Goal: Transaction & Acquisition: Purchase product/service

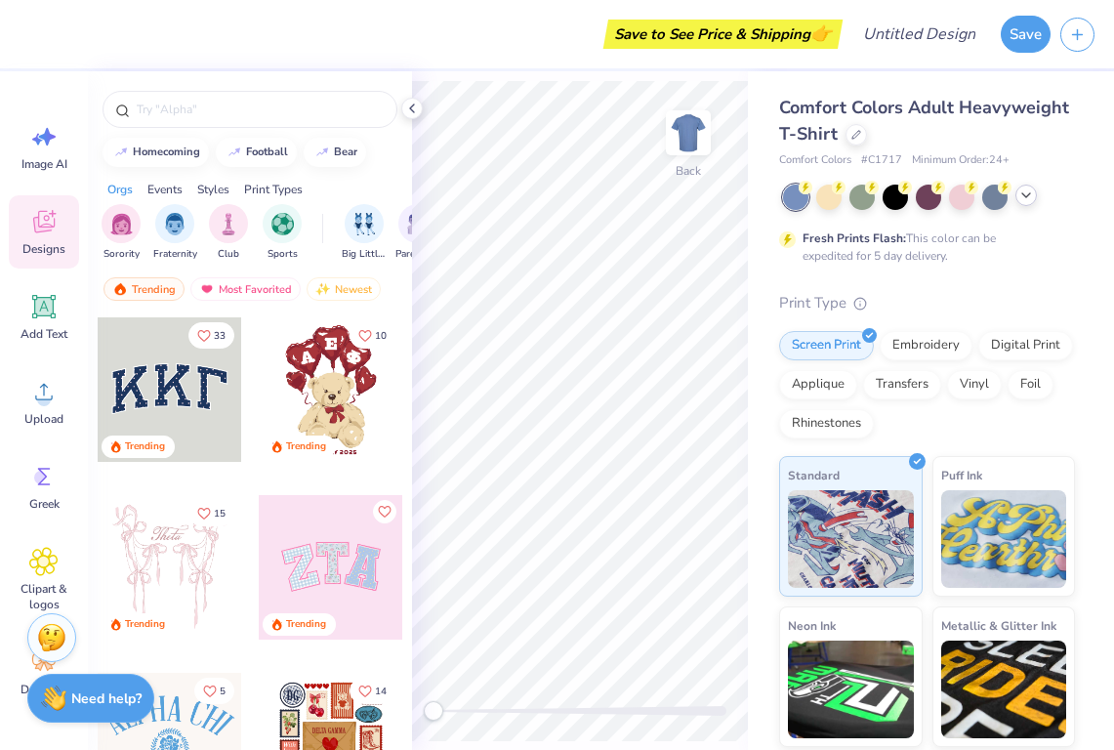
click at [1031, 195] on icon at bounding box center [1027, 196] width 16 height 16
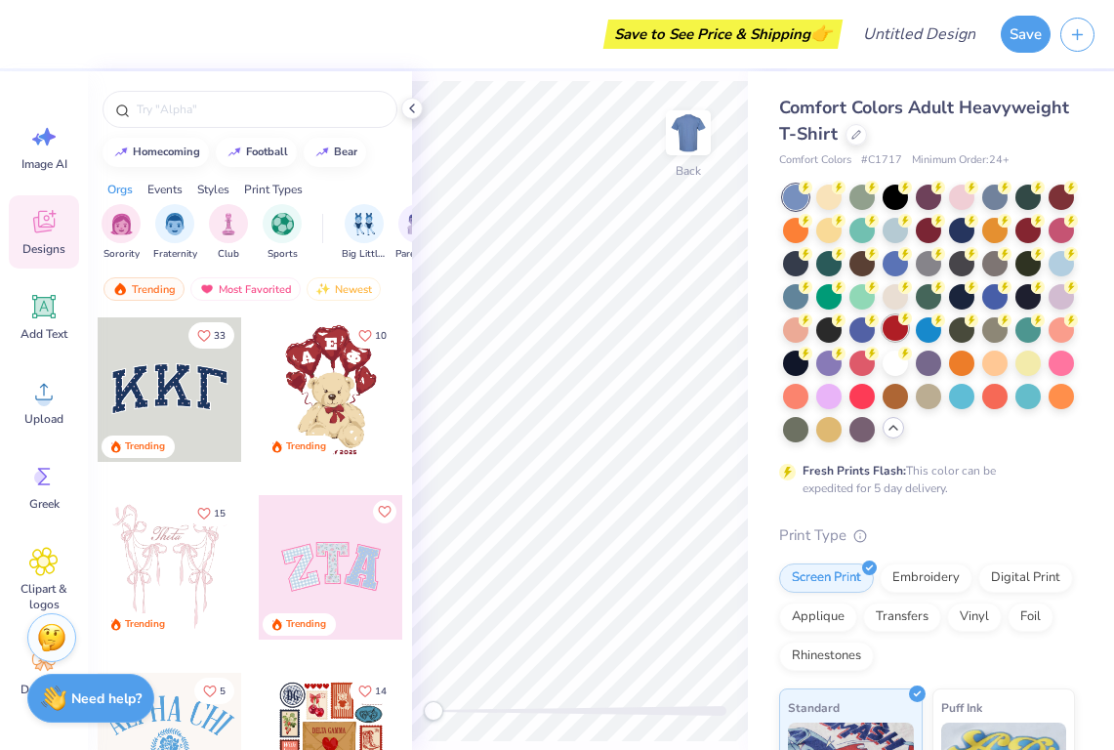
click at [900, 325] on div at bounding box center [895, 327] width 25 height 25
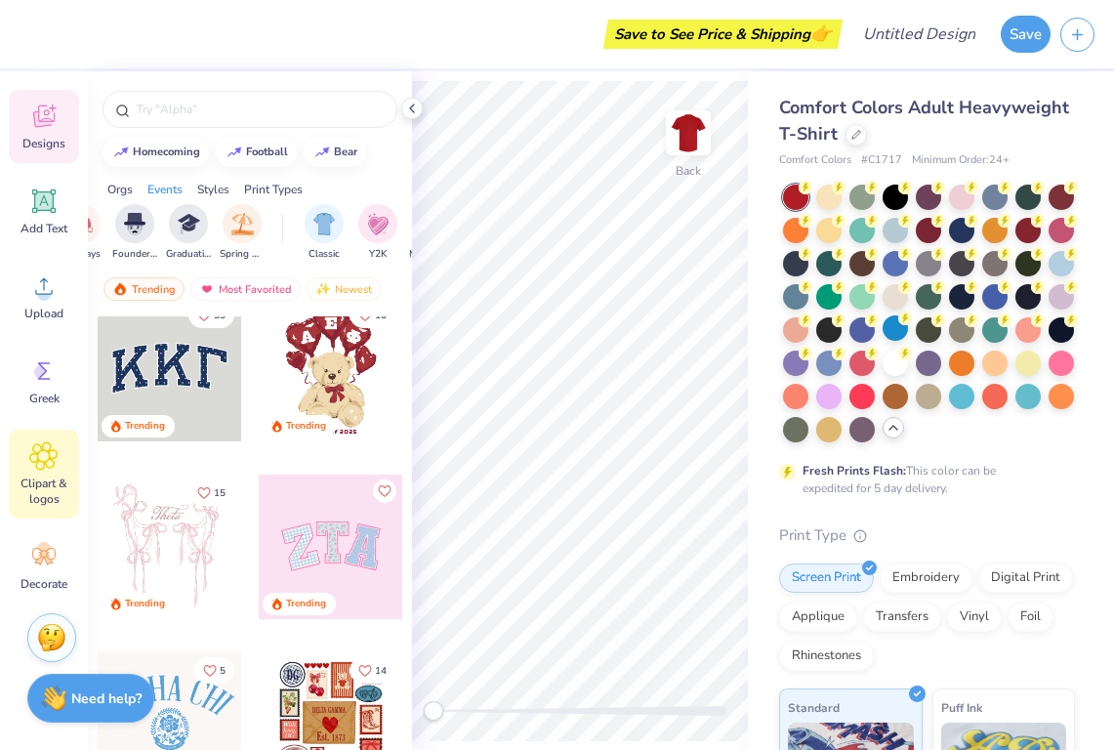
scroll to position [105, 0]
click at [52, 468] on icon at bounding box center [43, 455] width 27 height 27
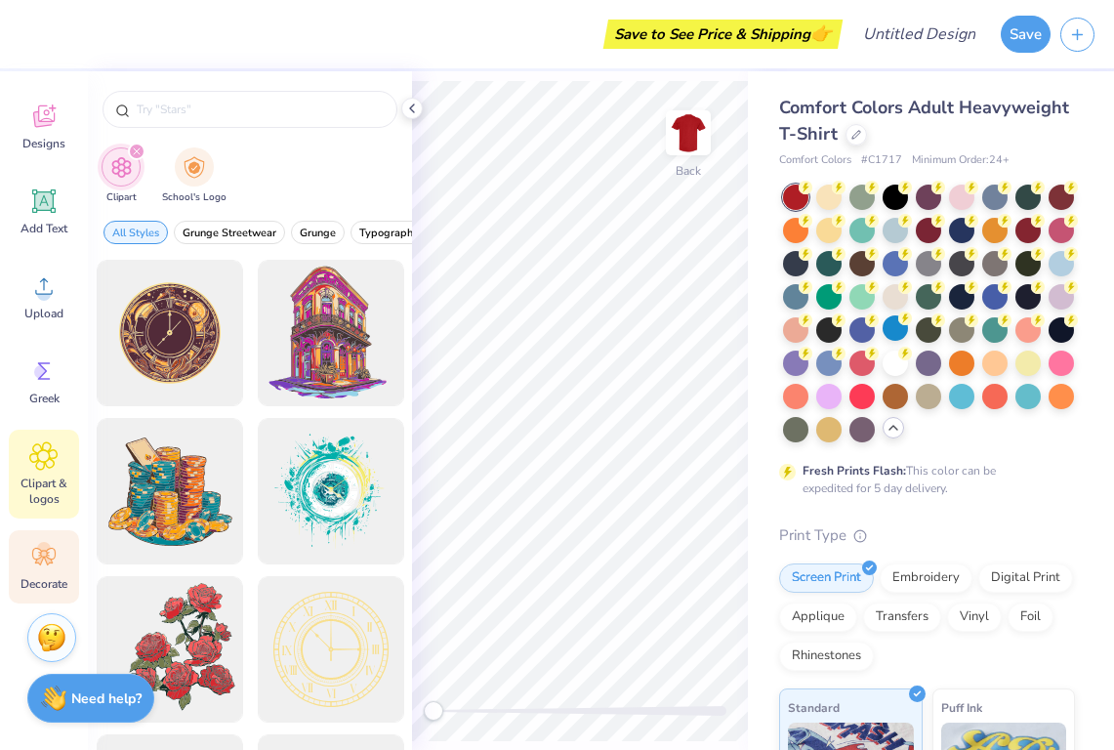
click at [36, 563] on icon at bounding box center [43, 557] width 23 height 18
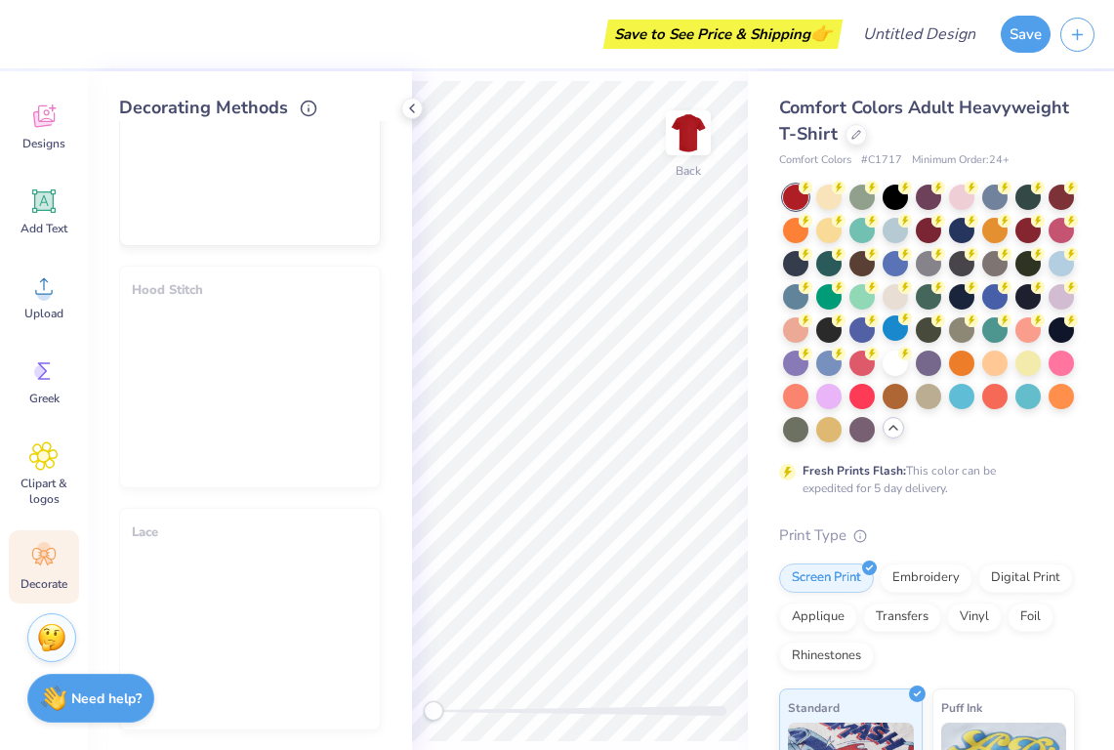
scroll to position [1436, 0]
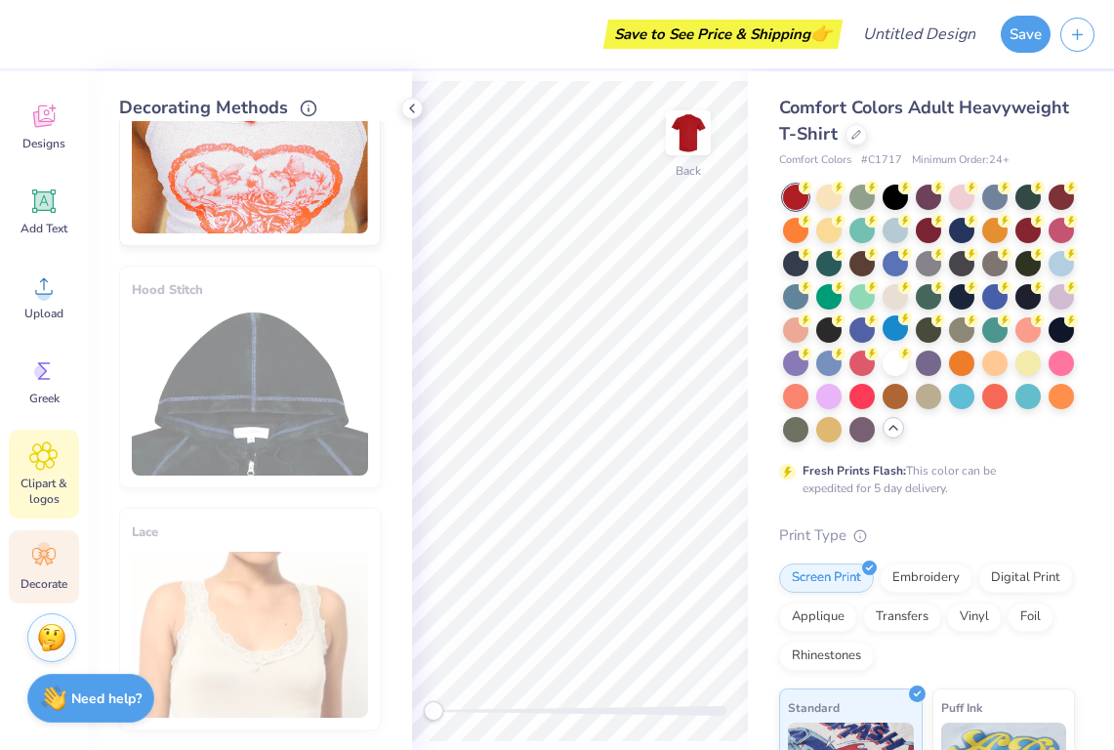
click at [21, 465] on div "Clipart & logos" at bounding box center [44, 474] width 70 height 89
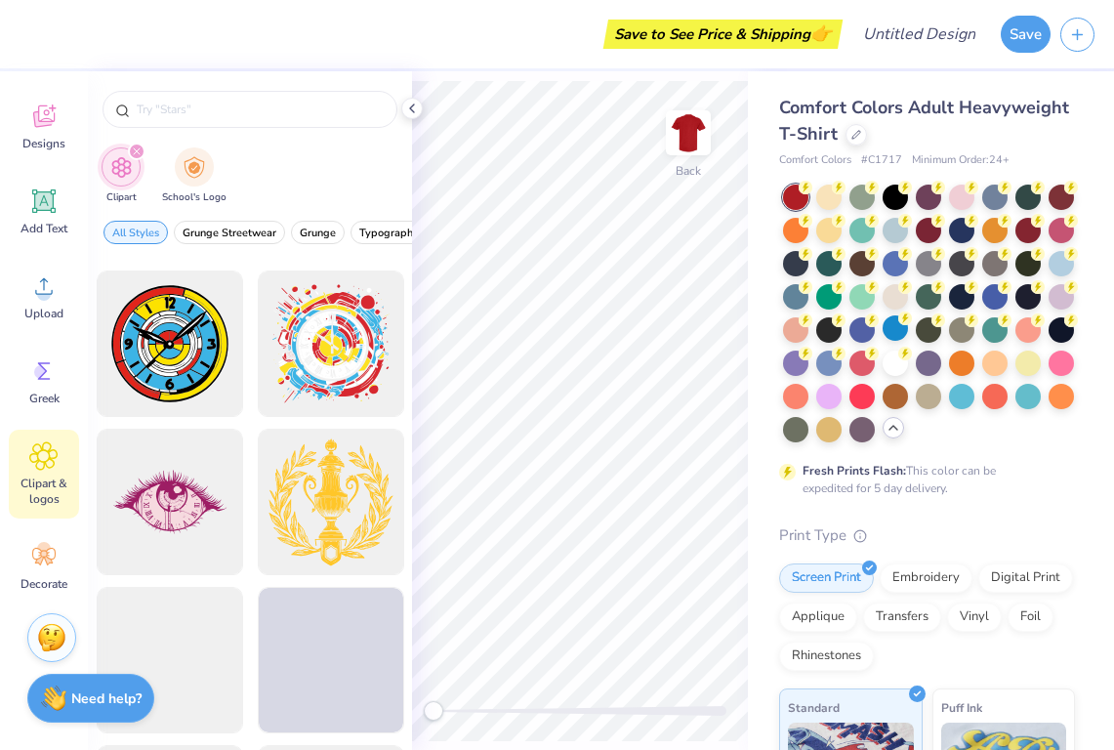
scroll to position [1416, 0]
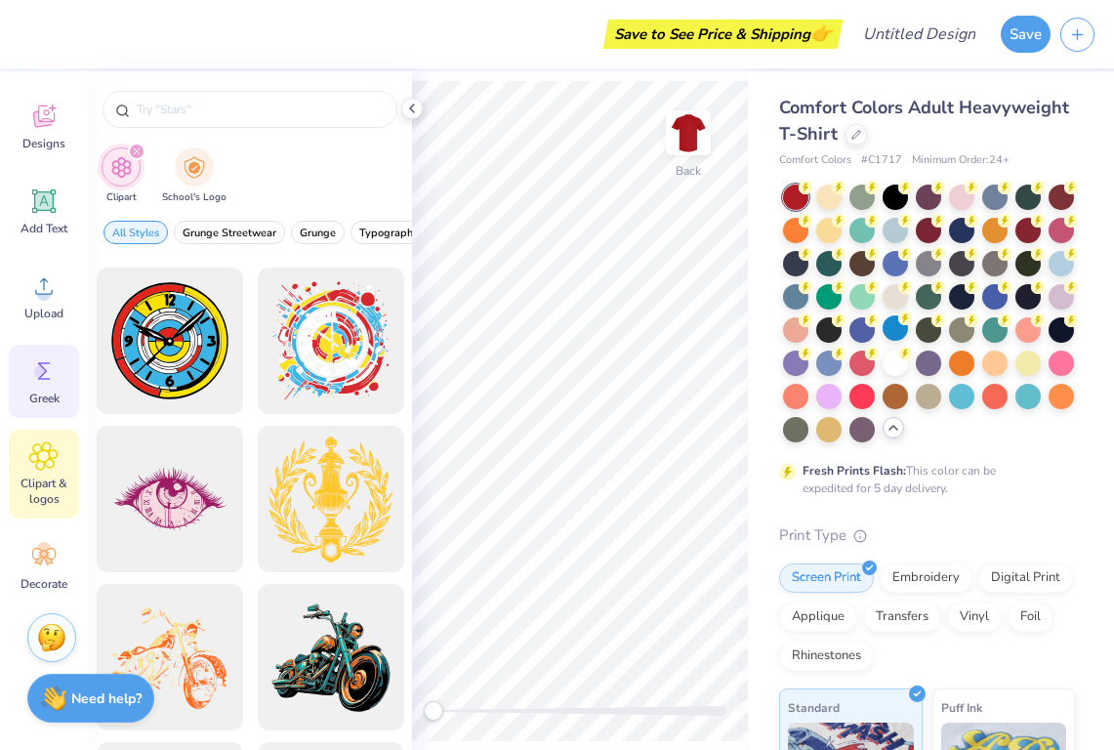
click at [38, 384] on icon at bounding box center [43, 370] width 29 height 29
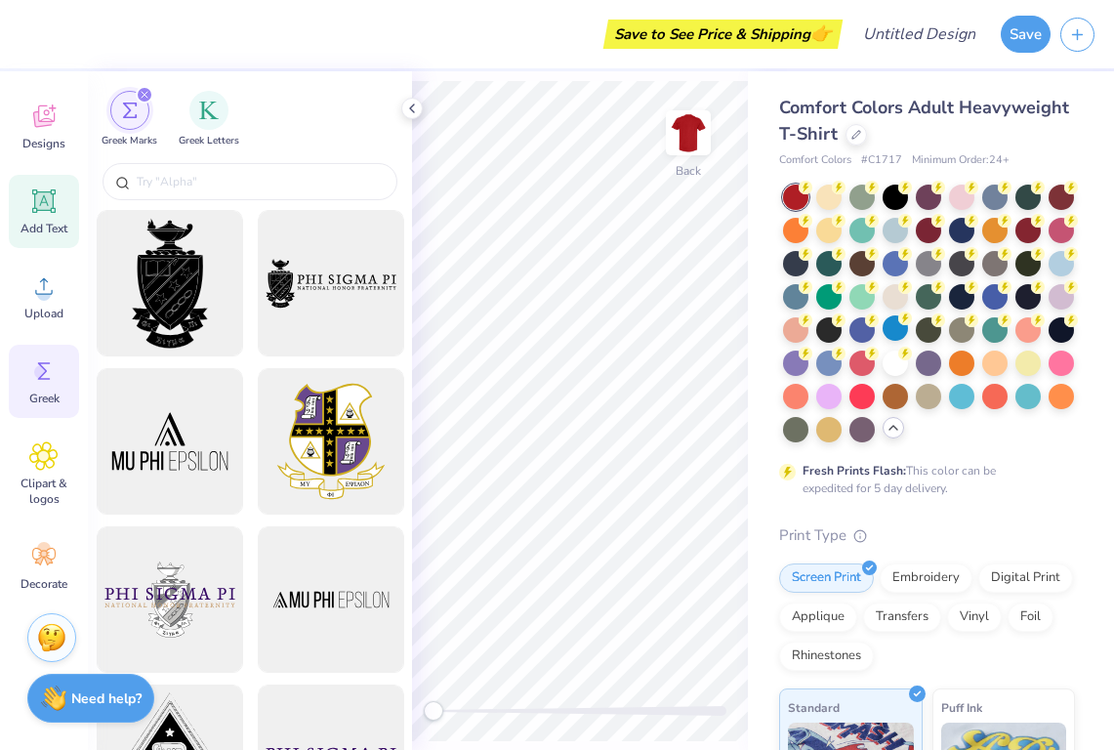
click at [44, 215] on icon at bounding box center [43, 201] width 29 height 29
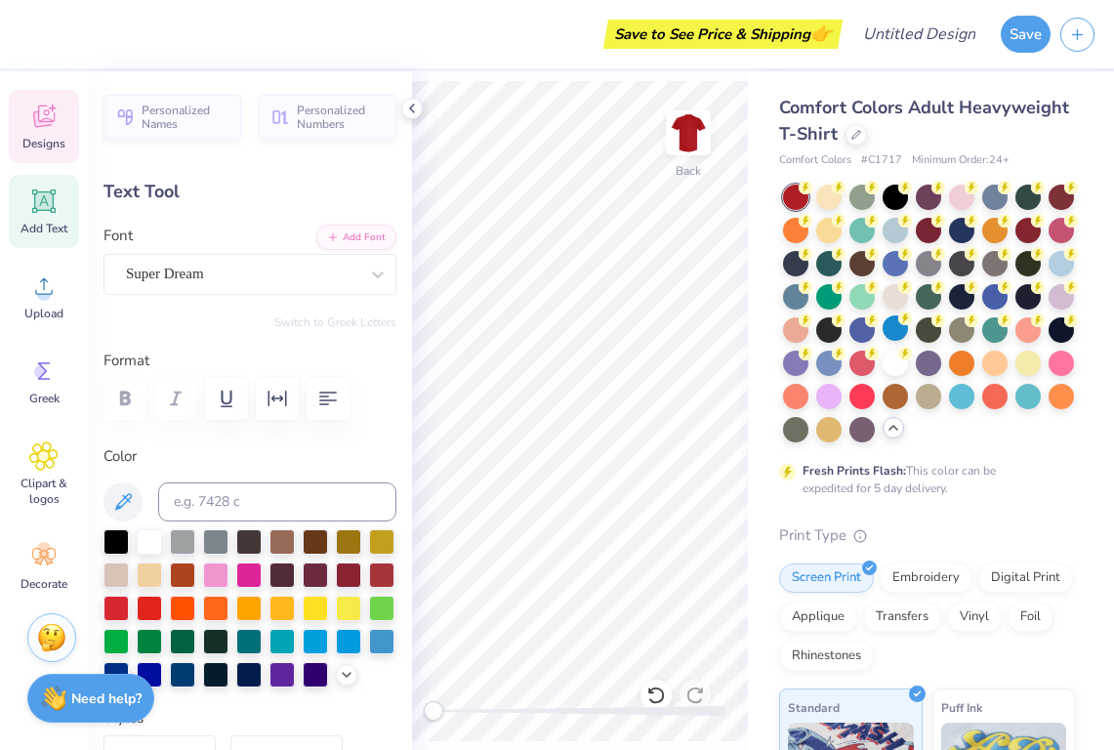
click at [48, 134] on div "Designs" at bounding box center [44, 126] width 70 height 73
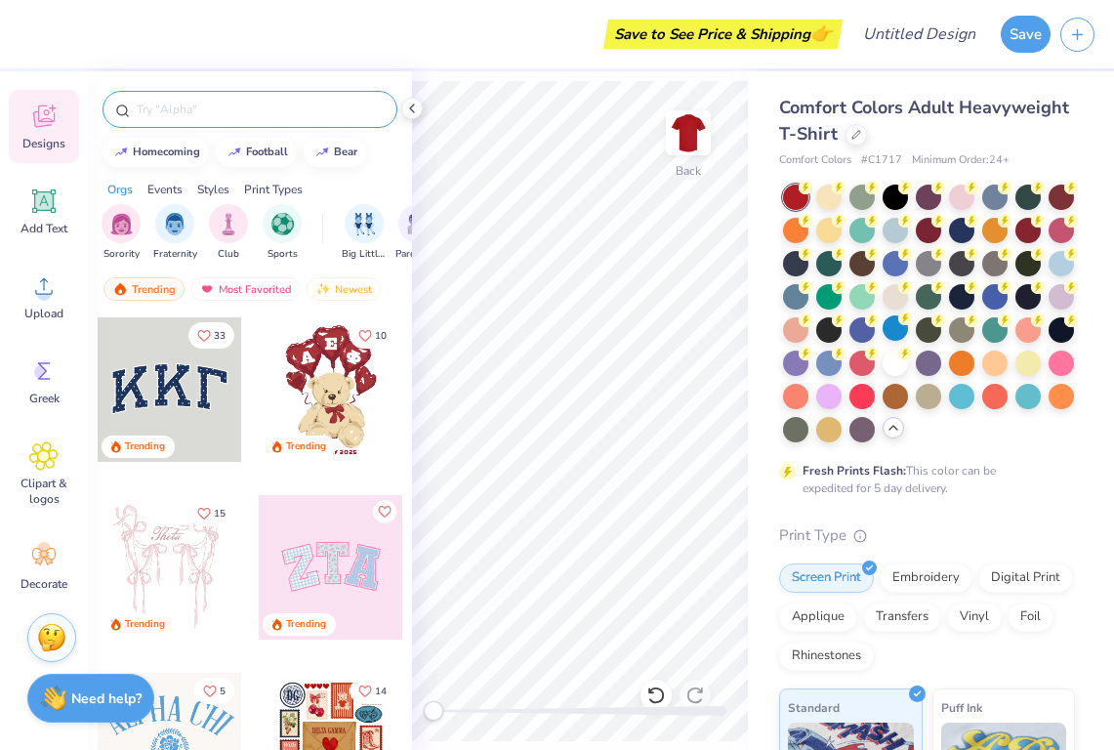
click at [176, 97] on div at bounding box center [250, 109] width 295 height 37
click at [178, 101] on input "text" at bounding box center [260, 110] width 250 height 20
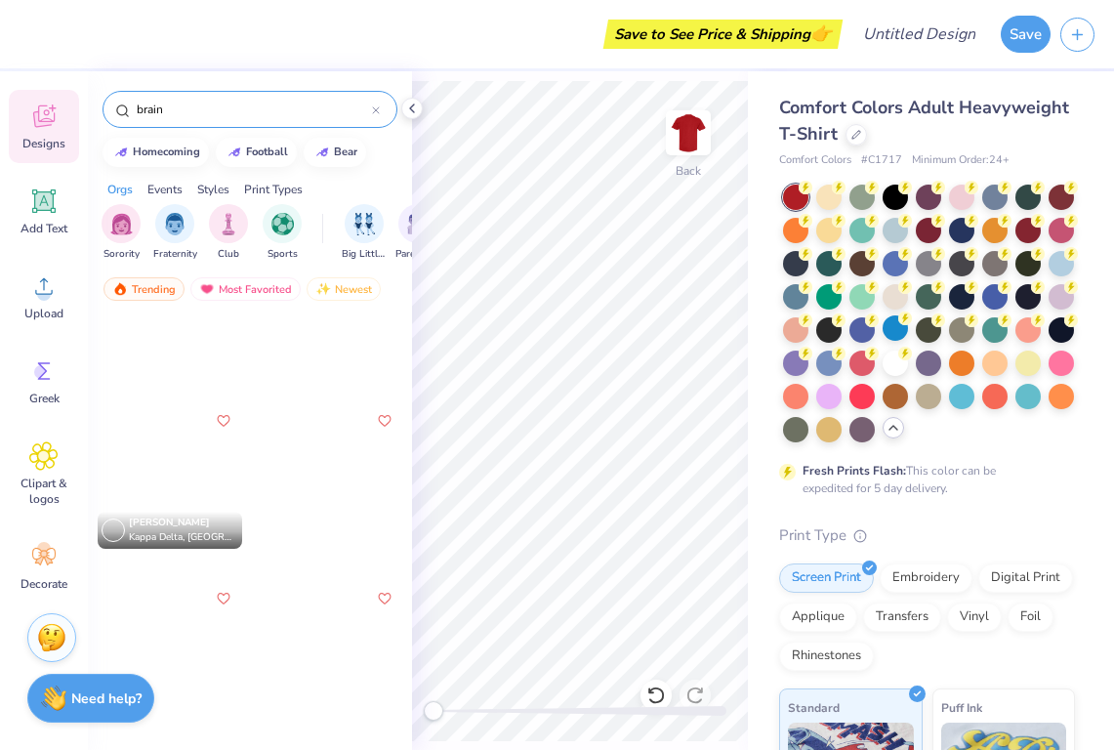
scroll to position [988, 0]
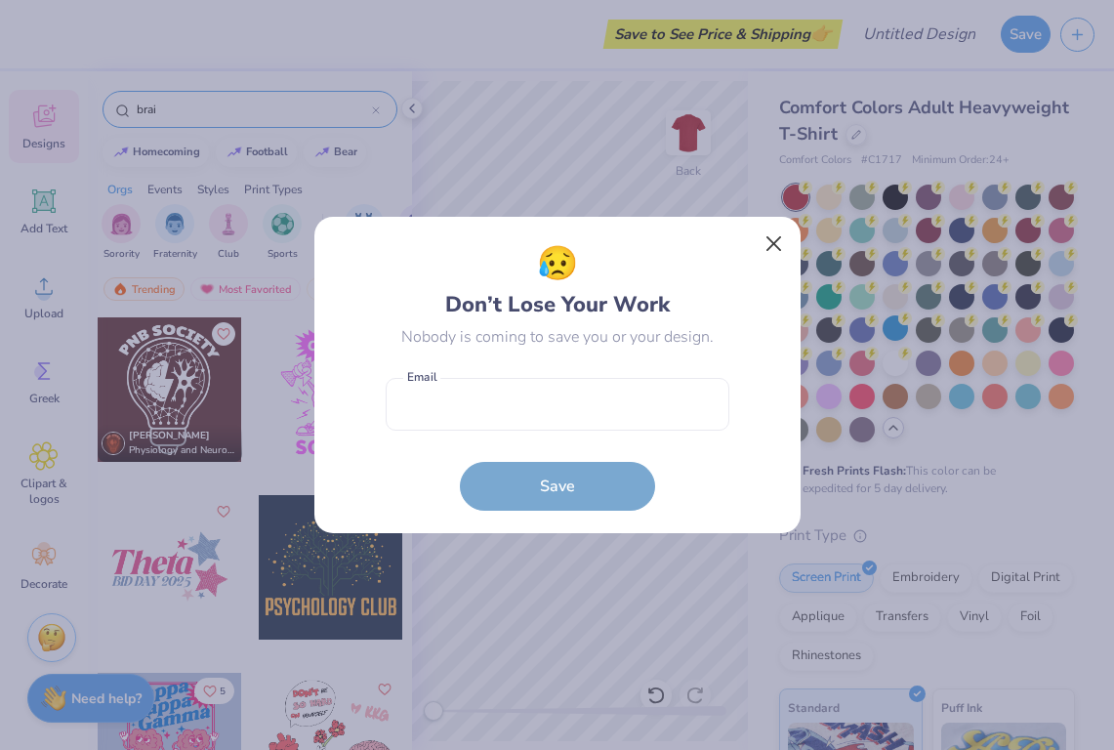
click at [774, 245] on button "Close" at bounding box center [773, 244] width 37 height 37
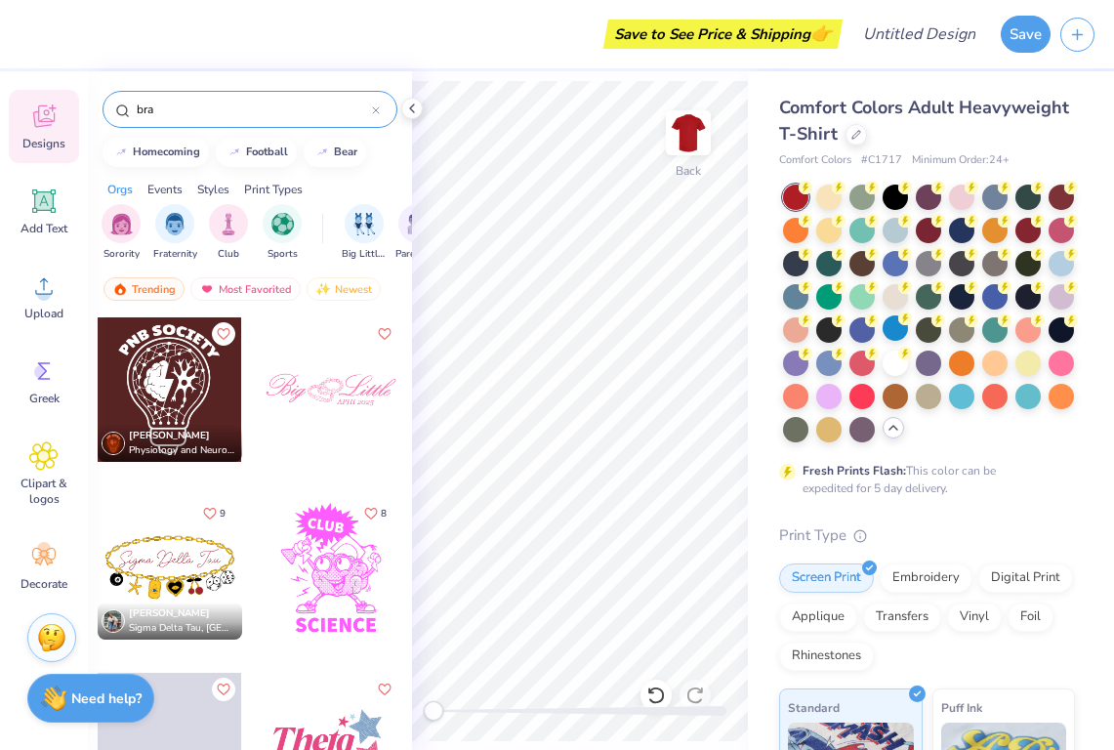
type input "bra"
type textarea "TXT"
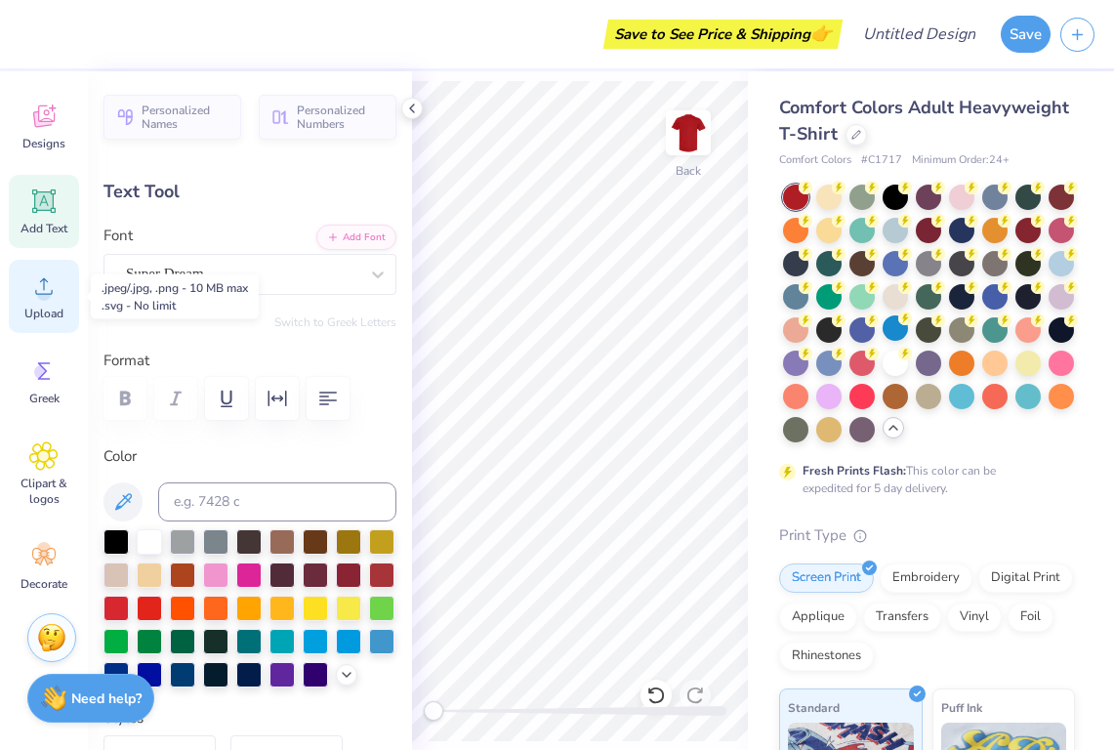
click at [46, 310] on span "Upload" at bounding box center [43, 314] width 39 height 16
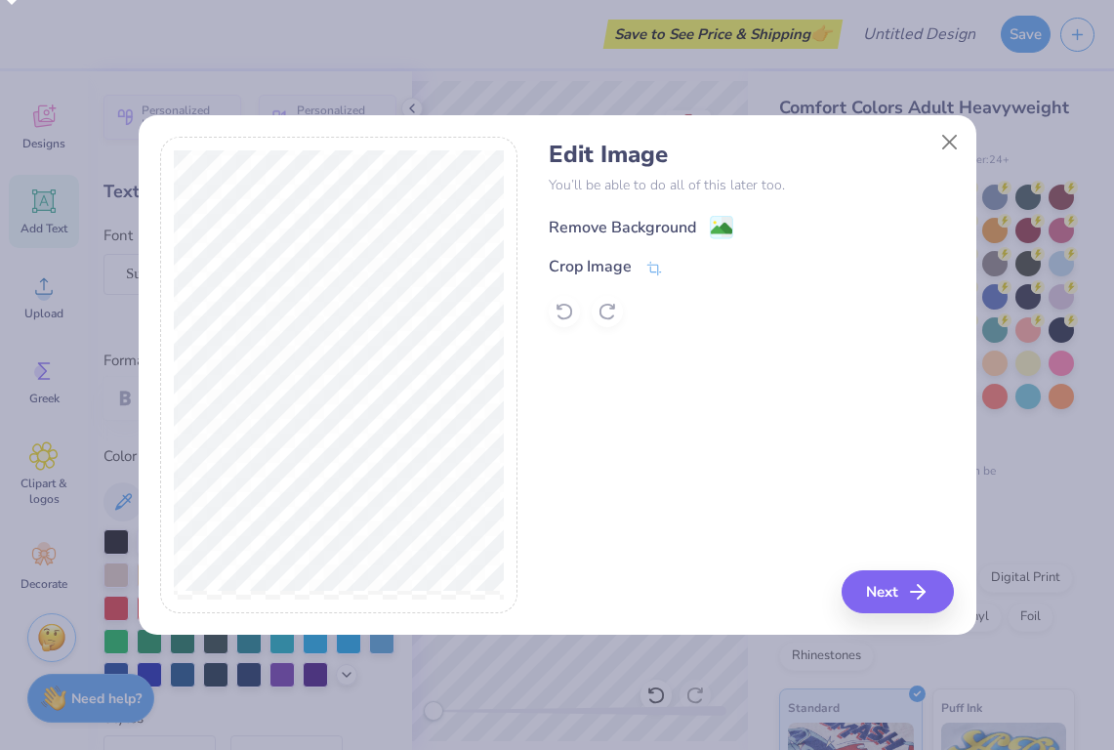
click at [721, 222] on image at bounding box center [721, 228] width 21 height 21
click at [897, 586] on button "Next" at bounding box center [901, 591] width 112 height 43
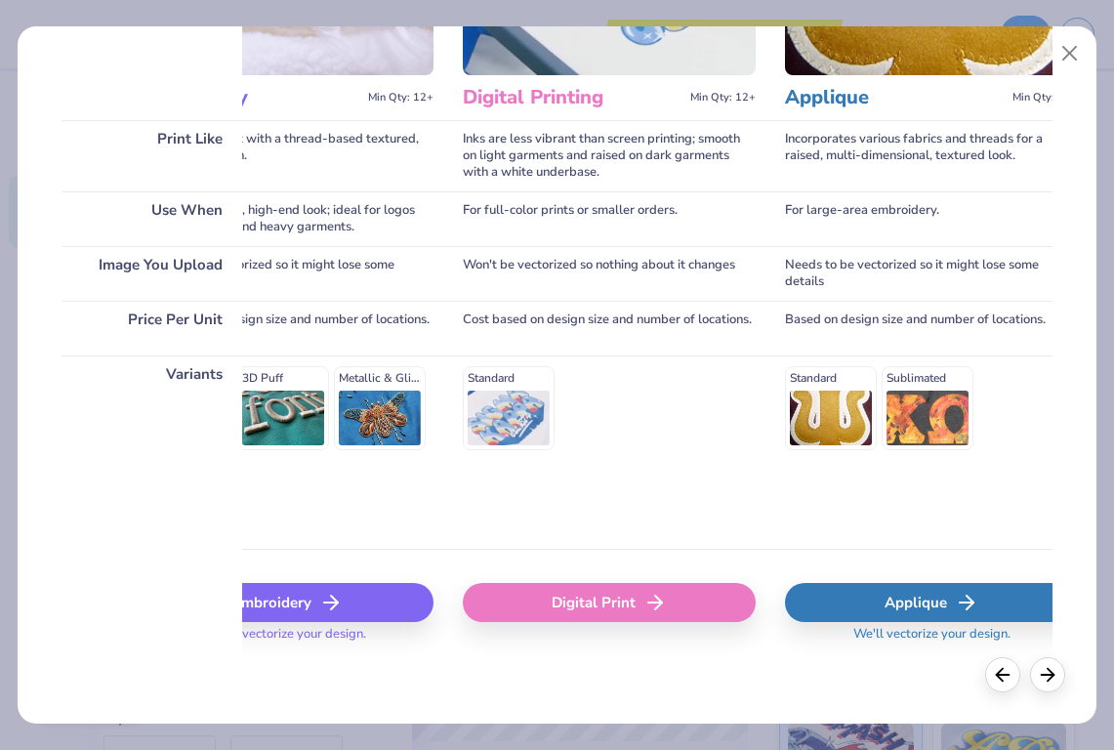
scroll to position [223, 0]
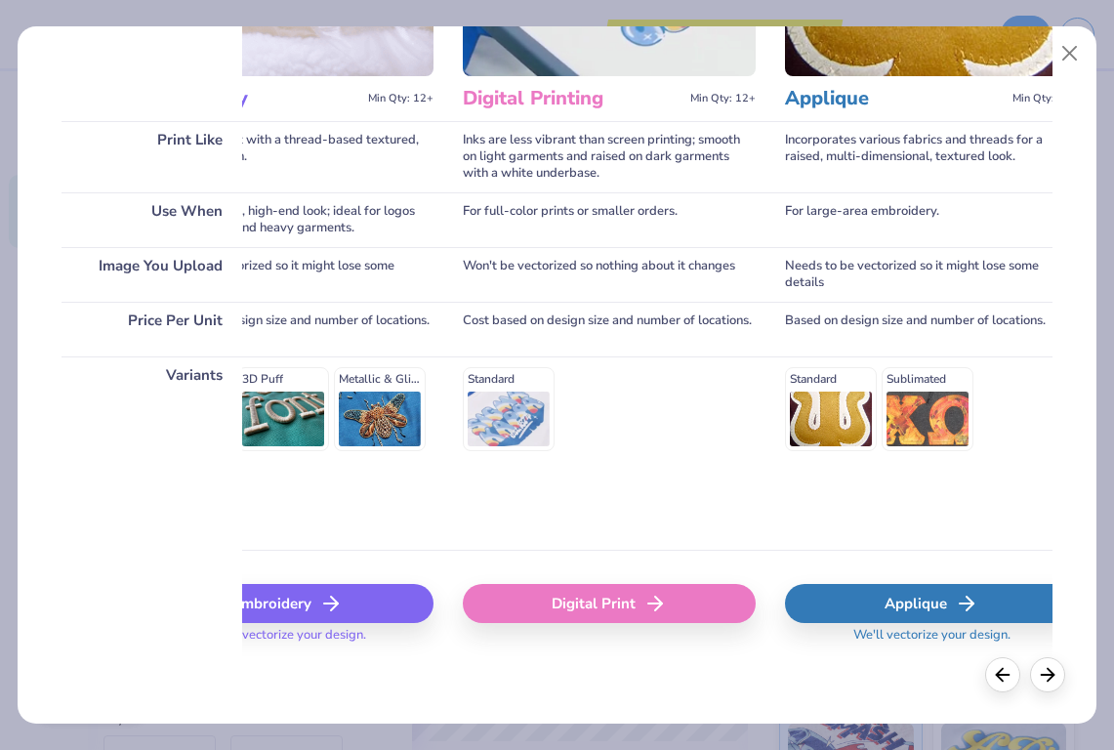
click at [526, 605] on div "Digital Print" at bounding box center [609, 603] width 293 height 39
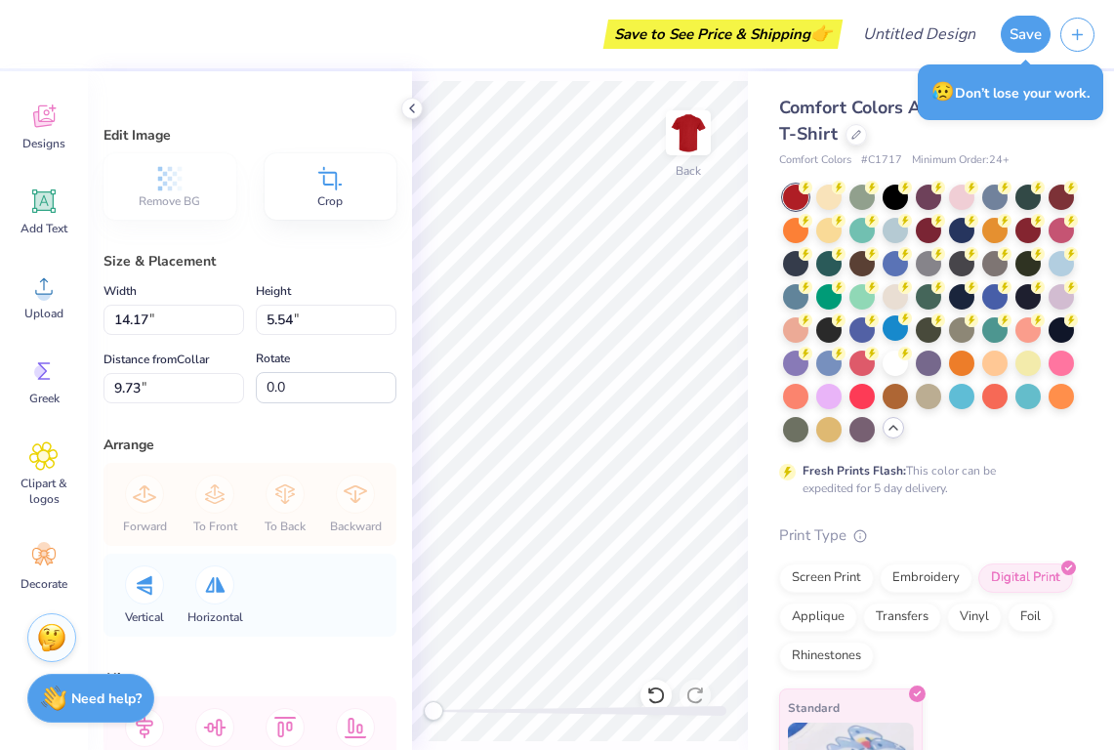
type input "10.50"
type input "4.10"
click at [856, 362] on div at bounding box center [862, 361] width 25 height 25
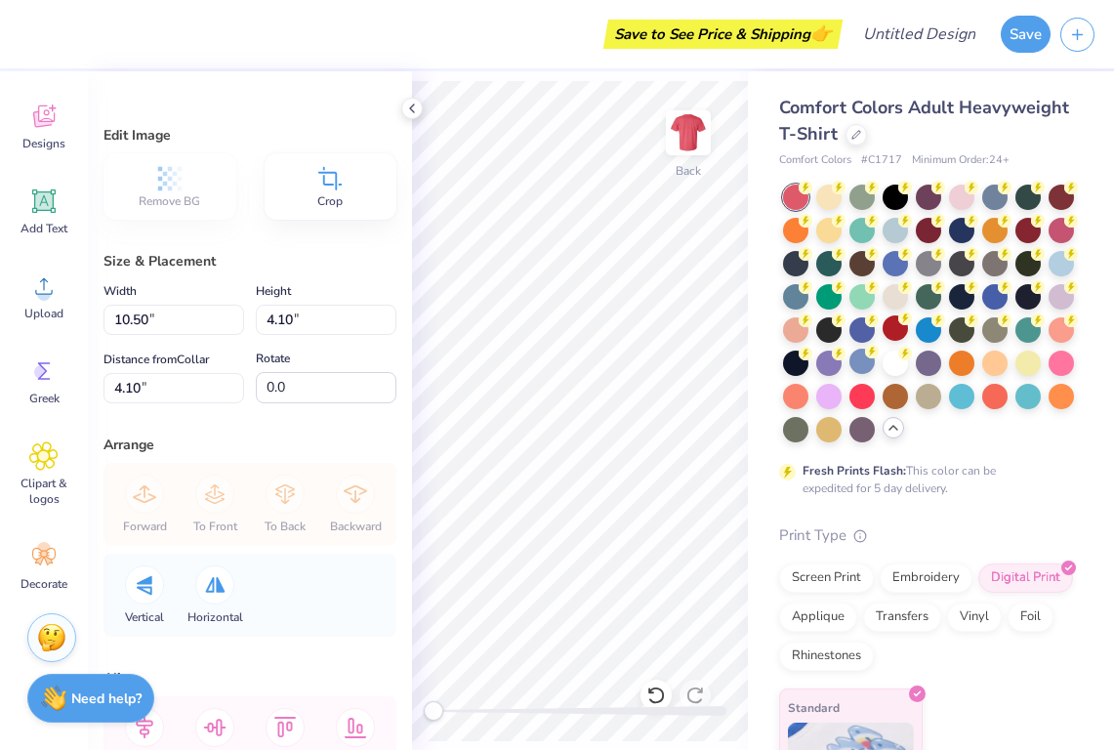
type input "3.00"
type input "10.90"
type input "4.26"
click at [35, 202] on icon at bounding box center [43, 200] width 23 height 23
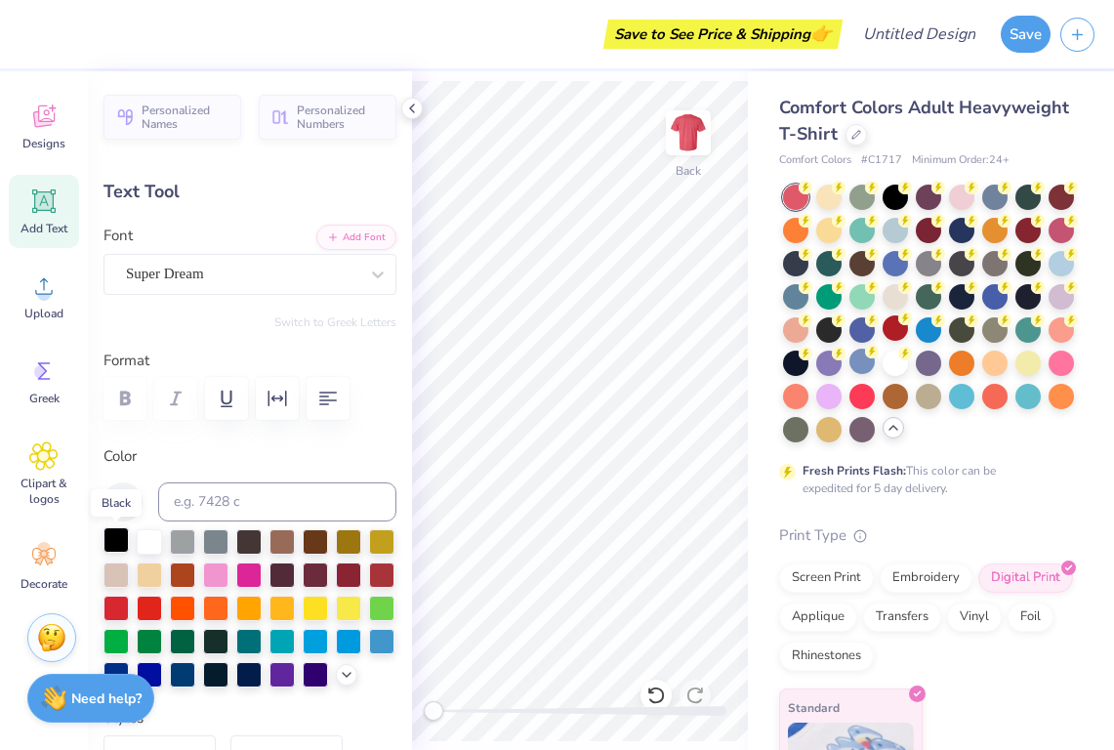
click at [116, 535] on div at bounding box center [116, 539] width 25 height 25
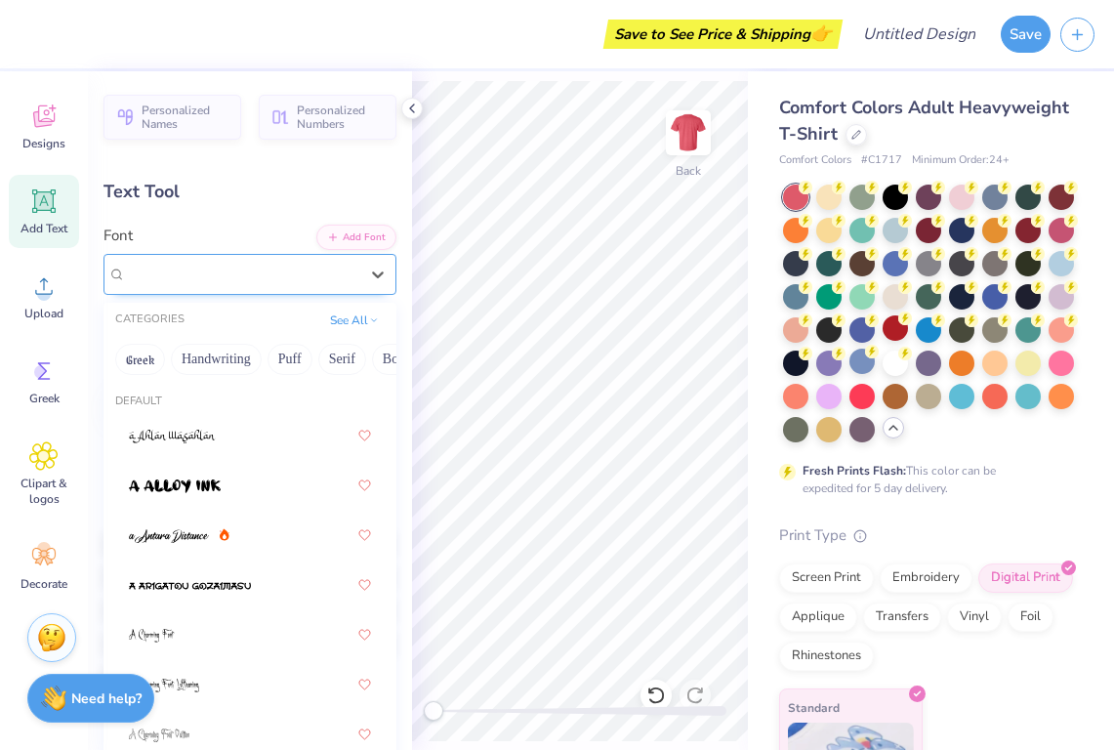
click at [248, 271] on div "Super Dream" at bounding box center [242, 274] width 236 height 30
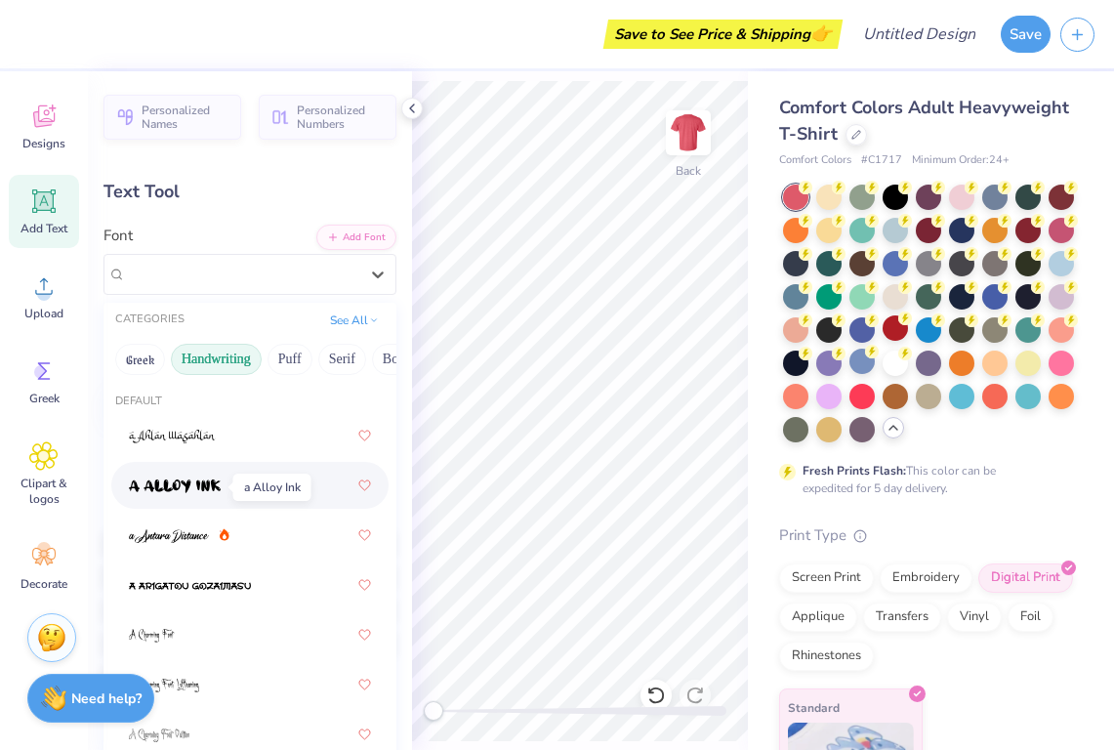
scroll to position [0, 0]
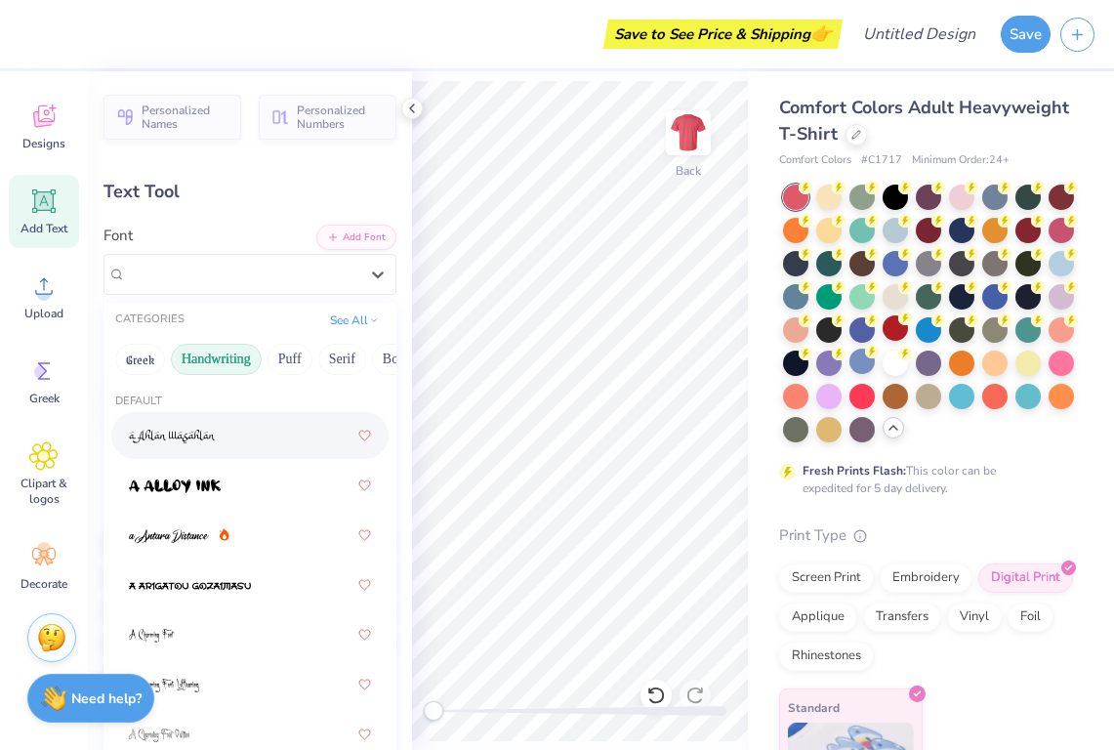
click at [213, 355] on button "Handwriting" at bounding box center [216, 359] width 91 height 31
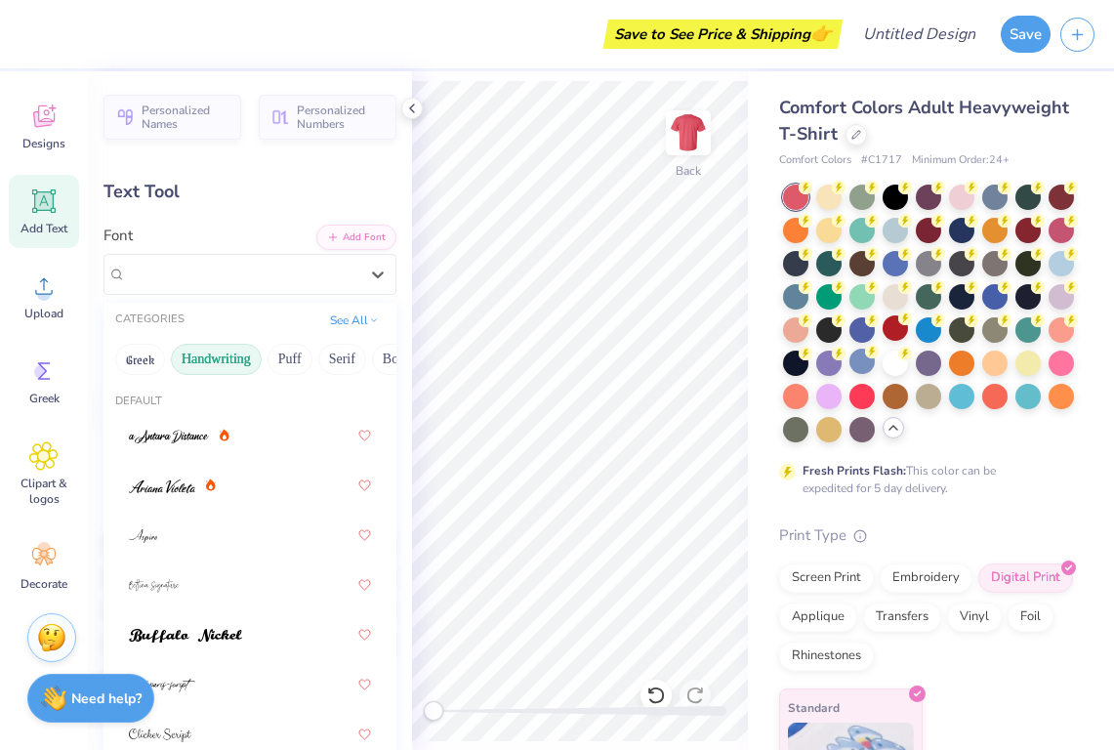
click at [216, 358] on button "Handwriting" at bounding box center [216, 359] width 91 height 31
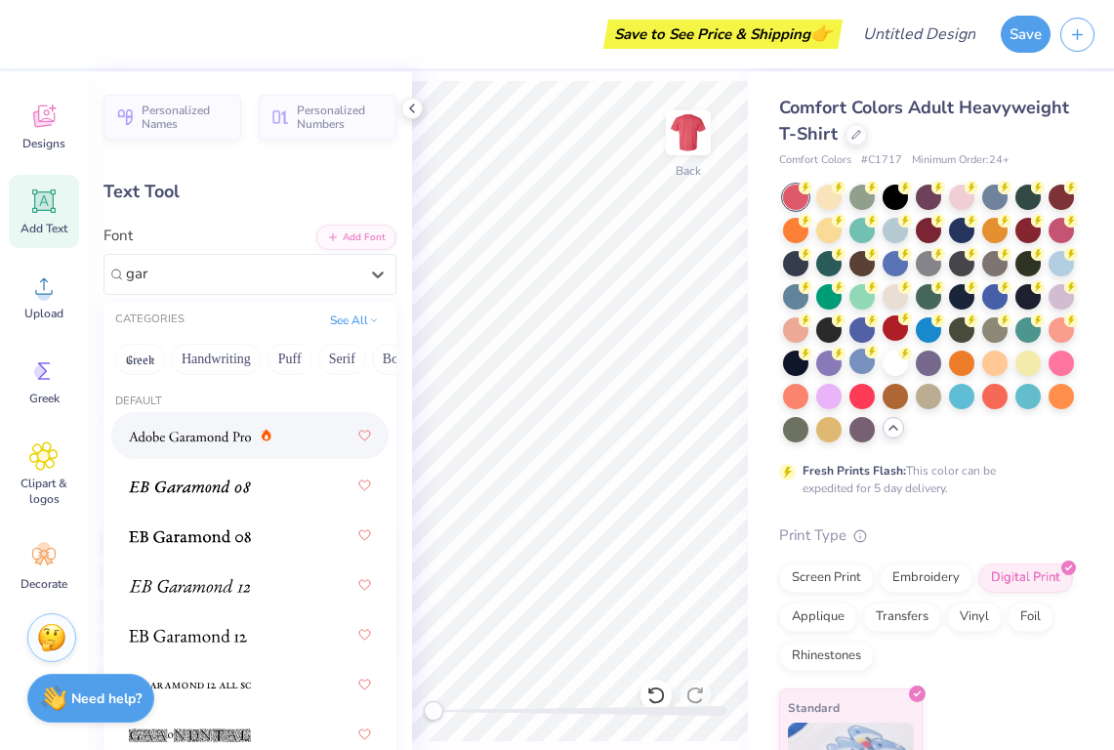
click at [185, 430] on span at bounding box center [190, 436] width 122 height 21
type input "gar"
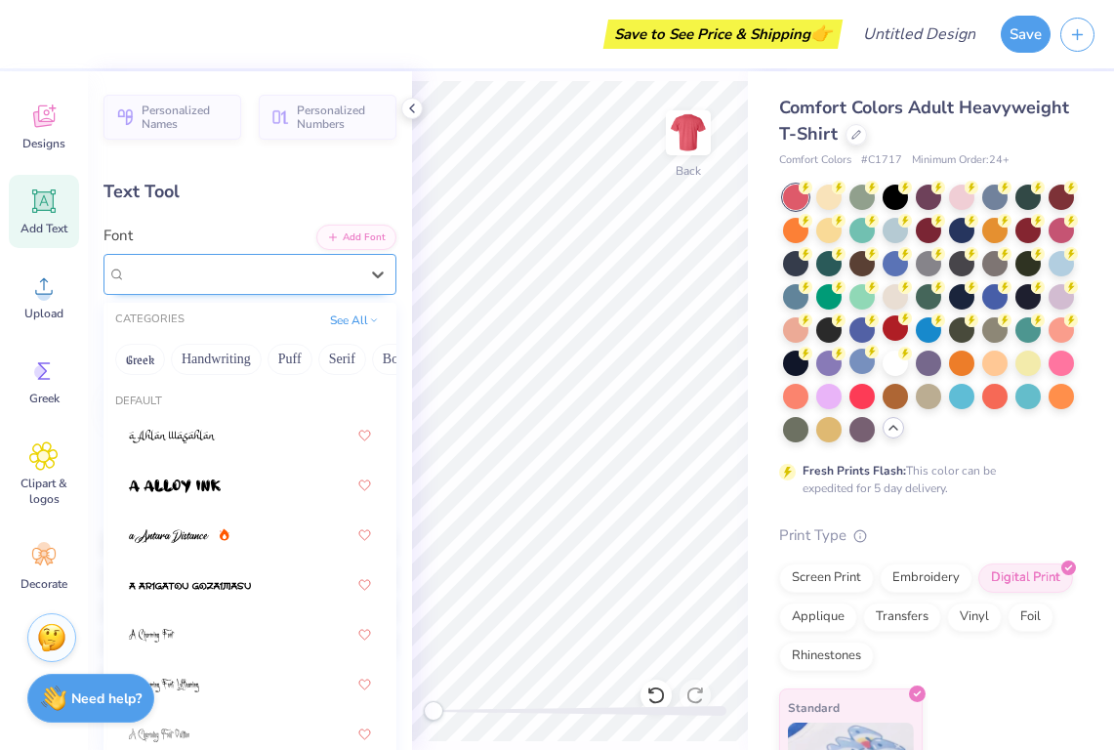
click at [239, 275] on span "Adobe Garamond Pro" at bounding box center [190, 274] width 129 height 22
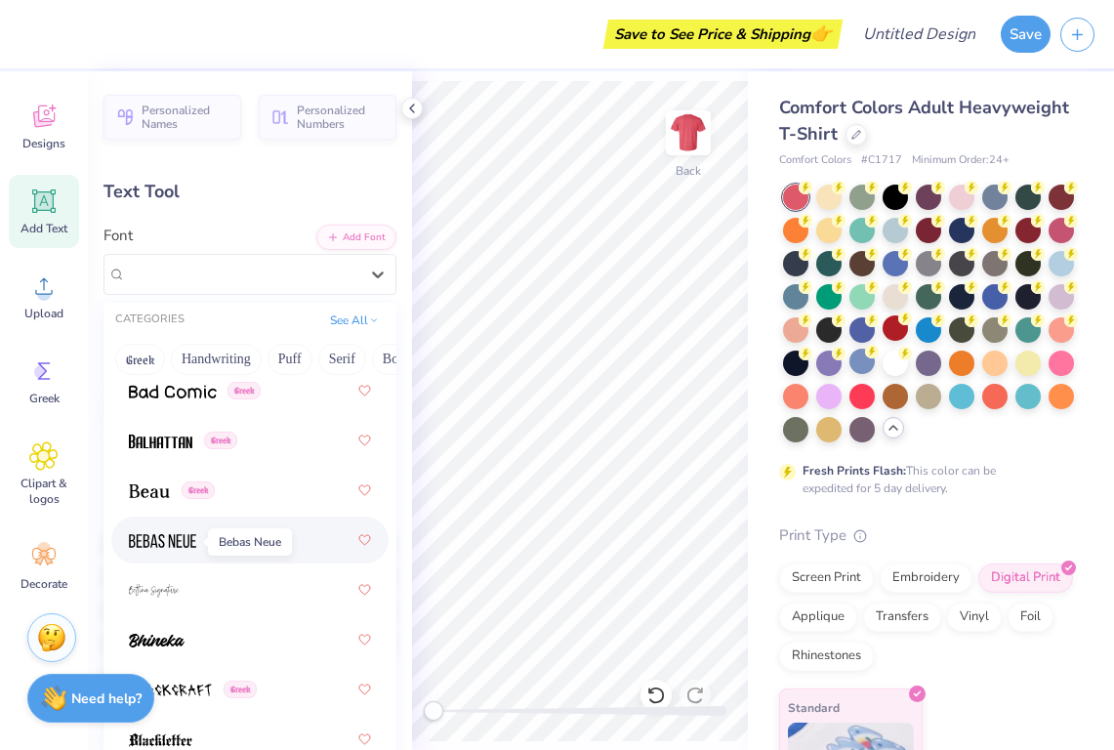
scroll to position [1194, 0]
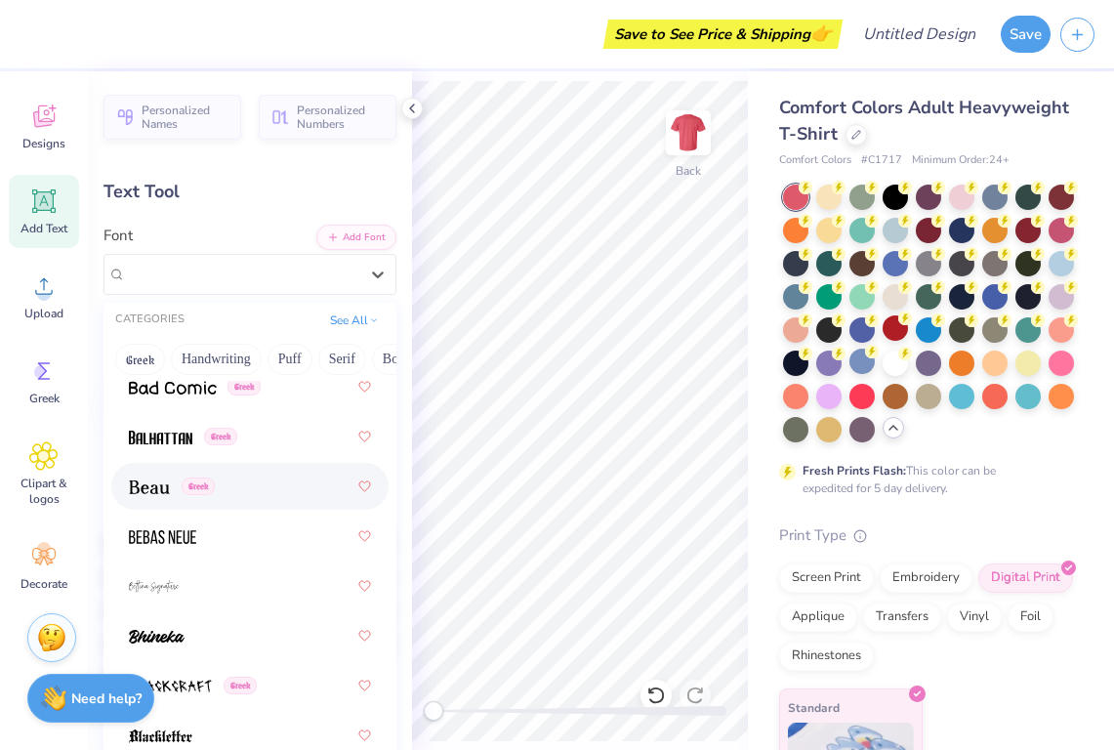
click at [280, 492] on div "Greek" at bounding box center [250, 486] width 242 height 35
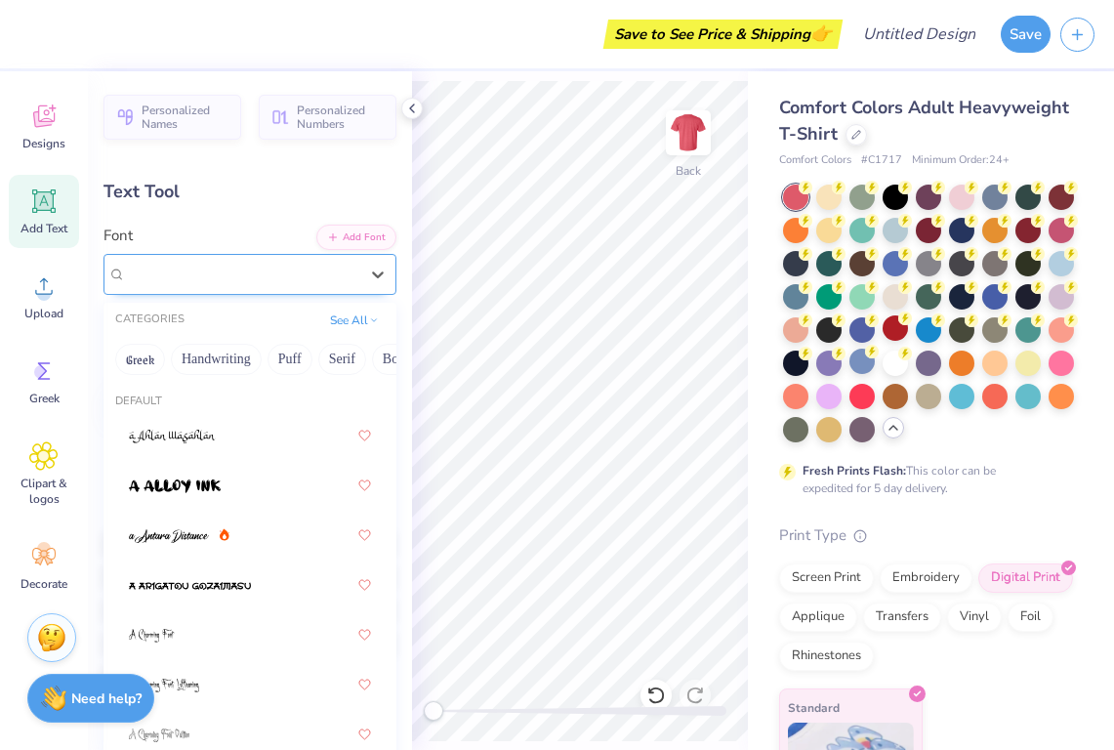
click at [268, 266] on div "Beau Greek" at bounding box center [242, 274] width 236 height 30
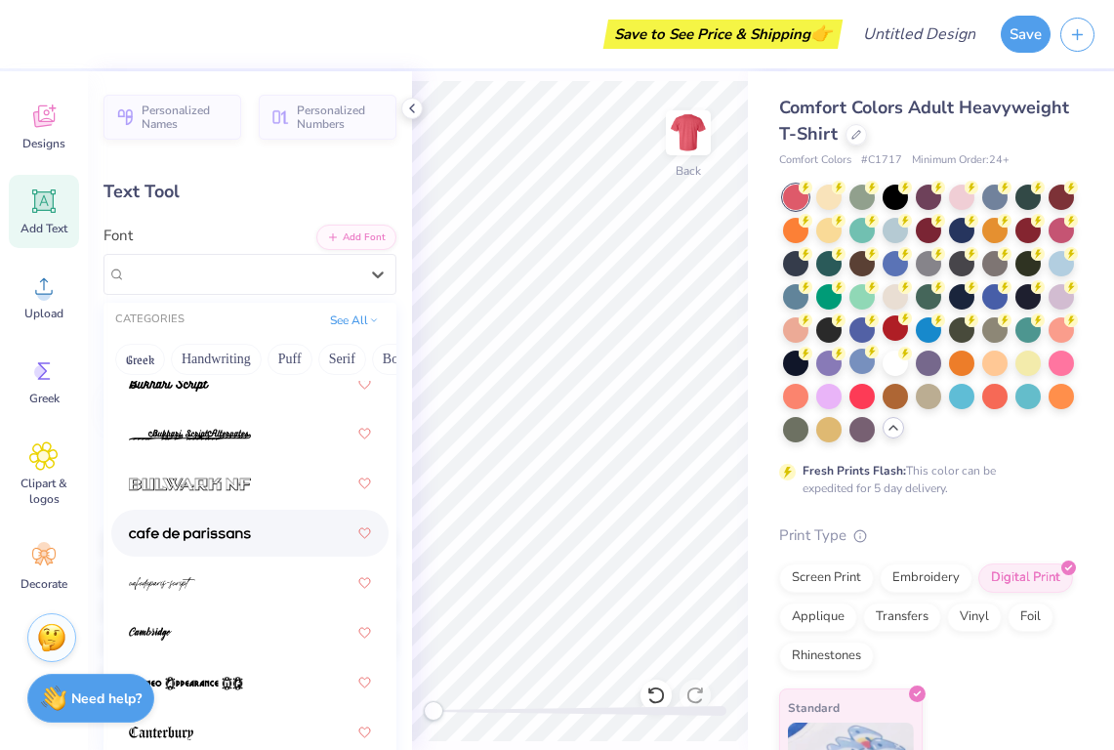
scroll to position [2645, 0]
click at [196, 533] on img at bounding box center [190, 531] width 122 height 14
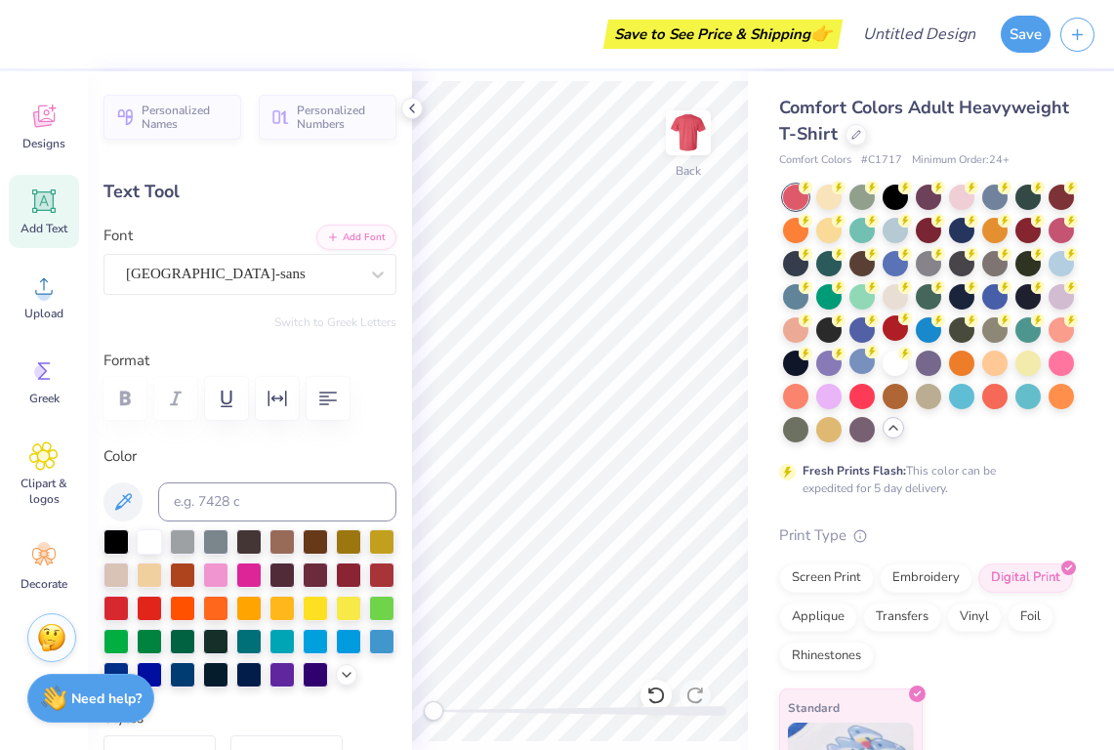
click at [188, 295] on div "Personalized Names Personalized Numbers Text Tool Add Font Font cafe de [GEOGRA…" at bounding box center [250, 410] width 324 height 679
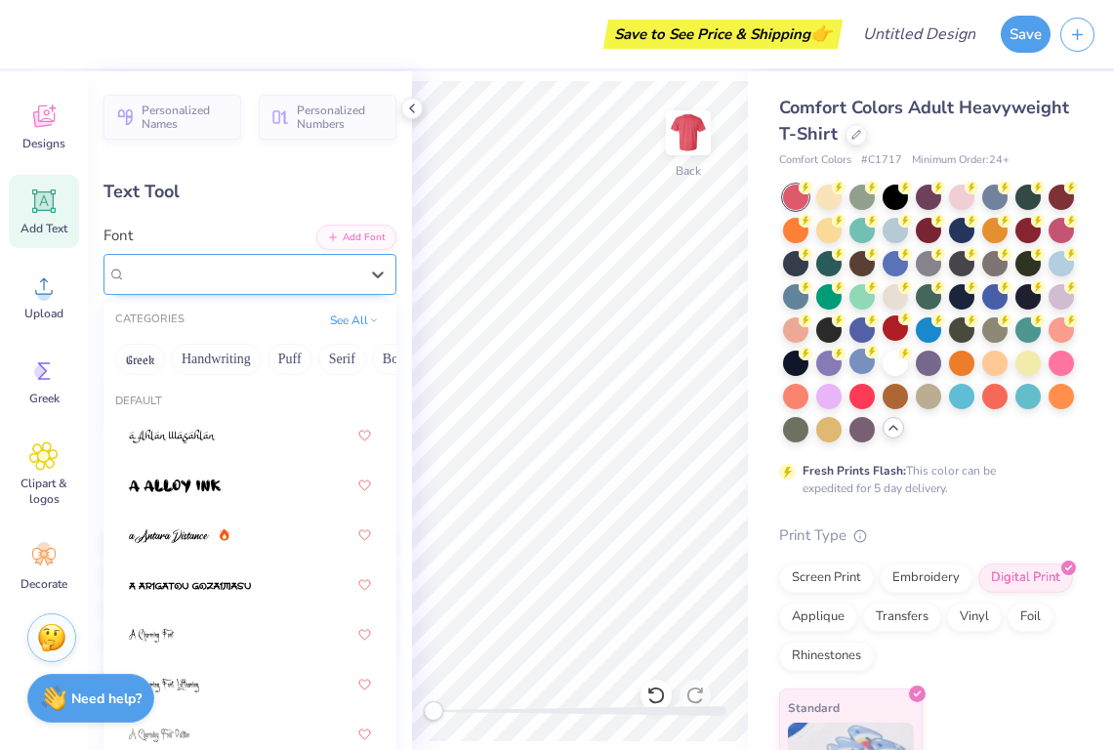
click at [191, 278] on span "[GEOGRAPHIC_DATA]-sans" at bounding box center [216, 274] width 180 height 22
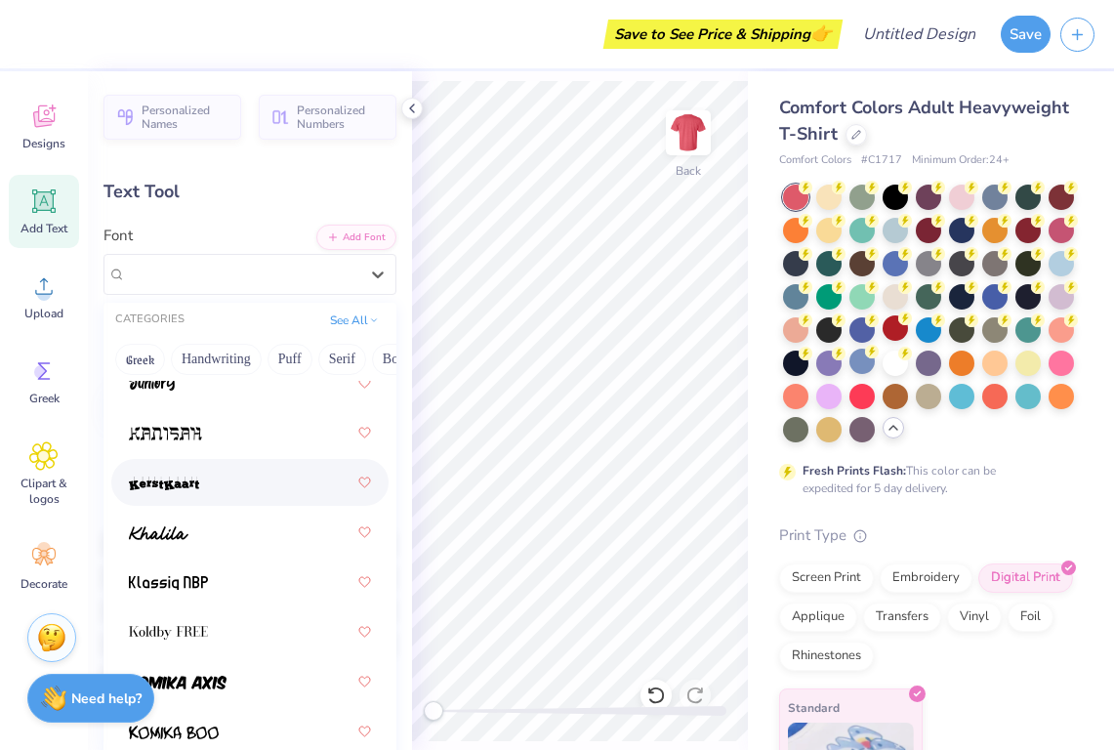
scroll to position [7762, 0]
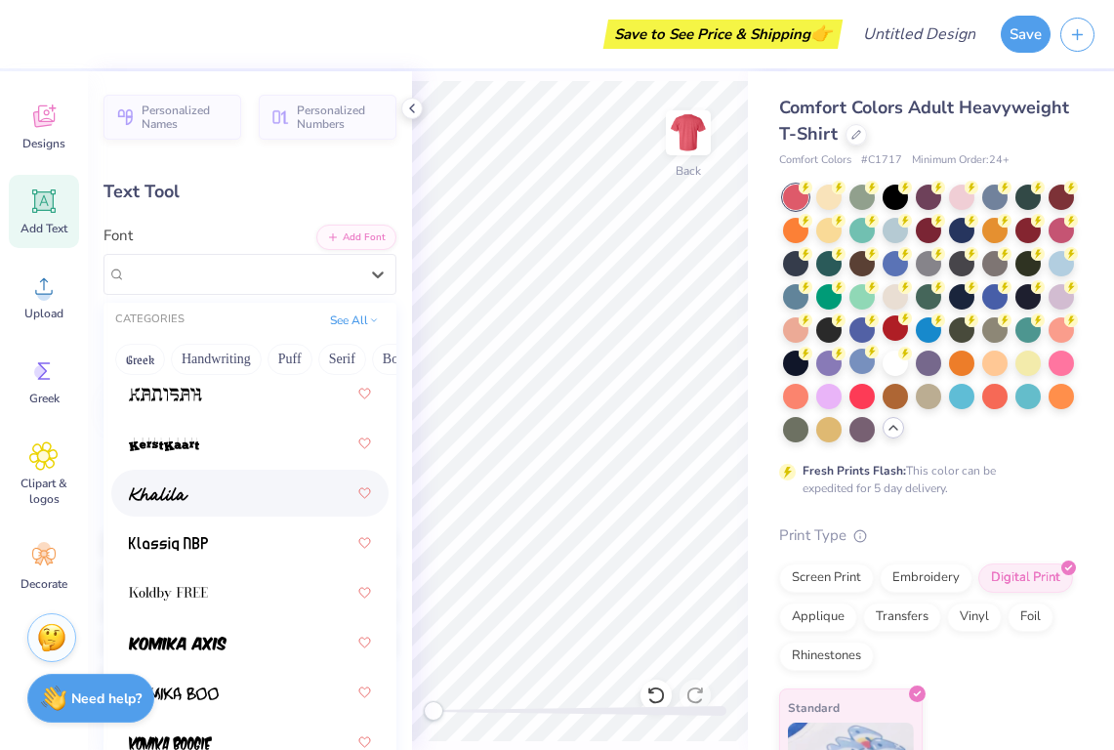
click at [202, 496] on div at bounding box center [250, 493] width 242 height 35
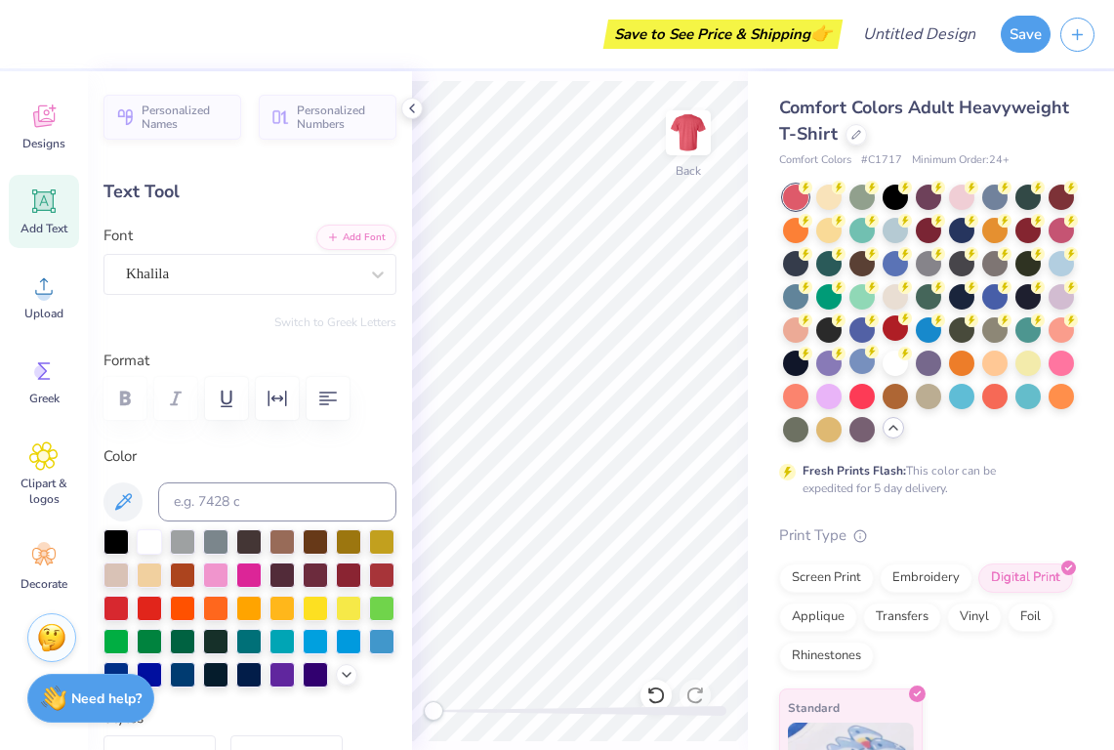
type textarea "T"
type textarea "wku csd"
click at [280, 398] on icon "button" at bounding box center [277, 398] width 23 height 23
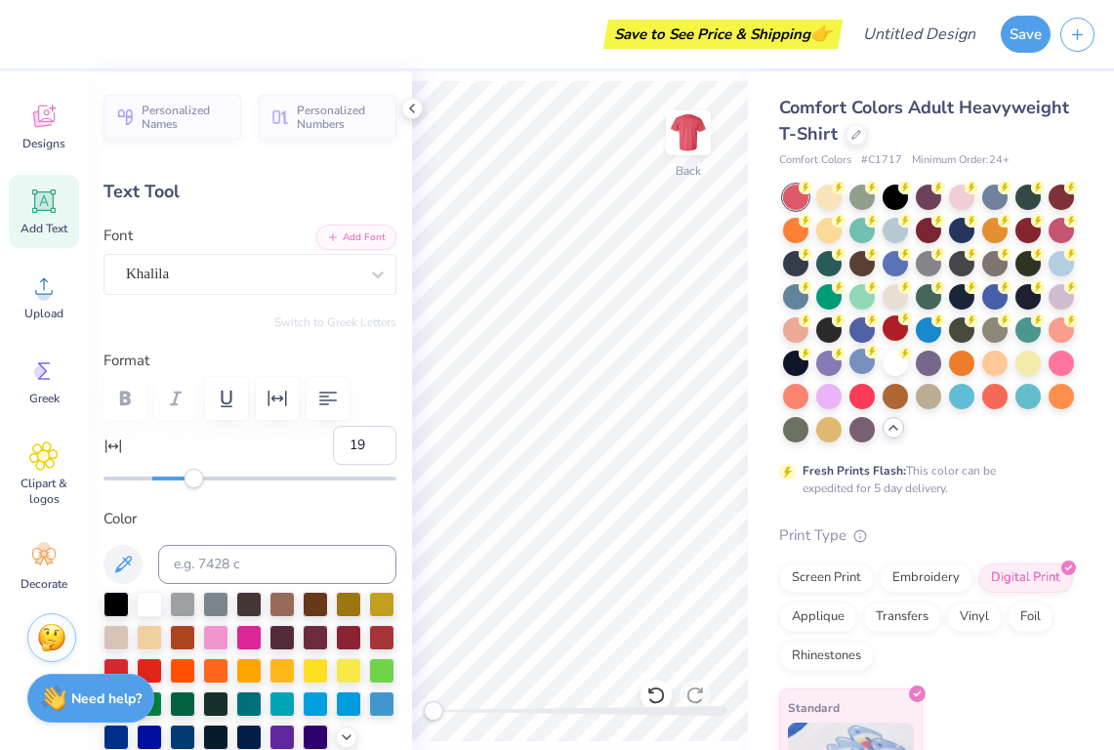
type input "20"
drag, startPoint x: 157, startPoint y: 480, endPoint x: 202, endPoint y: 487, distance: 45.6
click at [202, 487] on div "Personalized Names Personalized Numbers Text Tool Add Font Font Khalila Switch …" at bounding box center [250, 410] width 324 height 679
type input "0"
drag, startPoint x: 201, startPoint y: 480, endPoint x: 155, endPoint y: 477, distance: 46.0
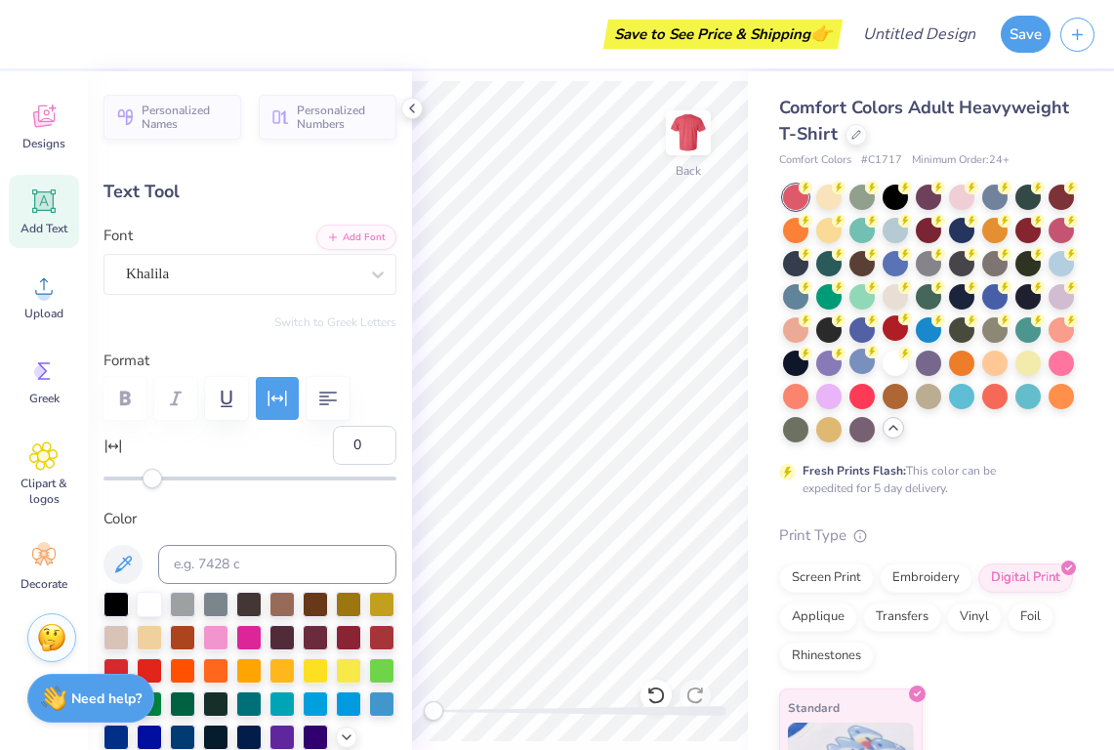
click at [154, 477] on div "Accessibility label" at bounding box center [153, 479] width 20 height 20
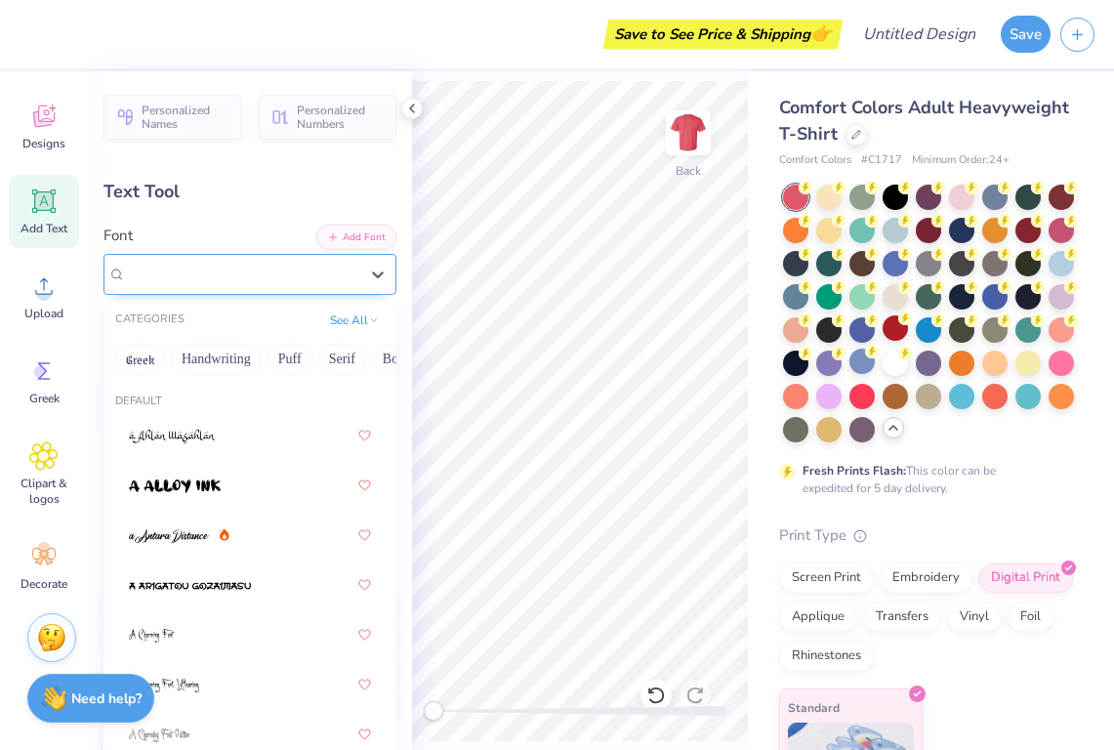
click at [249, 280] on div "Khalila" at bounding box center [242, 274] width 236 height 30
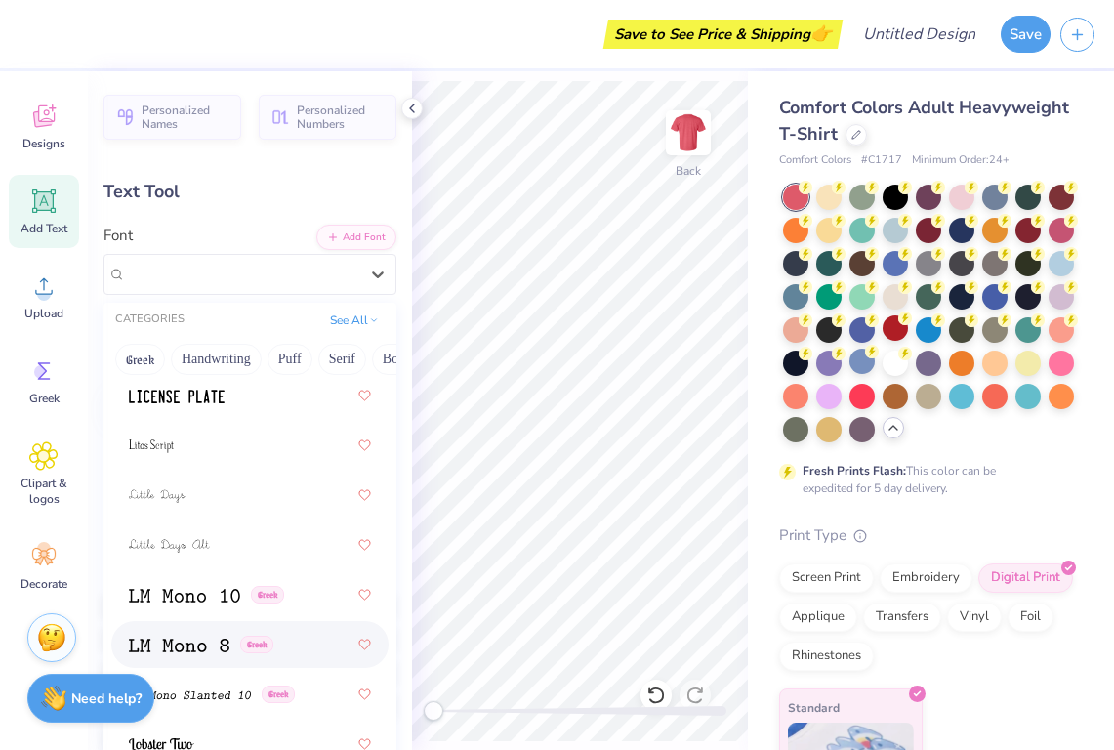
scroll to position [9195, 0]
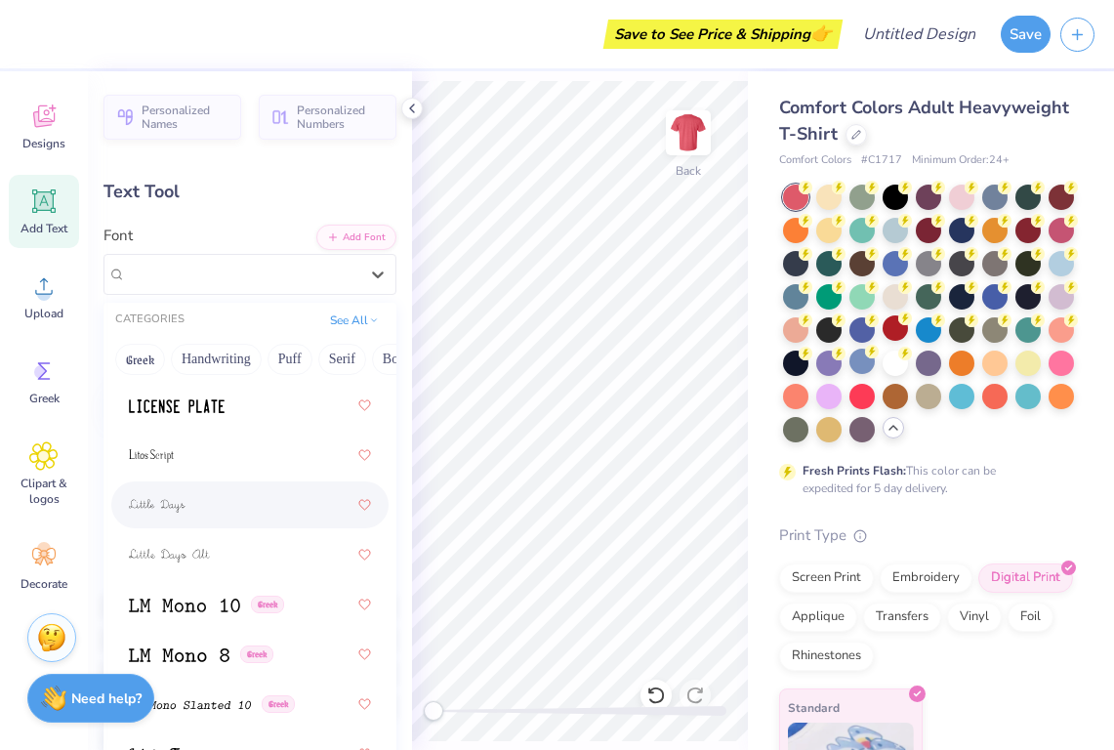
click at [233, 502] on div at bounding box center [250, 504] width 242 height 35
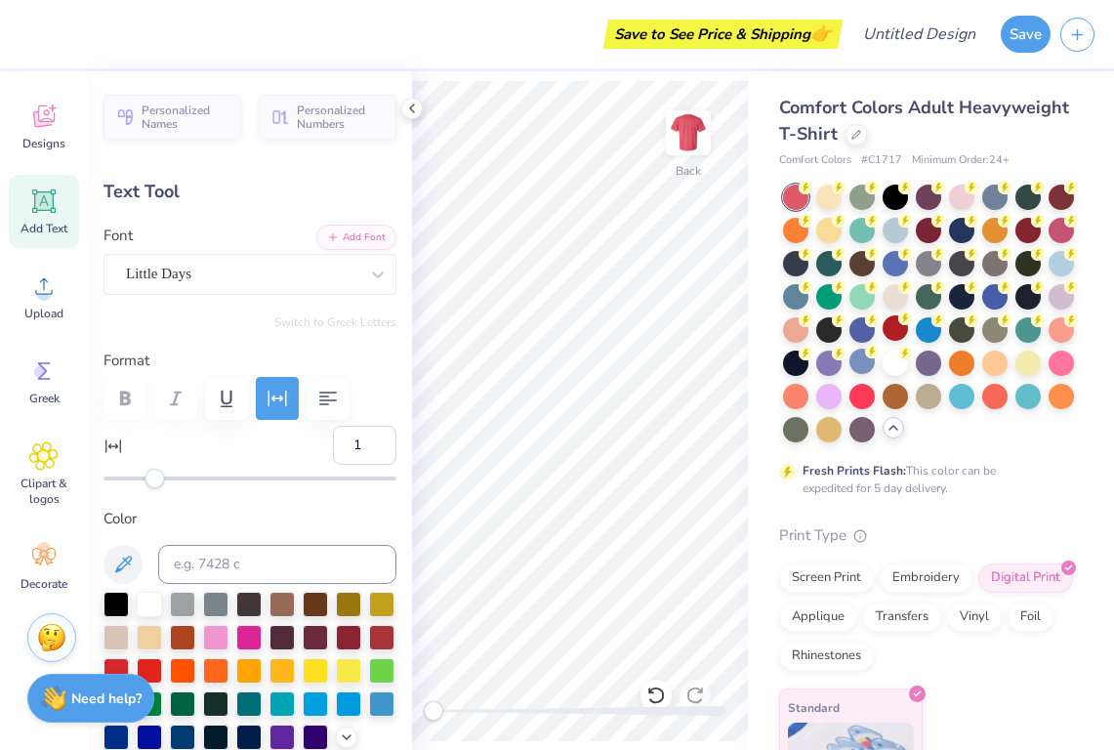
scroll to position [0, 3]
type textarea "wku nsslha"
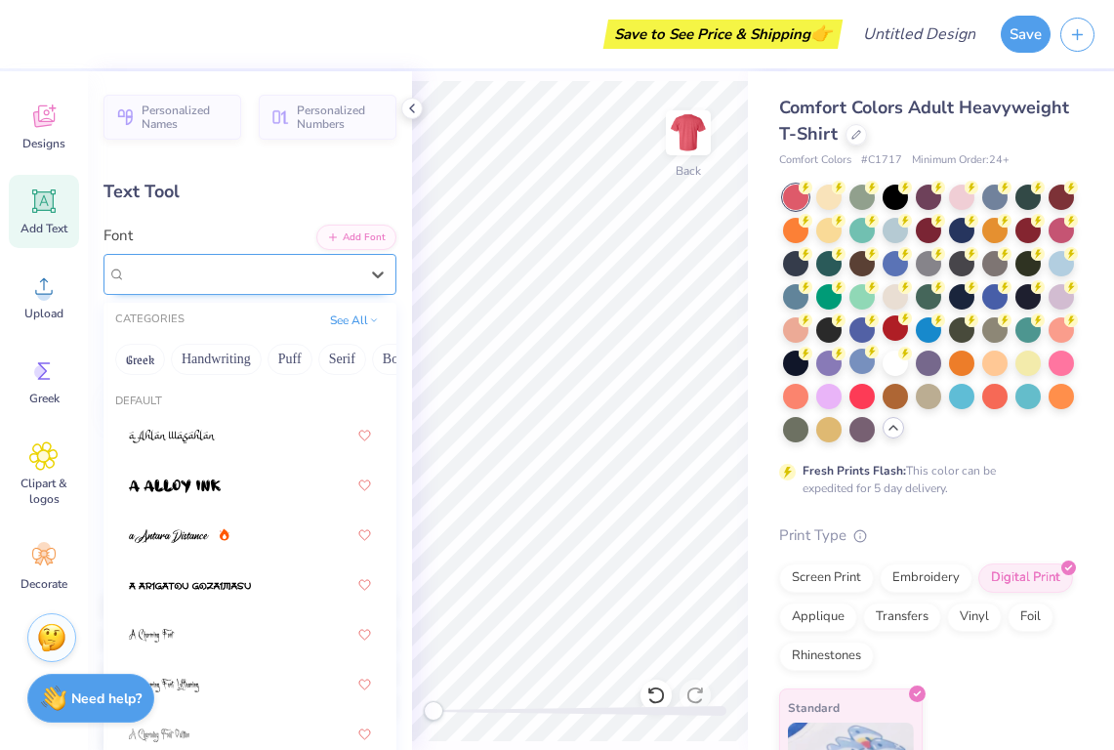
click at [221, 286] on div "Little Days" at bounding box center [242, 274] width 236 height 30
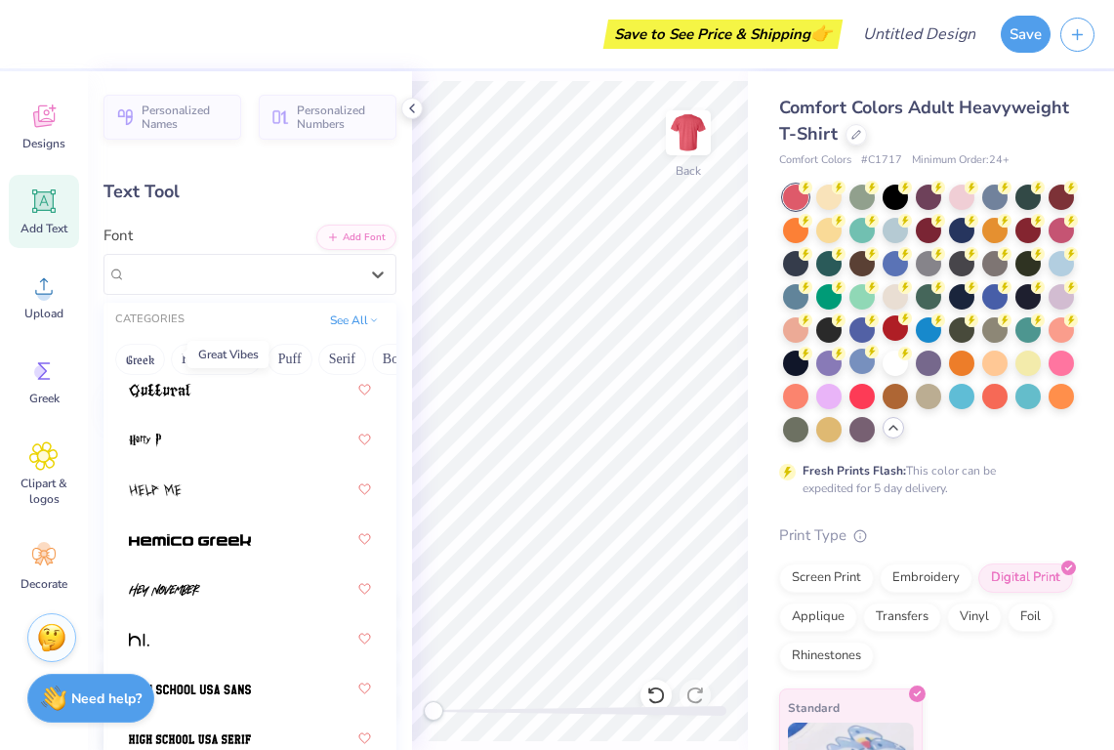
scroll to position [6723, 0]
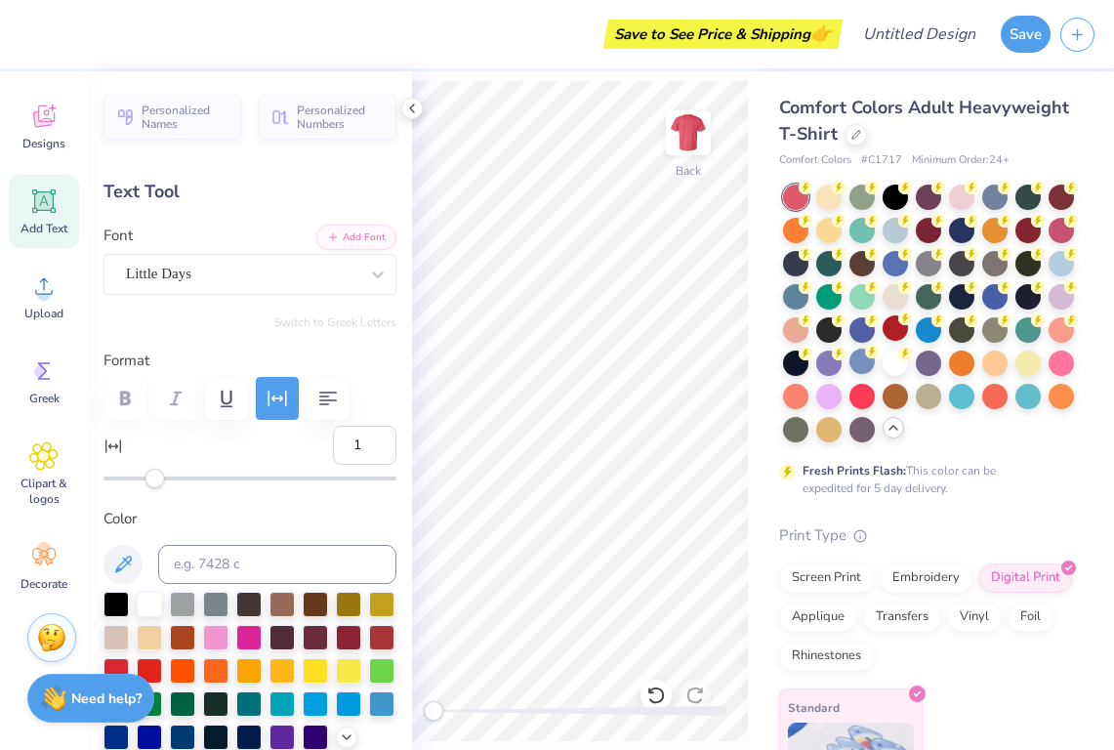
click at [268, 229] on div "Font Little Days" at bounding box center [250, 260] width 293 height 70
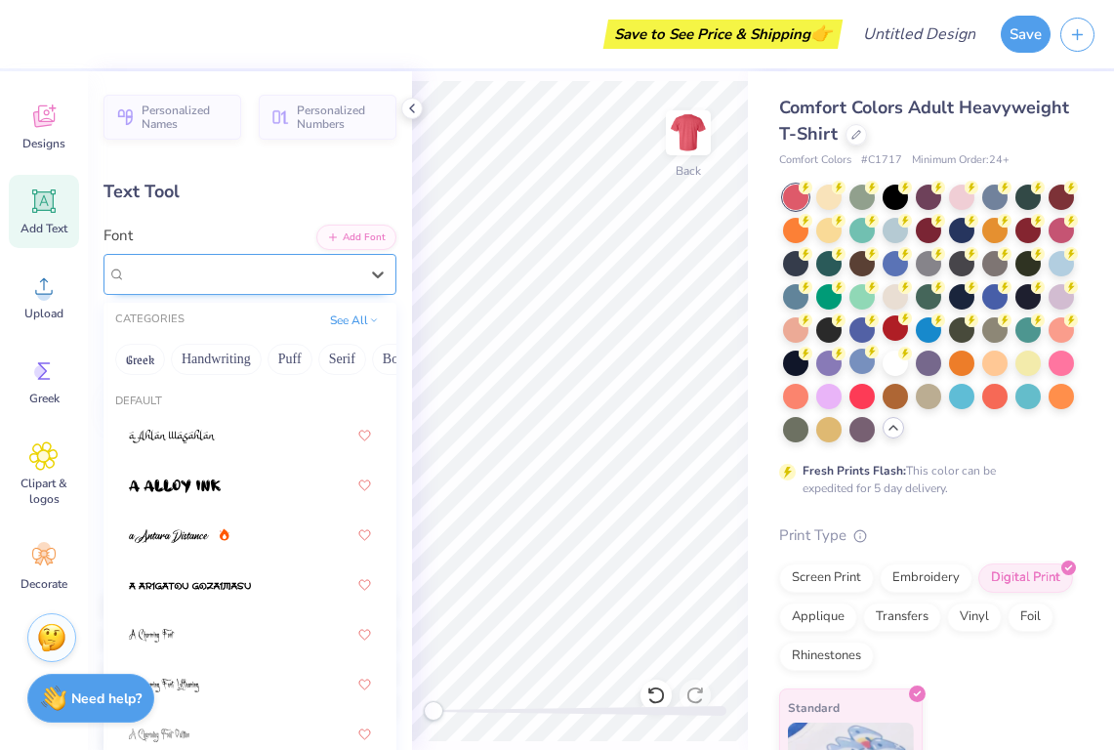
click at [256, 274] on div "Little Days" at bounding box center [242, 274] width 236 height 30
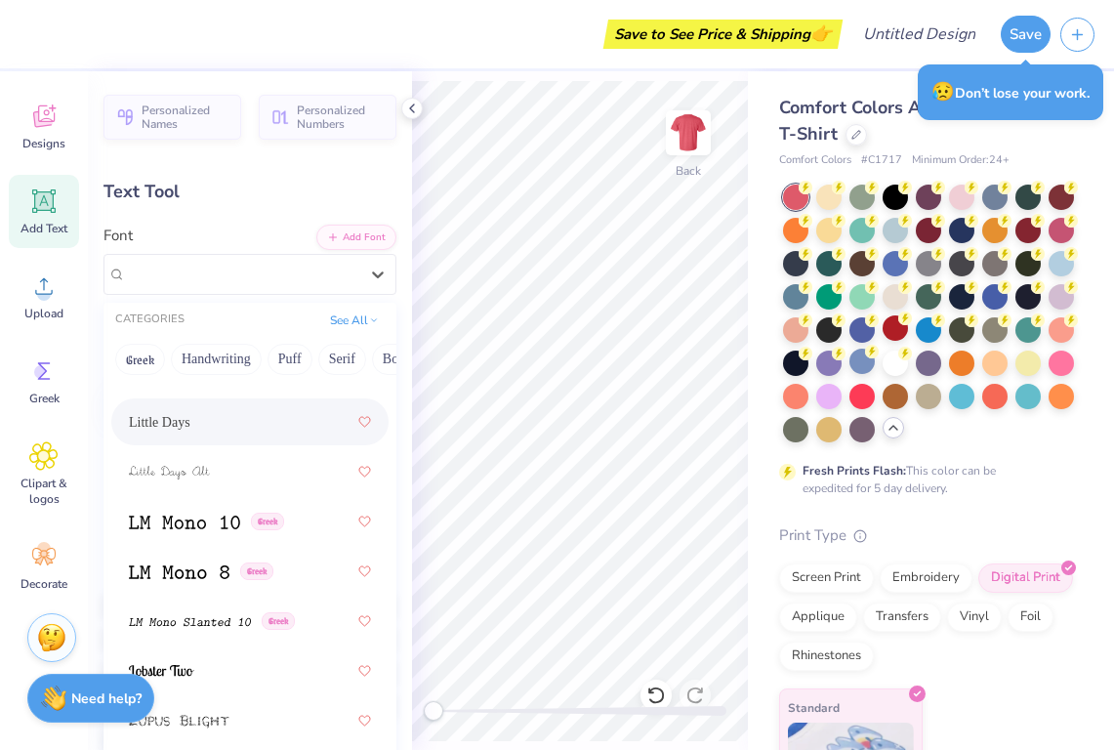
scroll to position [9276, 0]
click at [235, 458] on div at bounding box center [250, 473] width 242 height 35
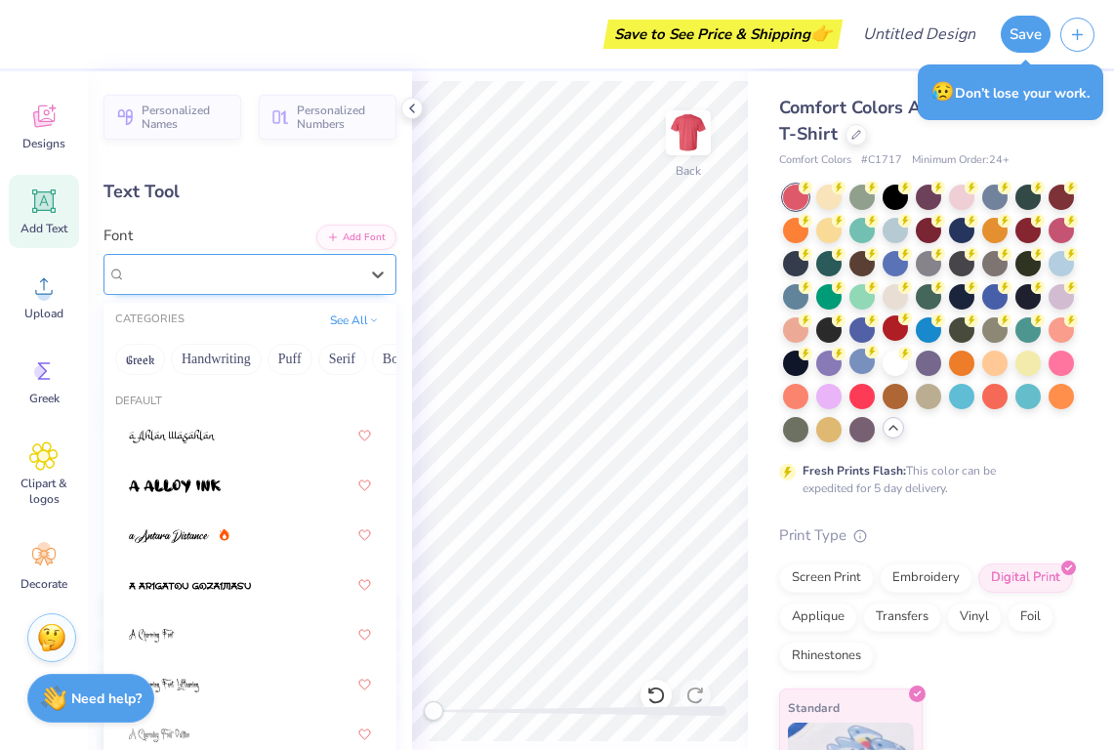
click at [244, 278] on div "Little Days Alt" at bounding box center [242, 274] width 236 height 30
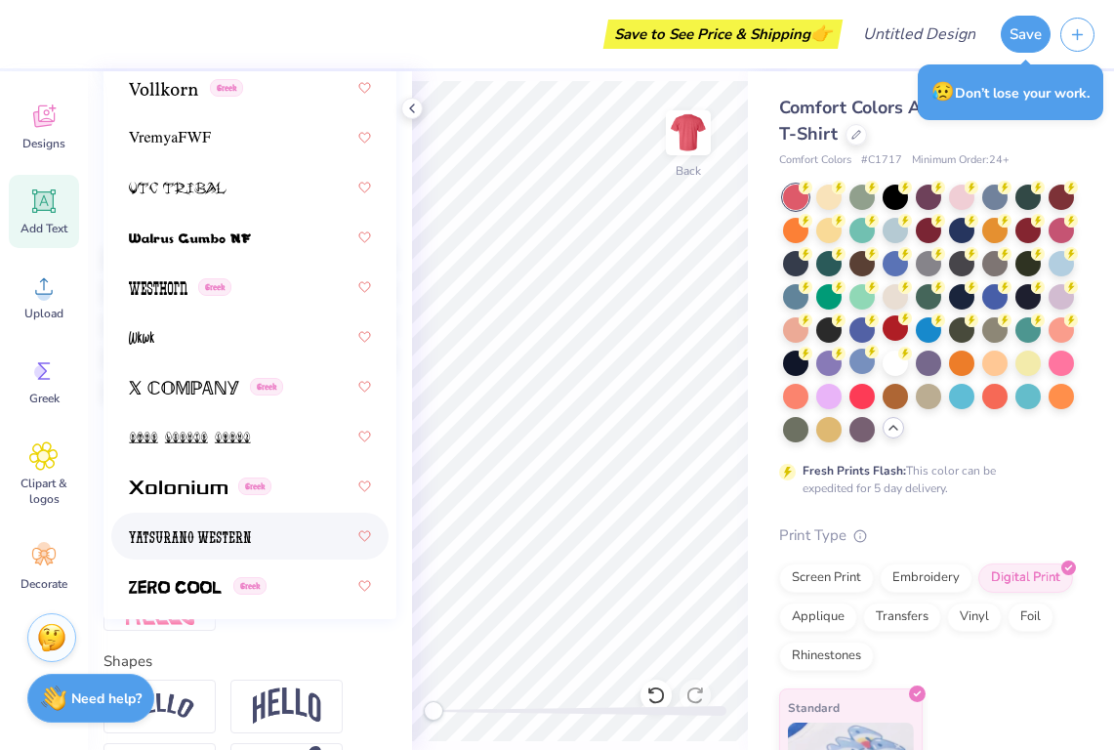
scroll to position [14886, 0]
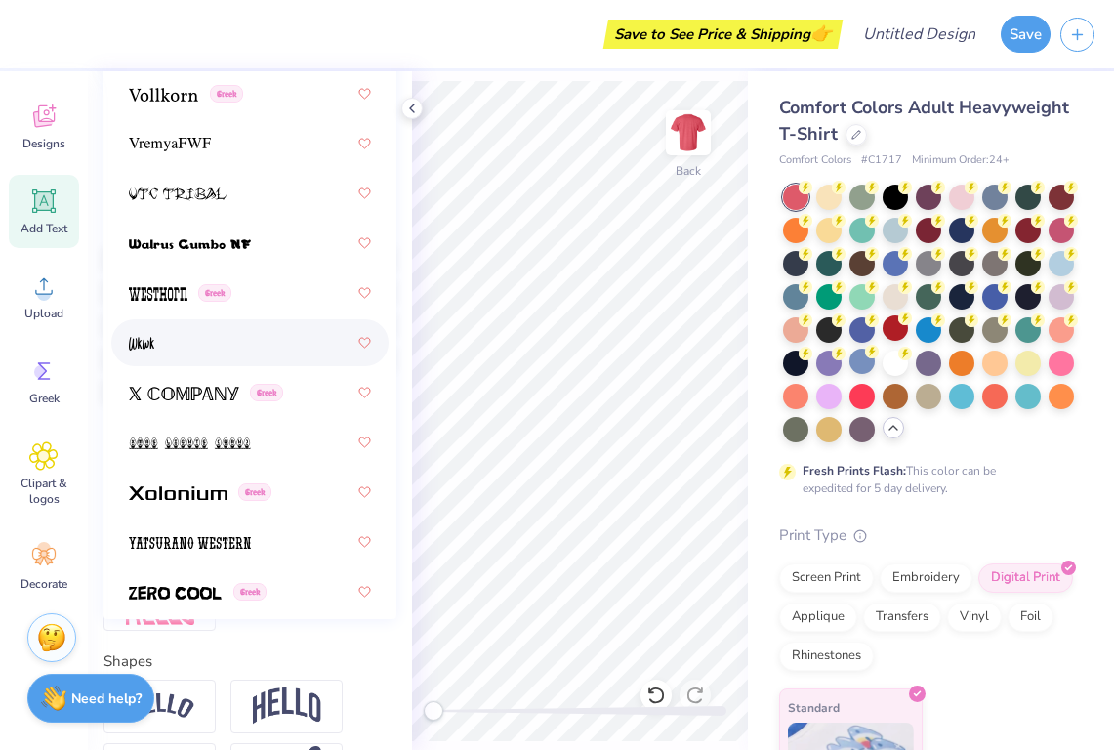
click at [277, 341] on div at bounding box center [250, 342] width 242 height 35
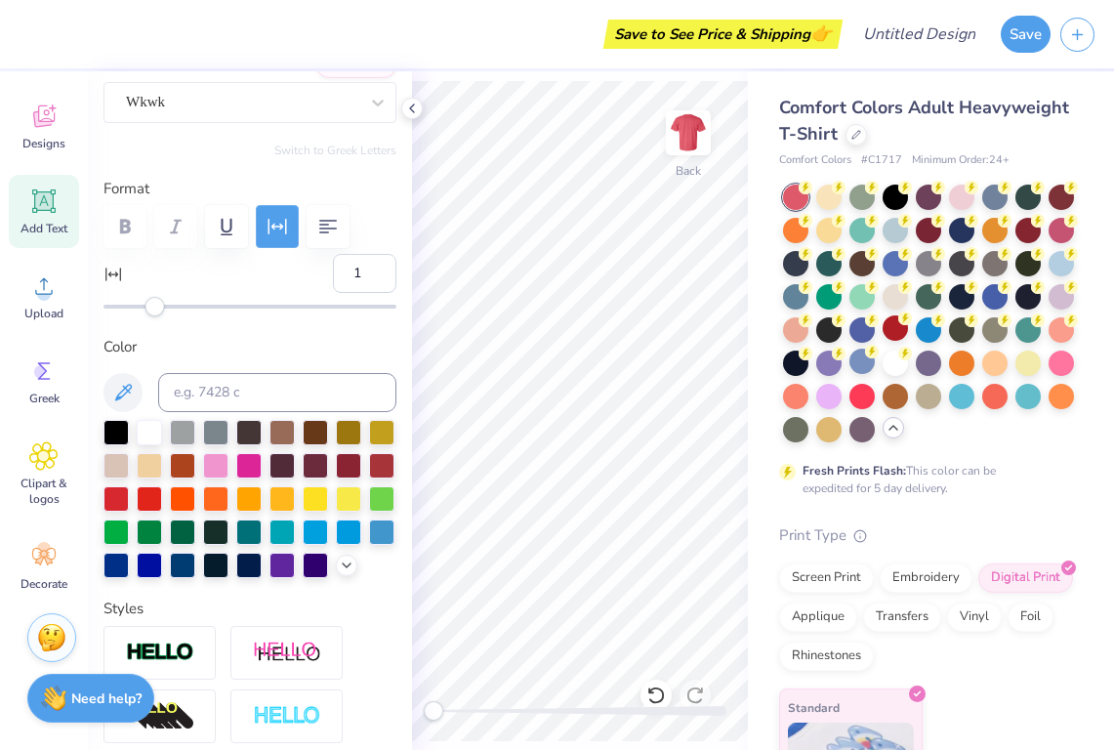
scroll to position [92, 0]
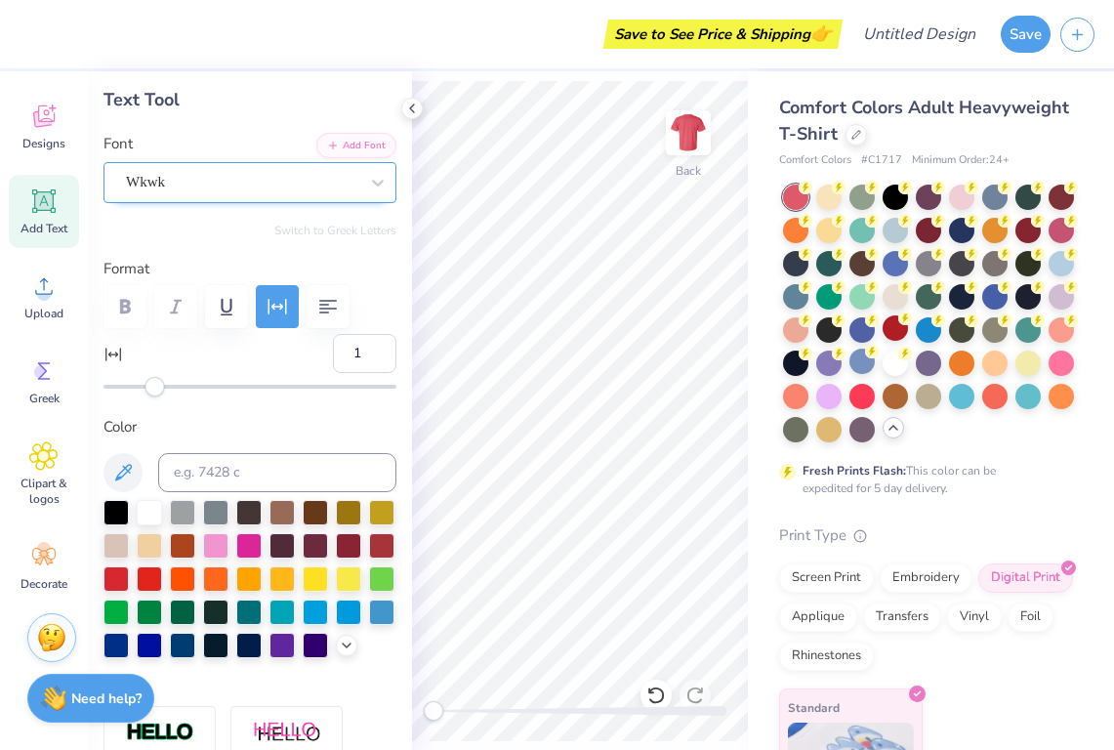
click at [244, 191] on div "Wkwk" at bounding box center [242, 182] width 236 height 30
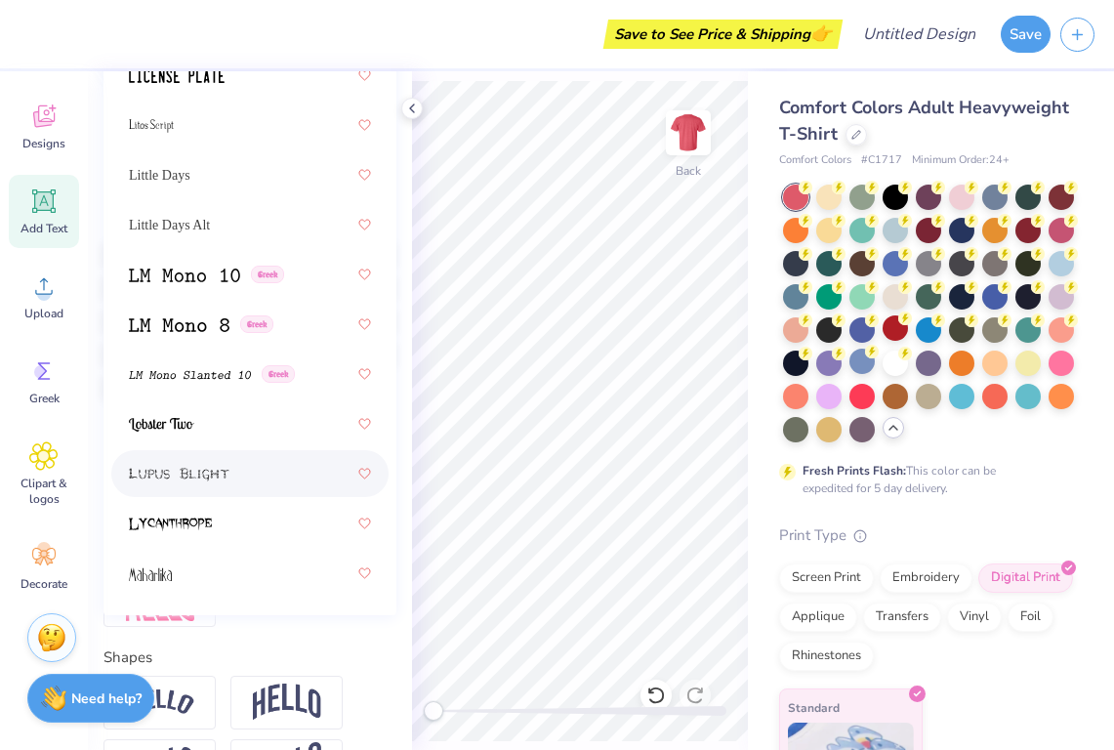
scroll to position [4739, 0]
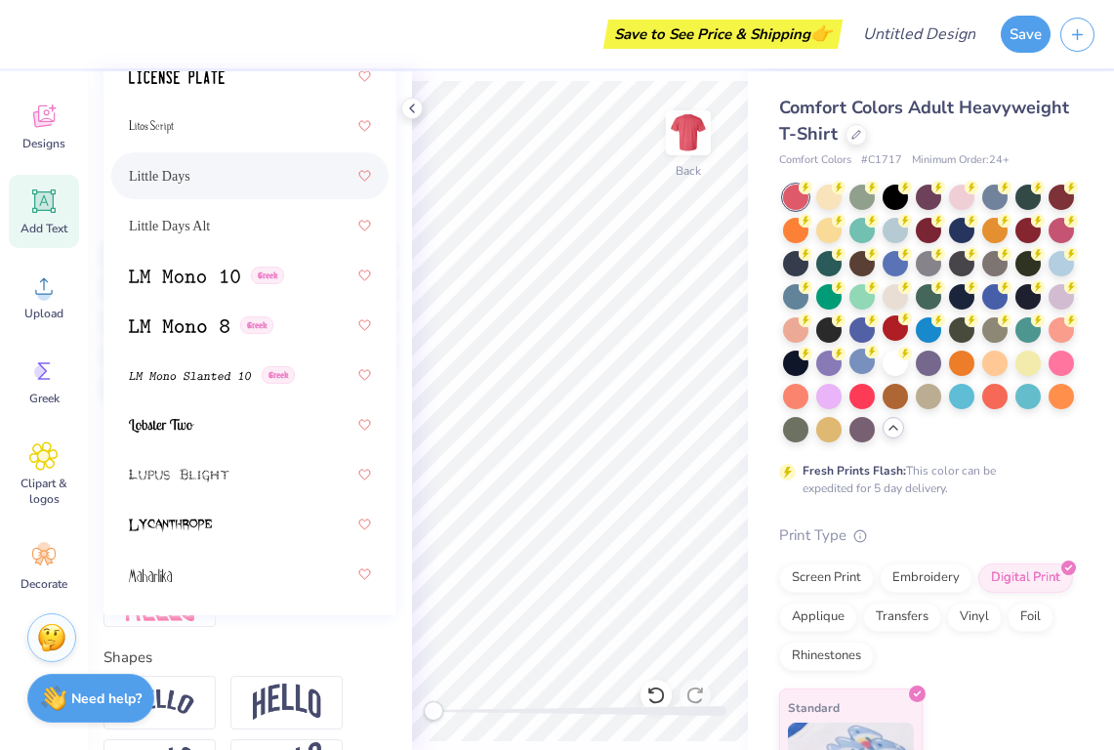
click at [242, 173] on div "Little Days" at bounding box center [250, 175] width 242 height 35
type input "l"
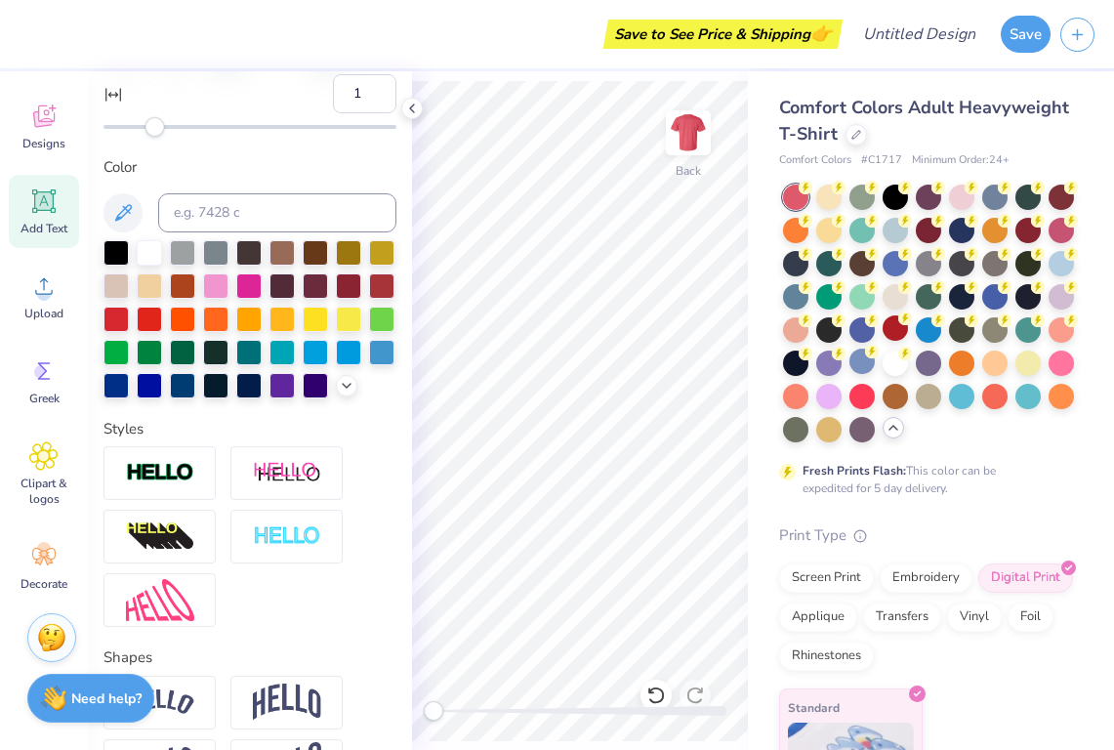
scroll to position [0, 0]
type textarea "w"
type textarea "communication sciences and disorderders"
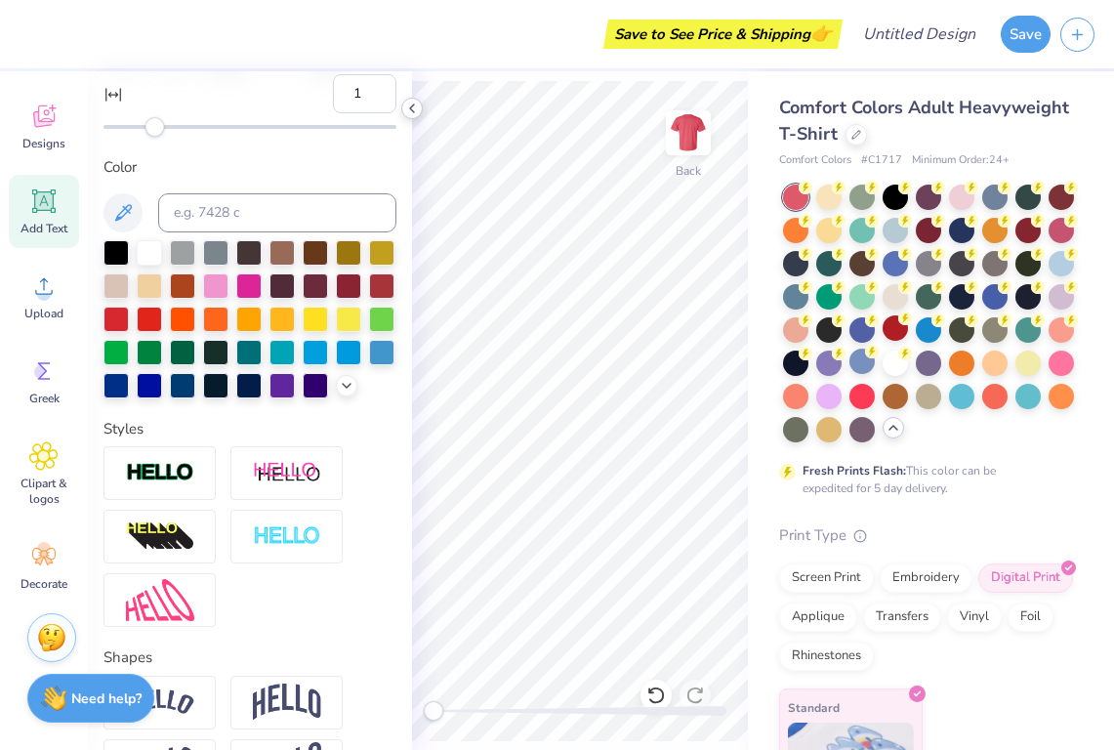
click at [412, 105] on icon at bounding box center [412, 109] width 16 height 16
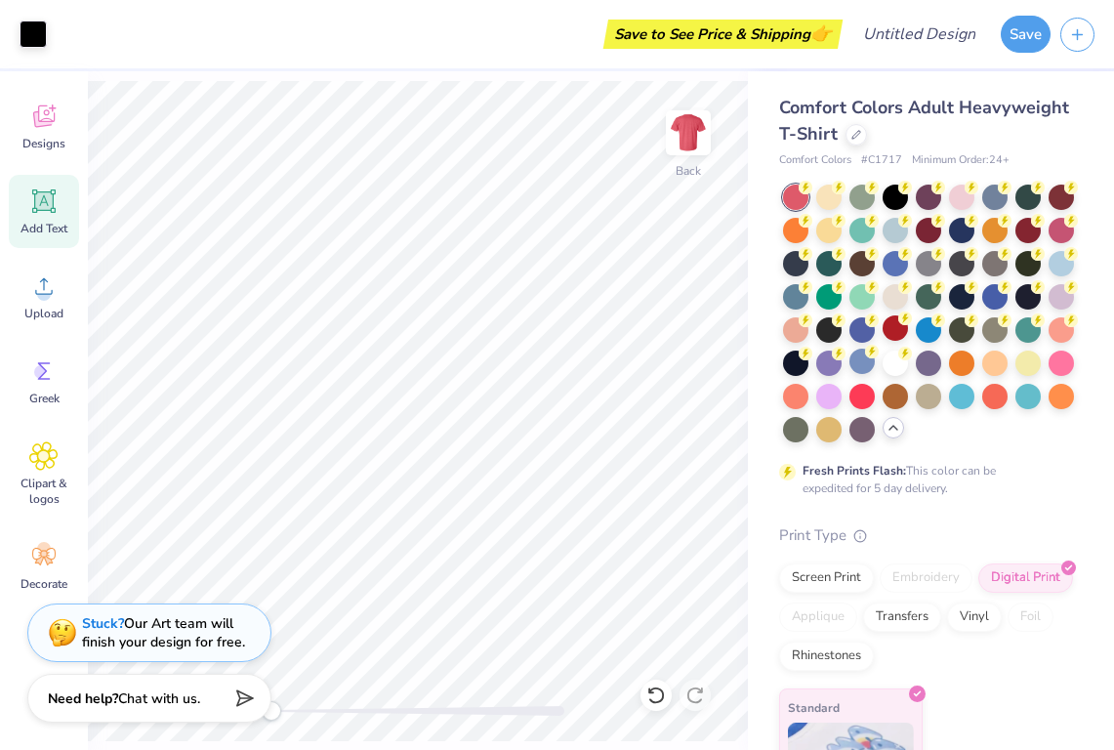
type input "14.17"
type input "0.55"
type input "12.23"
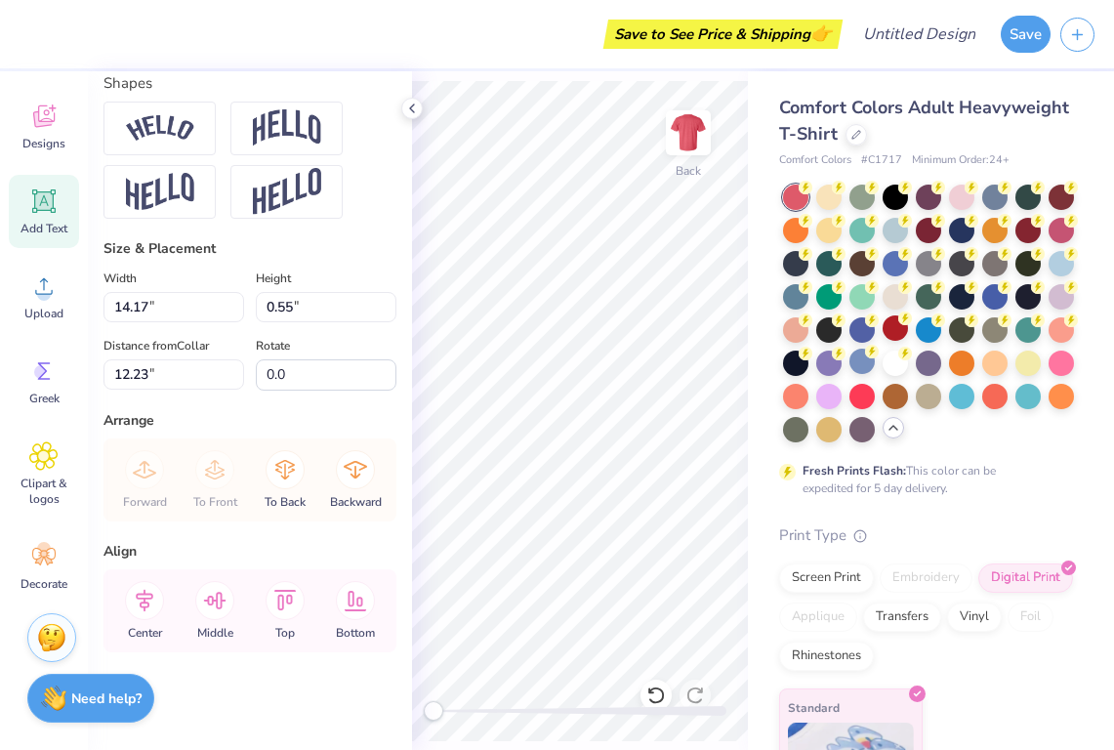
scroll to position [926, 0]
click at [748, 502] on div "Save to See Price & Shipping 👉 Design Title Save Image AI Designs Add Text Uplo…" at bounding box center [557, 375] width 1114 height 750
click at [408, 104] on icon at bounding box center [412, 109] width 16 height 16
type textarea "communication sciences and disorderders"
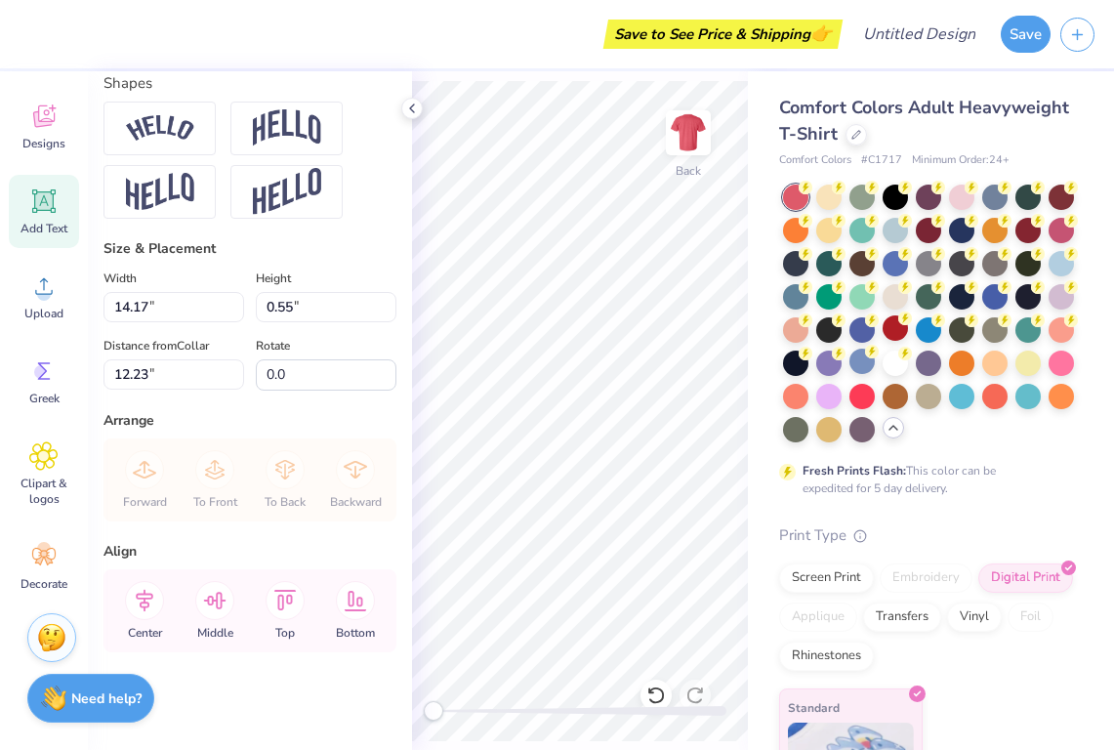
scroll to position [1, 1]
type input "9.79"
type input "1.58"
type input "11.71"
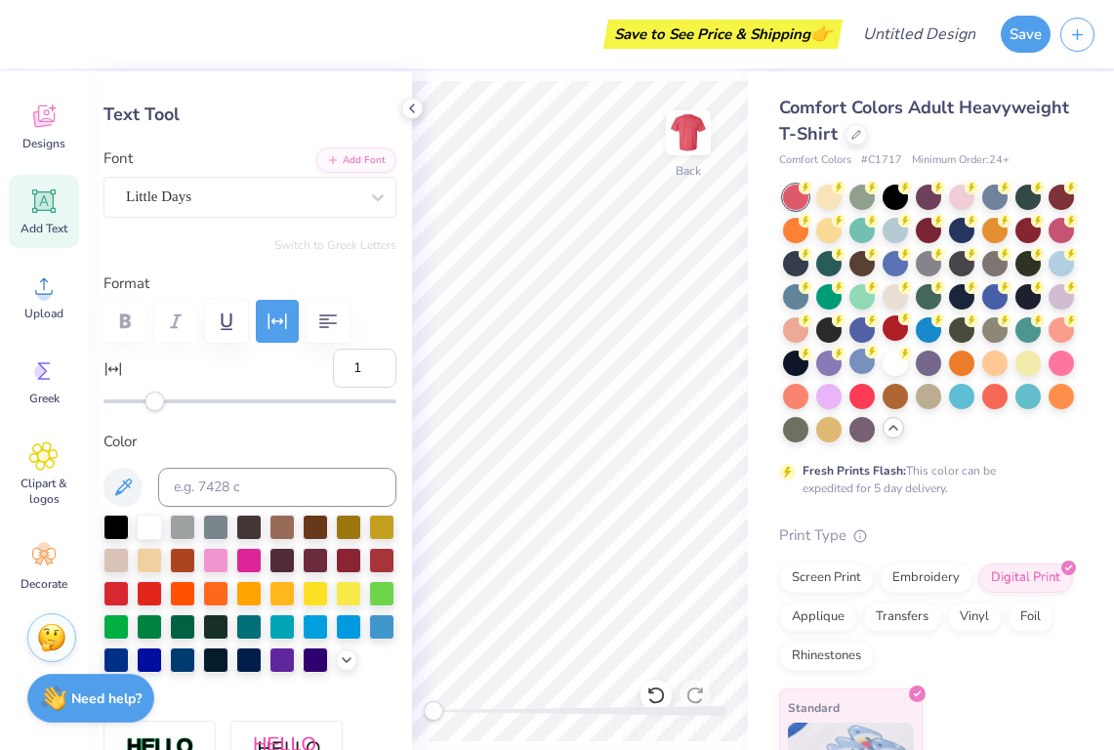
scroll to position [55, 0]
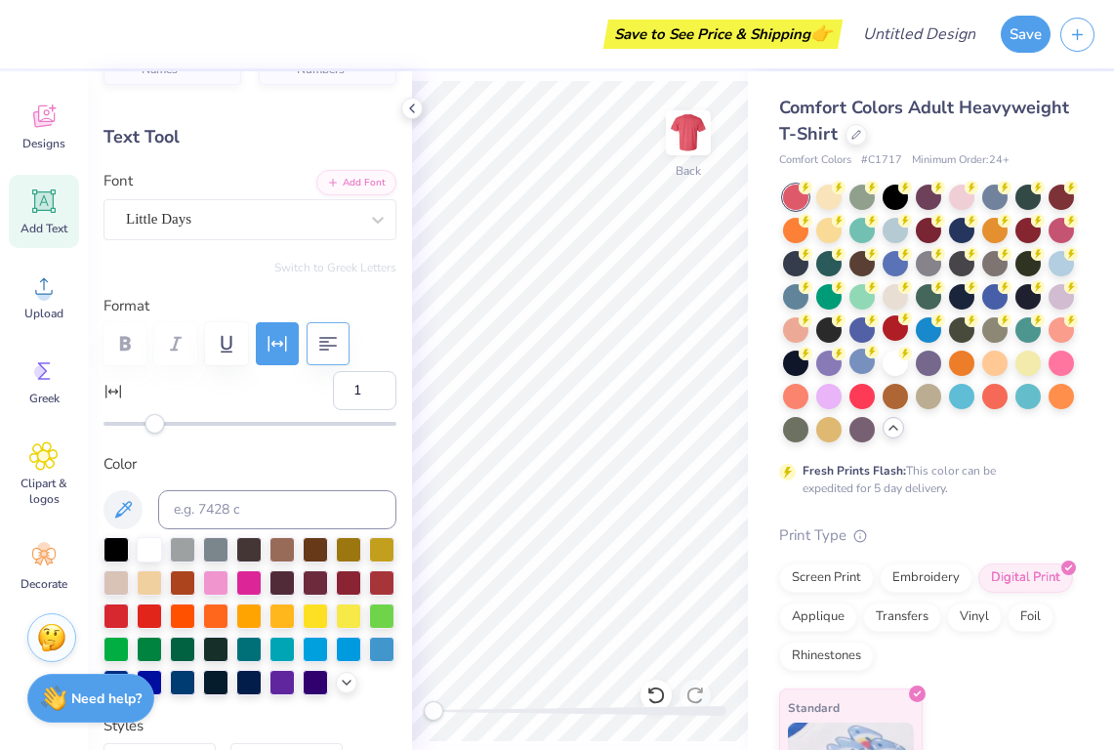
click at [326, 334] on icon "button" at bounding box center [327, 343] width 23 height 23
click at [127, 344] on div at bounding box center [250, 343] width 293 height 43
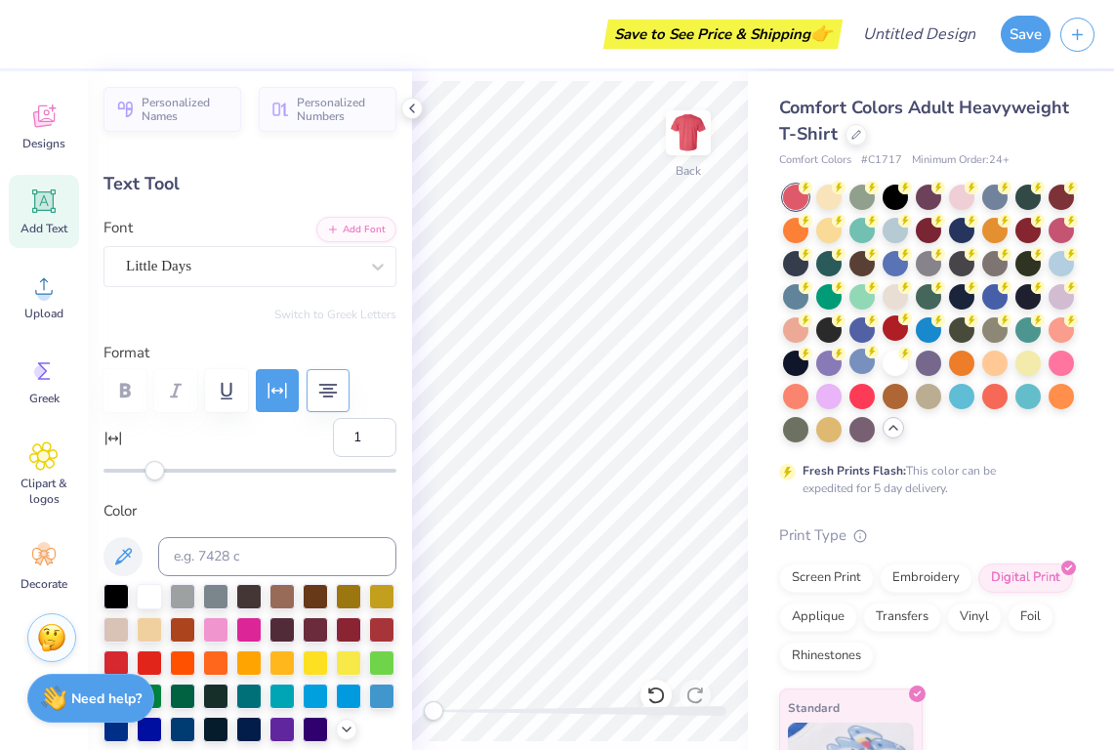
scroll to position [0, 0]
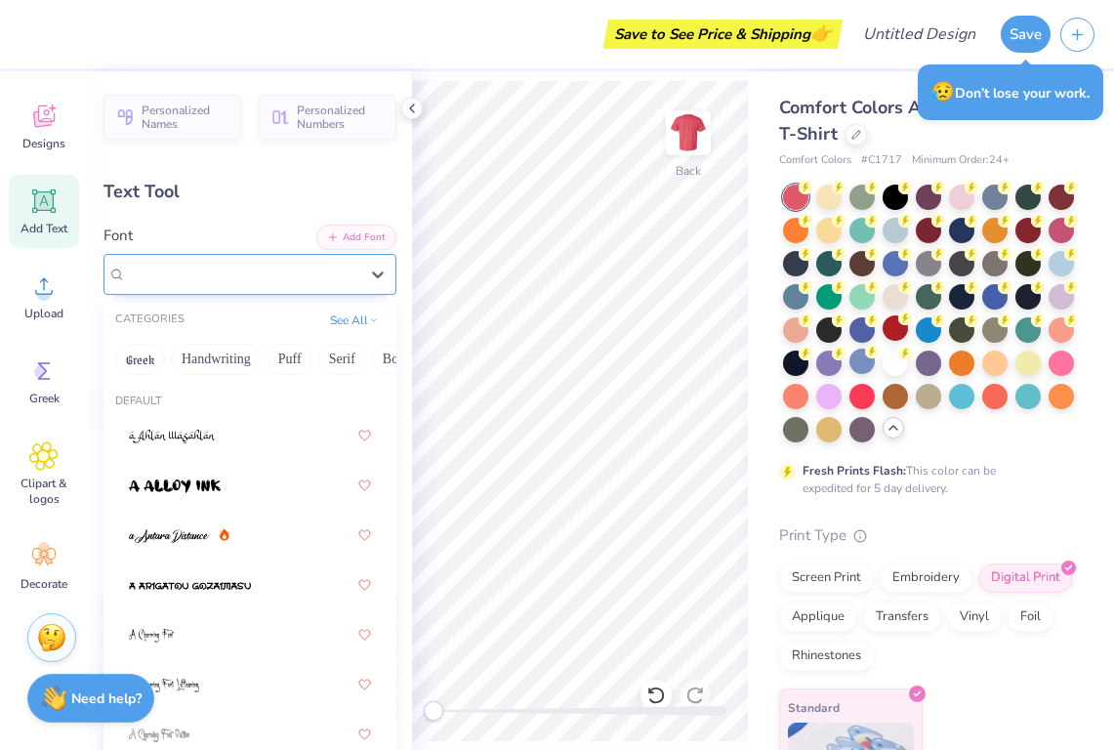
click at [295, 268] on div "Little Days" at bounding box center [242, 274] width 236 height 30
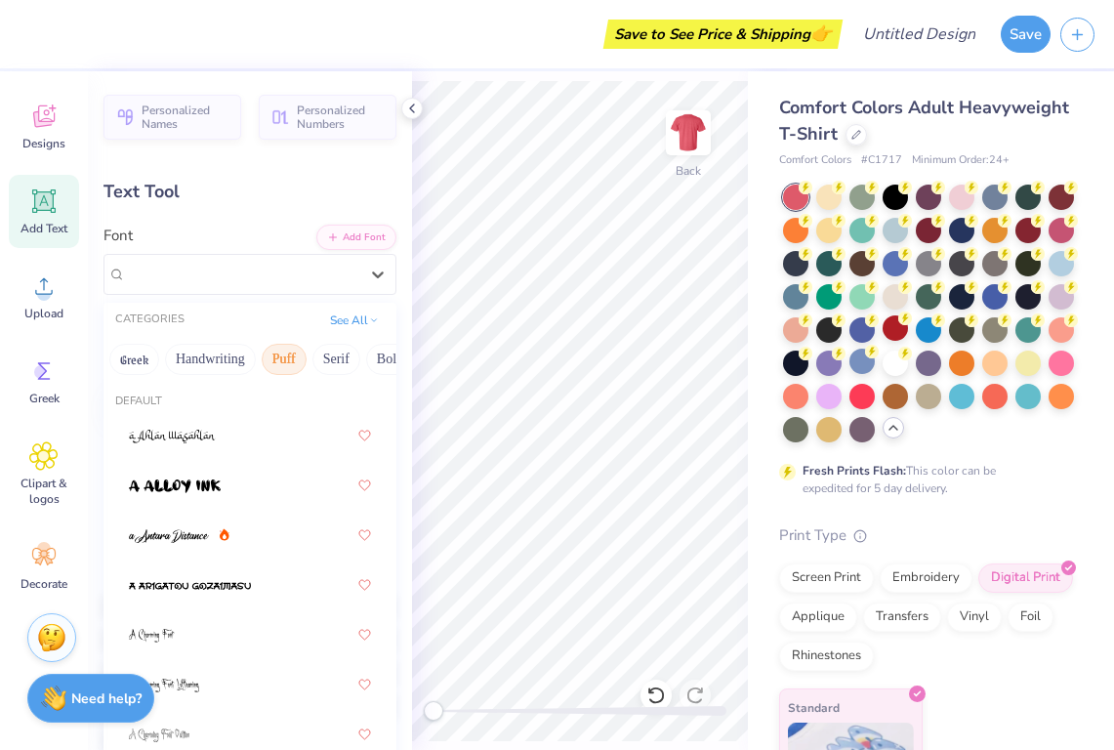
scroll to position [0, 14]
click at [183, 364] on button "Handwriting" at bounding box center [202, 359] width 91 height 31
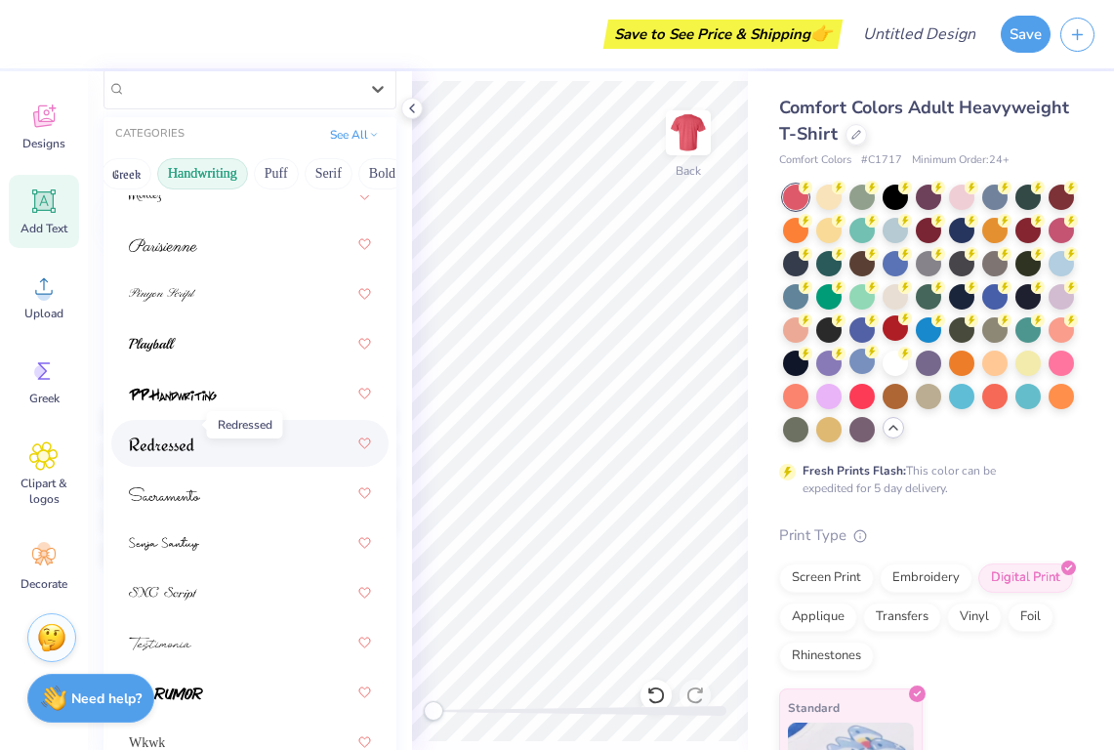
scroll to position [229, 0]
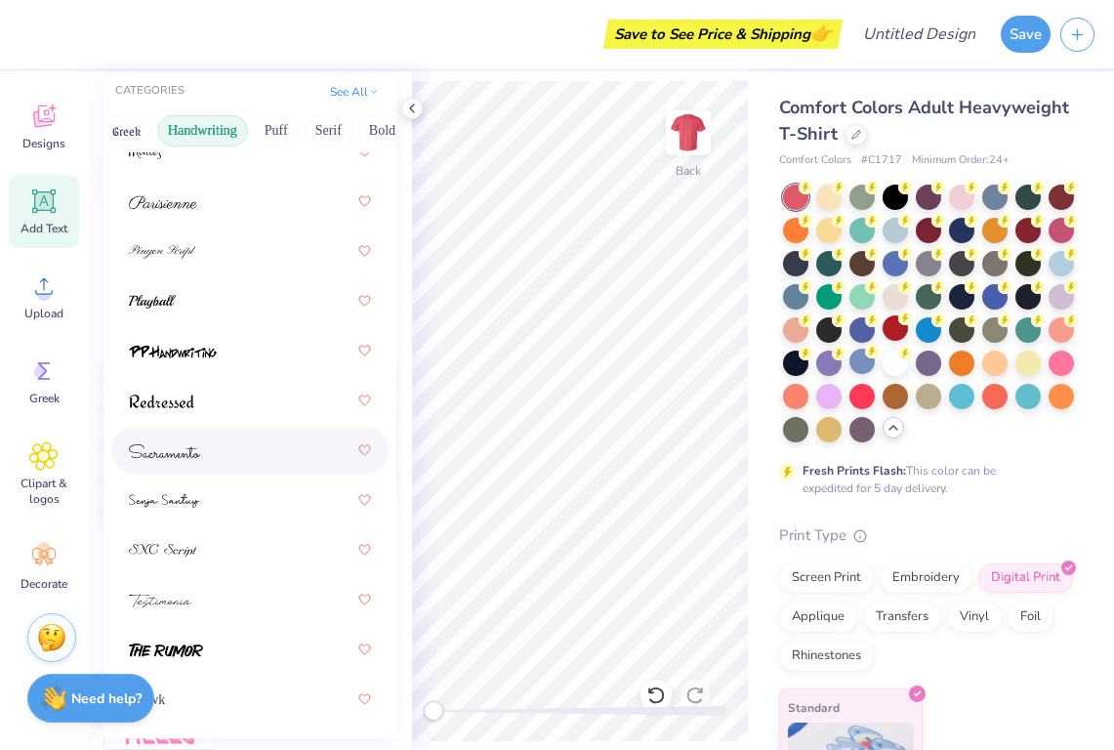
click at [241, 452] on div at bounding box center [250, 450] width 242 height 35
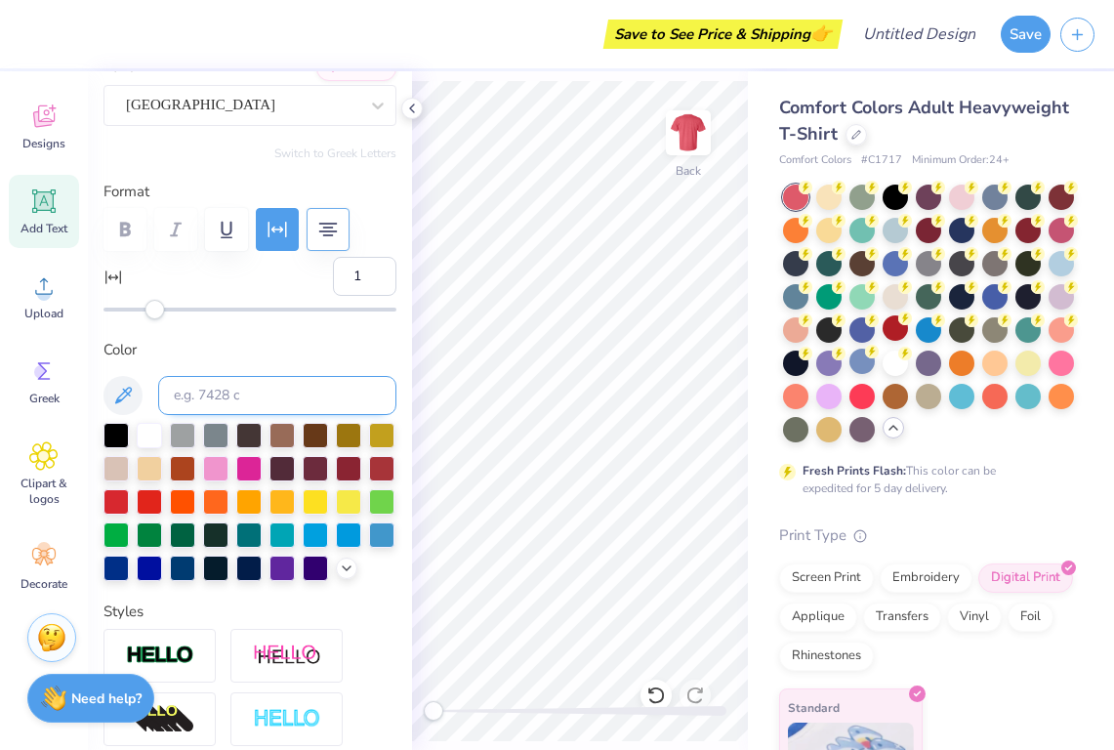
scroll to position [130, 0]
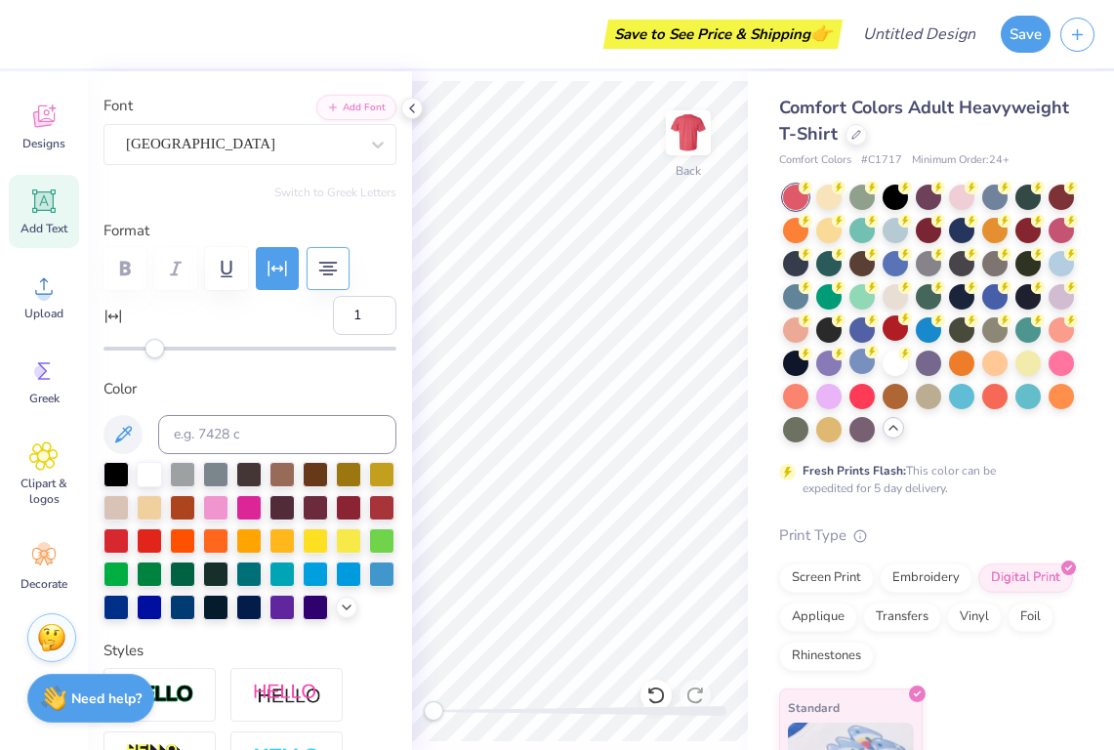
type input "9.07"
type input "1.93"
type input "8.05"
type textarea "communication sciences and disorders"
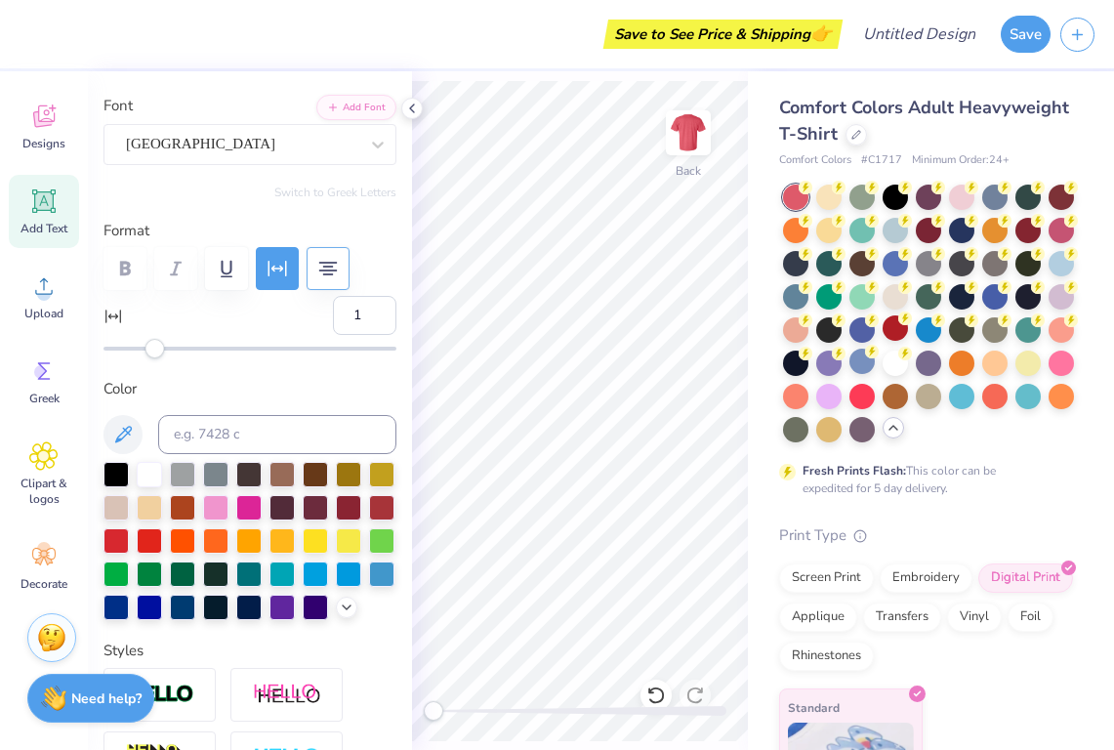
scroll to position [1, 3]
click at [219, 145] on div "[GEOGRAPHIC_DATA]" at bounding box center [242, 144] width 236 height 30
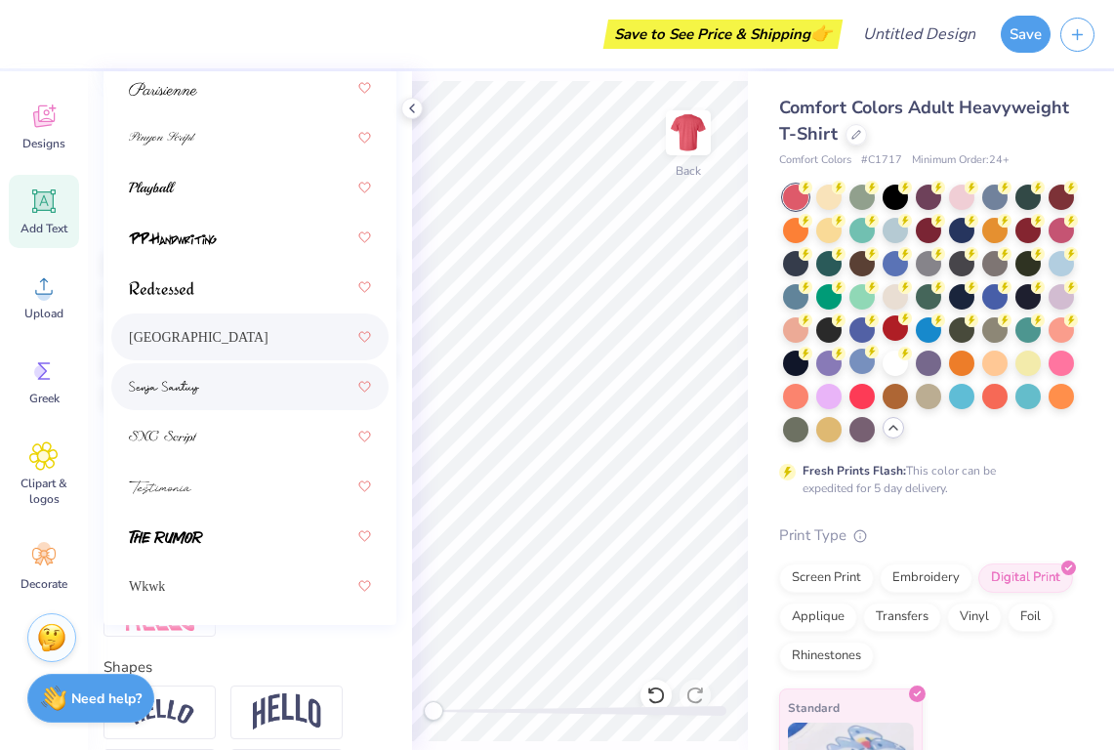
scroll to position [345, 0]
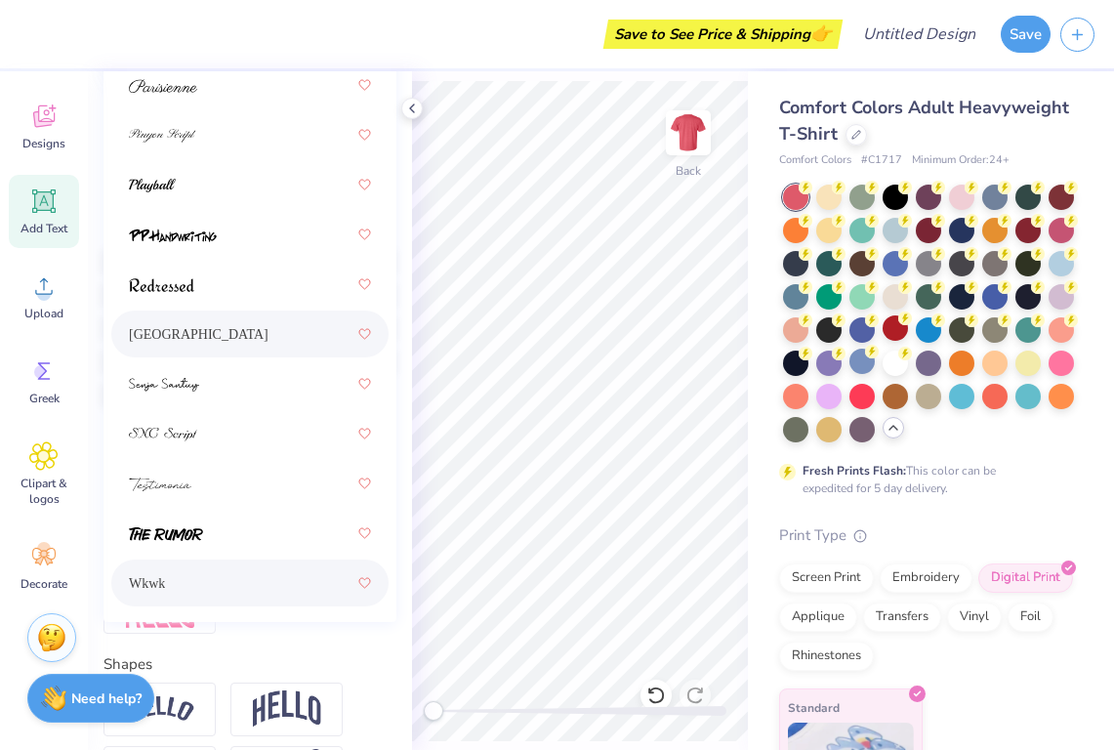
click at [192, 582] on div "Wkwk" at bounding box center [250, 582] width 242 height 35
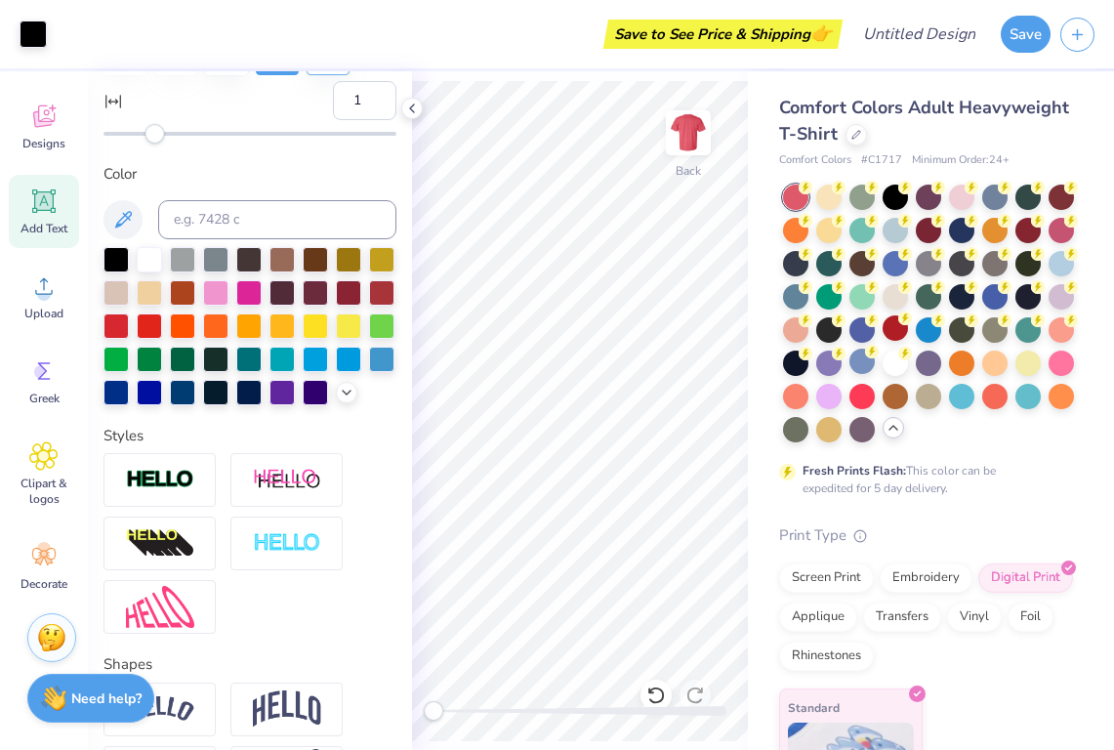
type input "8.27"
type input "2.07"
type input "7.98"
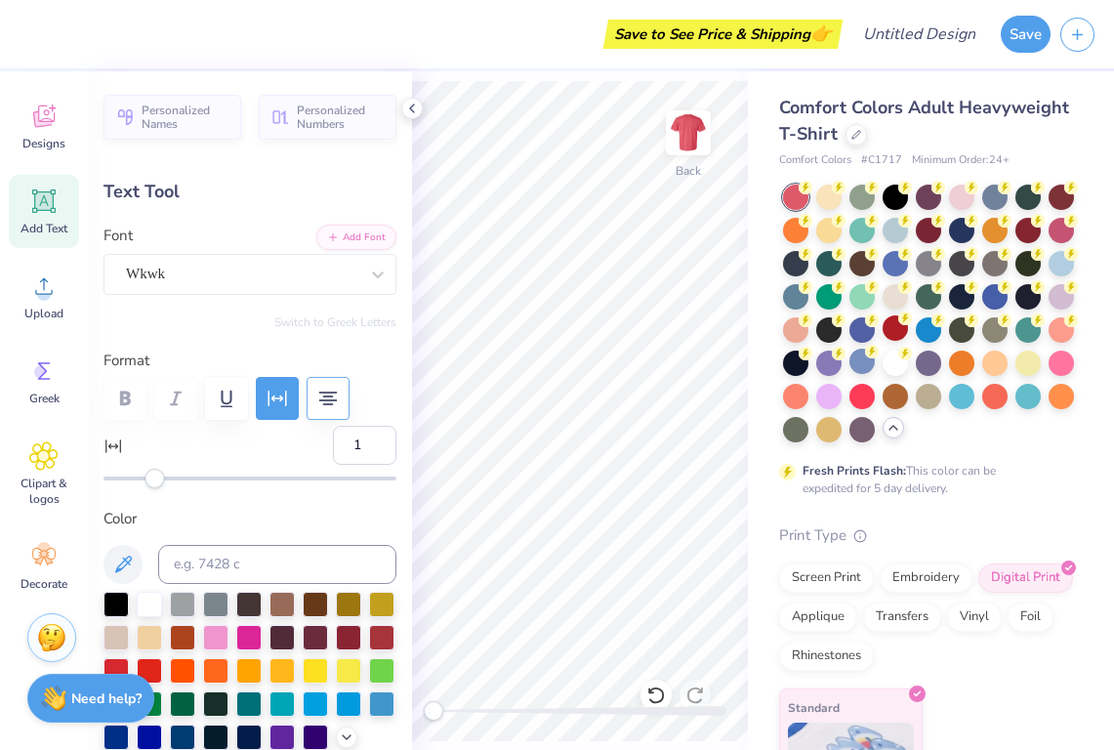
scroll to position [0, 0]
click at [407, 109] on icon at bounding box center [412, 109] width 16 height 16
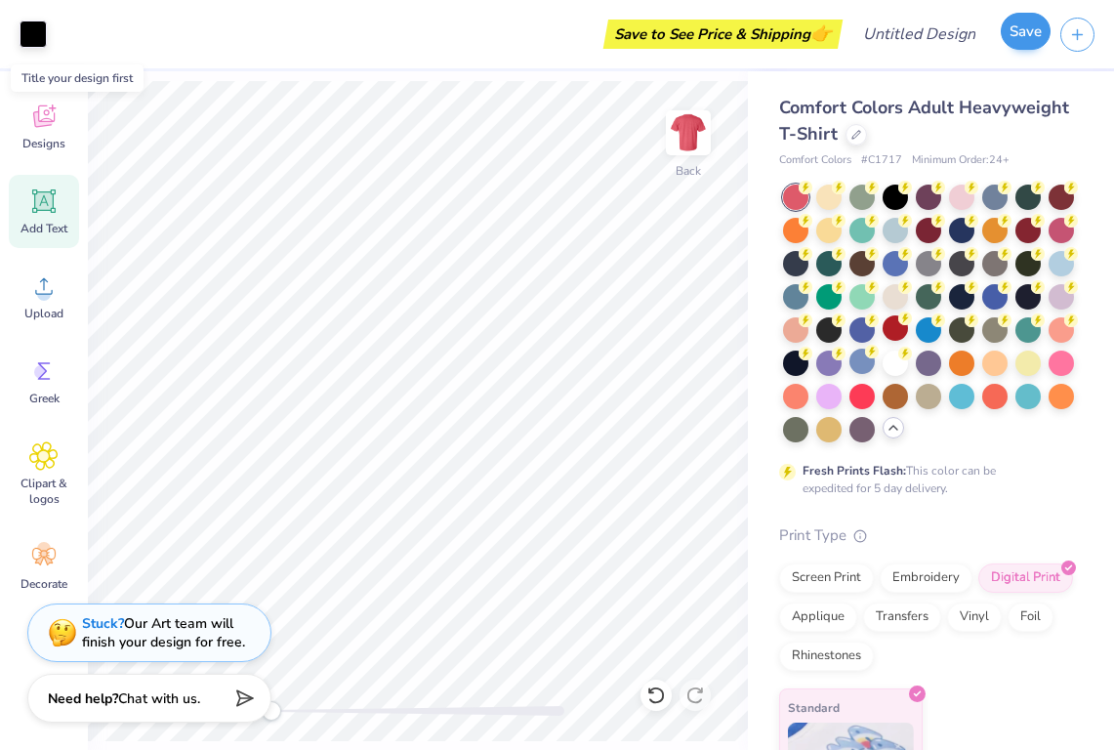
click at [1016, 42] on button "Save" at bounding box center [1026, 31] width 50 height 37
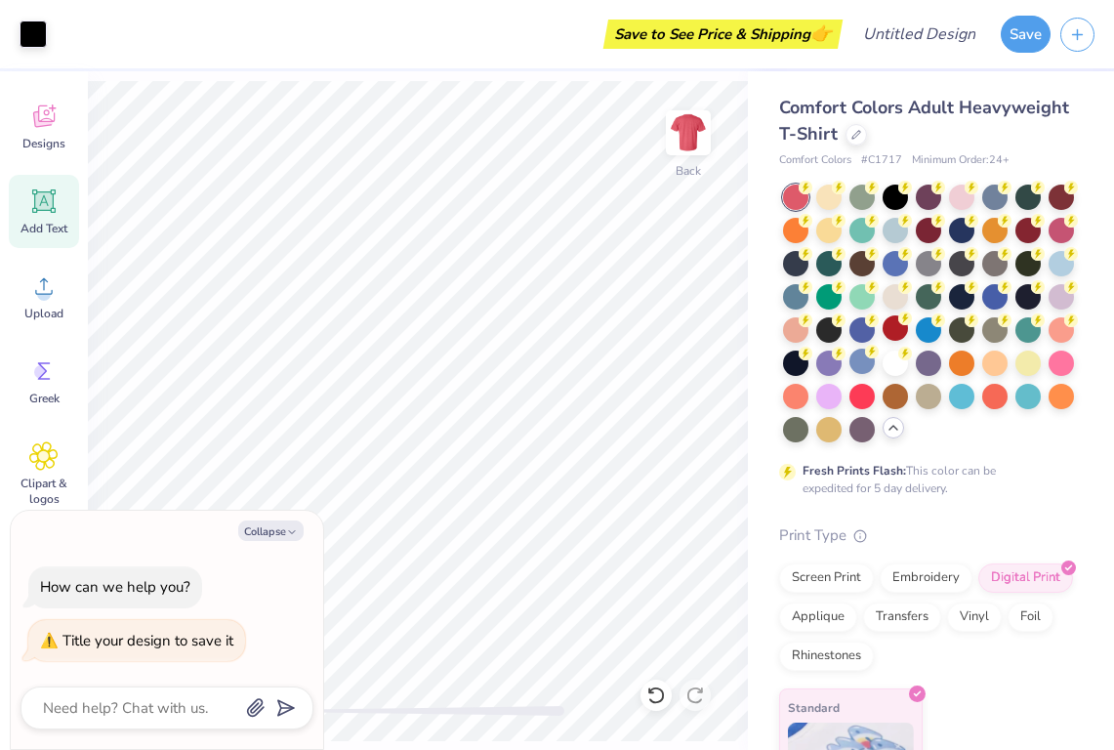
type textarea "x"
click at [67, 21] on div "Save to See Price & Shipping 👉" at bounding box center [447, 34] width 781 height 68
click at [949, 31] on input "Design Title" at bounding box center [944, 34] width 96 height 39
type input "N"
type textarea "x"
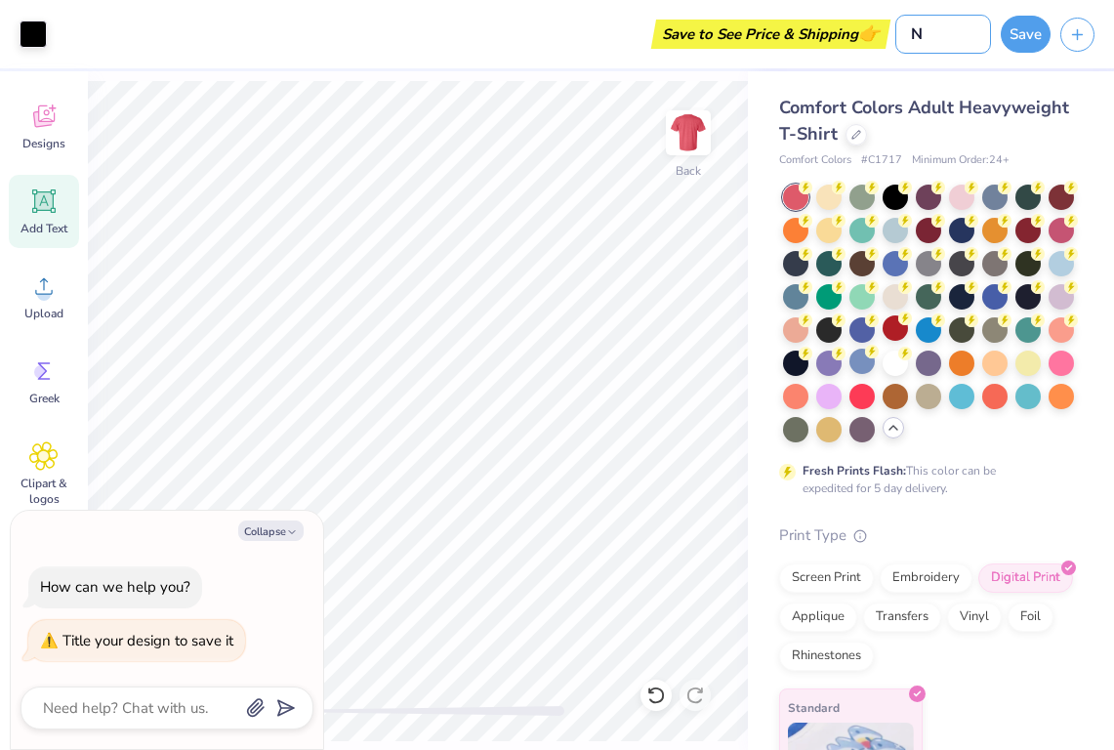
type input "NS"
type textarea "x"
type input "NSS"
type textarea "x"
type input "NSSL"
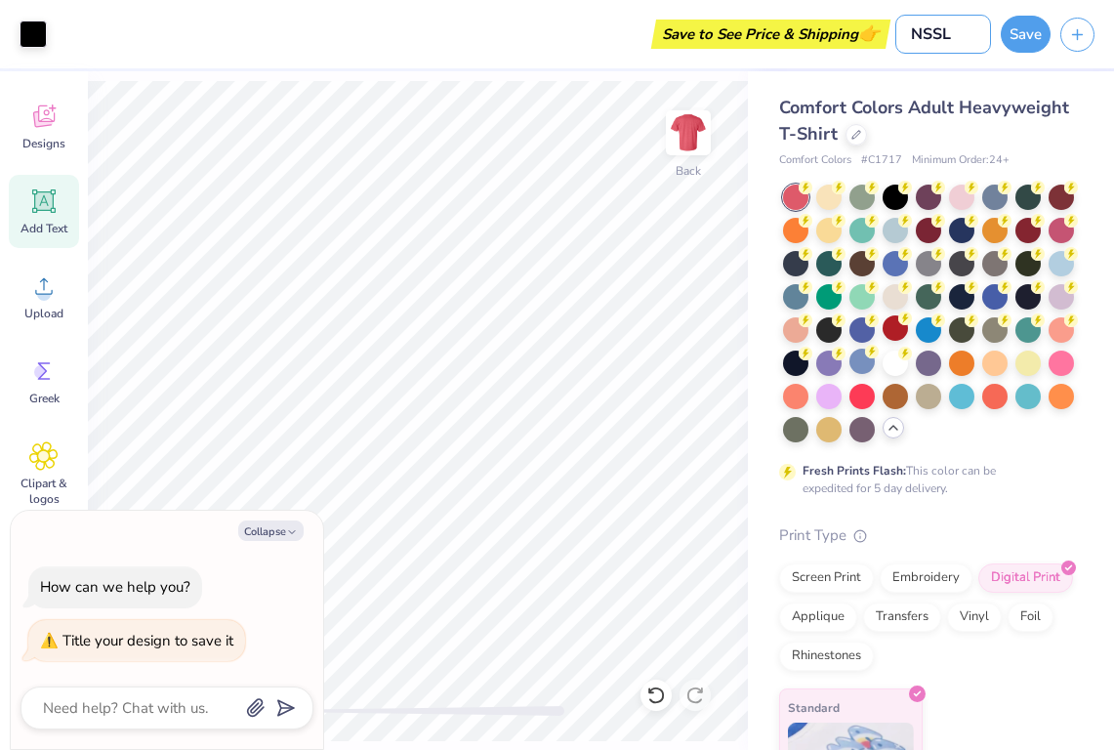
type textarea "x"
type input "NSSLH"
type textarea "x"
type input "NSSLHS"
type textarea "x"
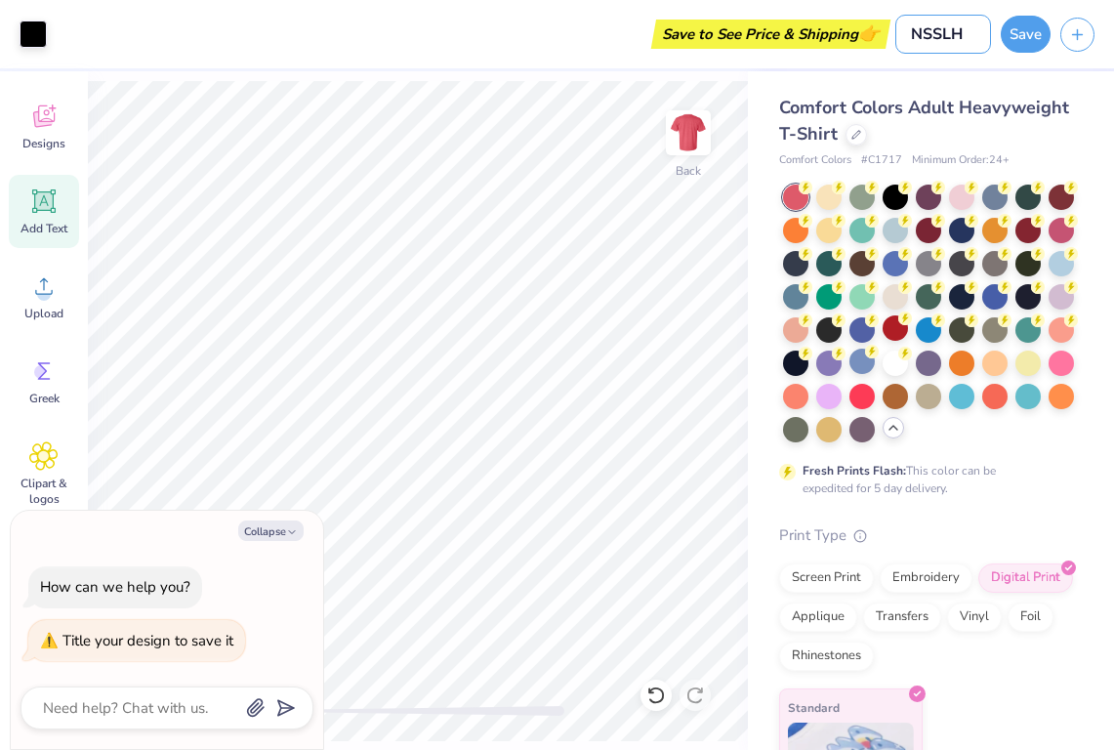
type input "NSSLHa"
type textarea "x"
type input "NSSLH"
type textarea "x"
type input "NSSLHA"
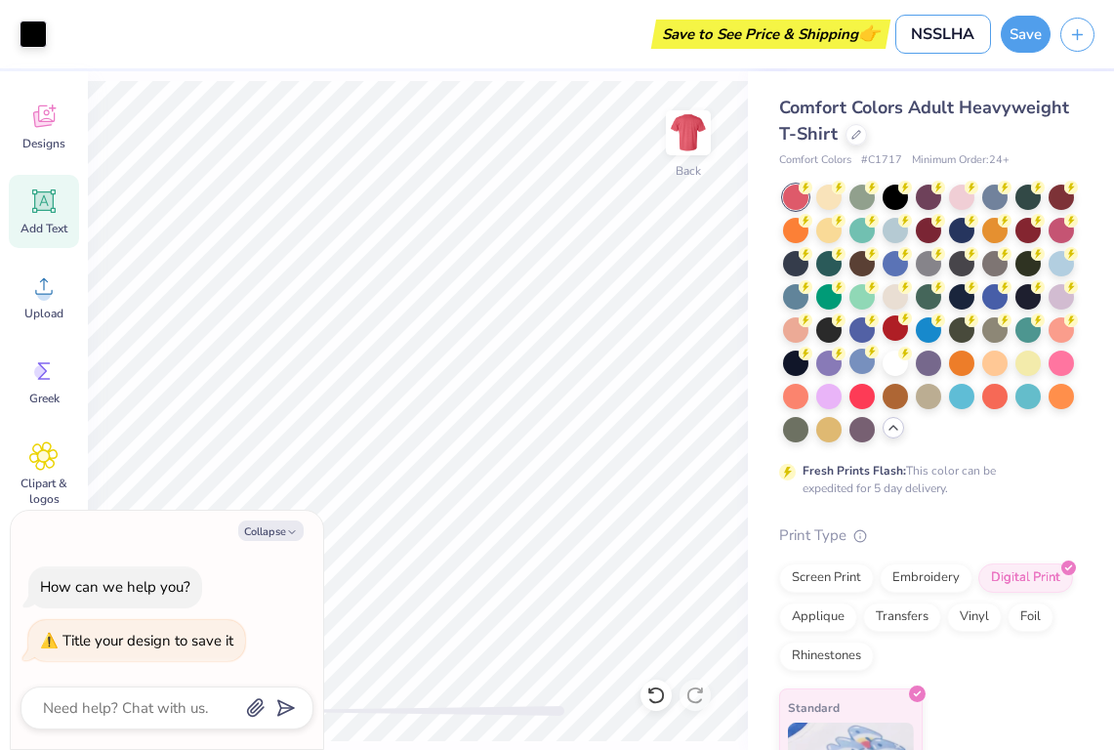
type textarea "x"
type input "NSSLHA"
type textarea "x"
type input "NSSLHA D"
type textarea "x"
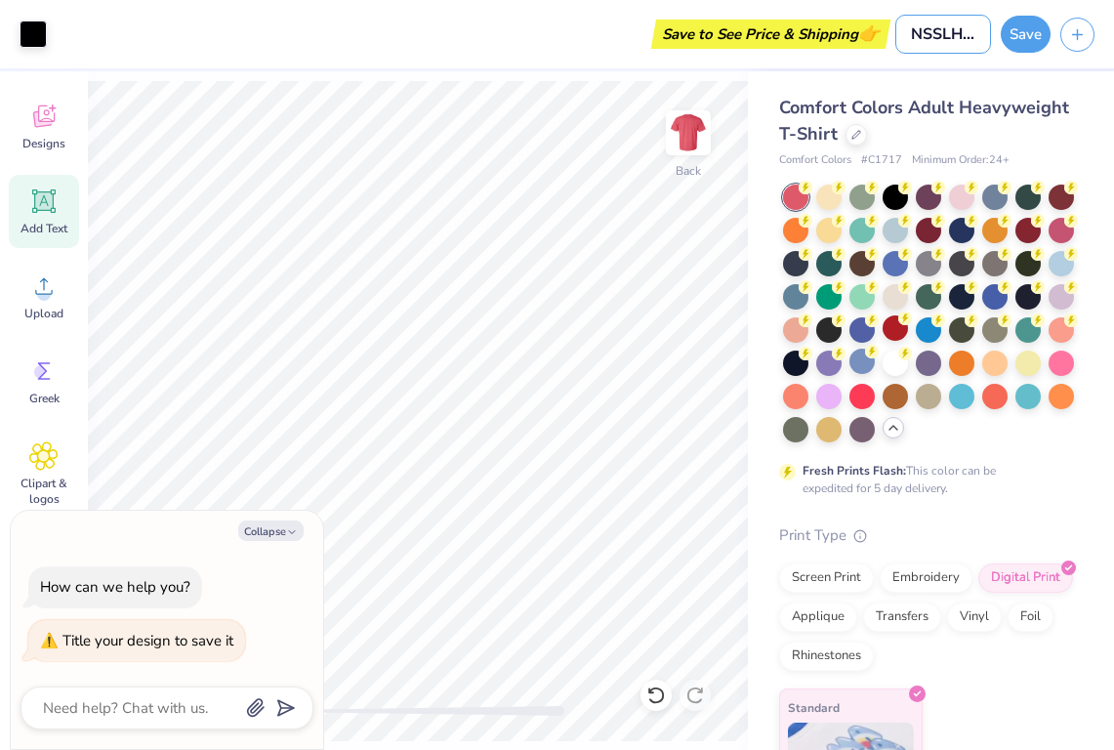
type input "NSSLHA De"
type textarea "x"
type input "NSSLHA Des"
type textarea "x"
type input "NSSLHA Desi"
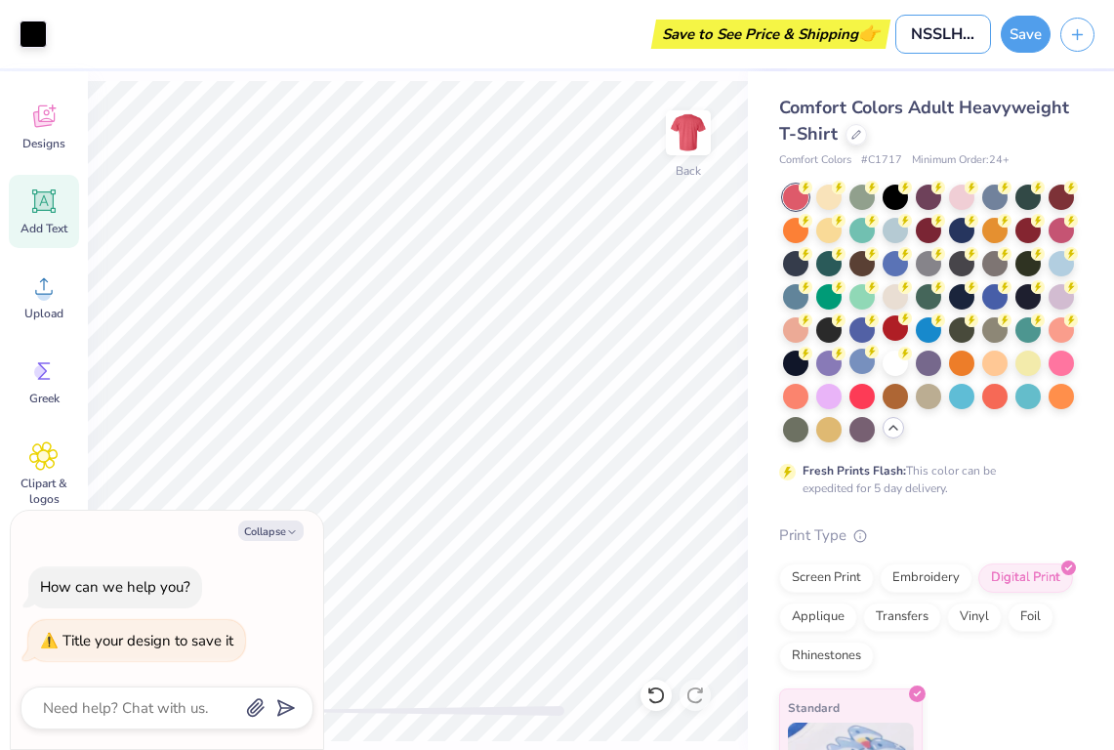
type textarea "x"
type input "NSSLHA Desig"
type textarea "x"
type input "NSSLHA Design"
type textarea "x"
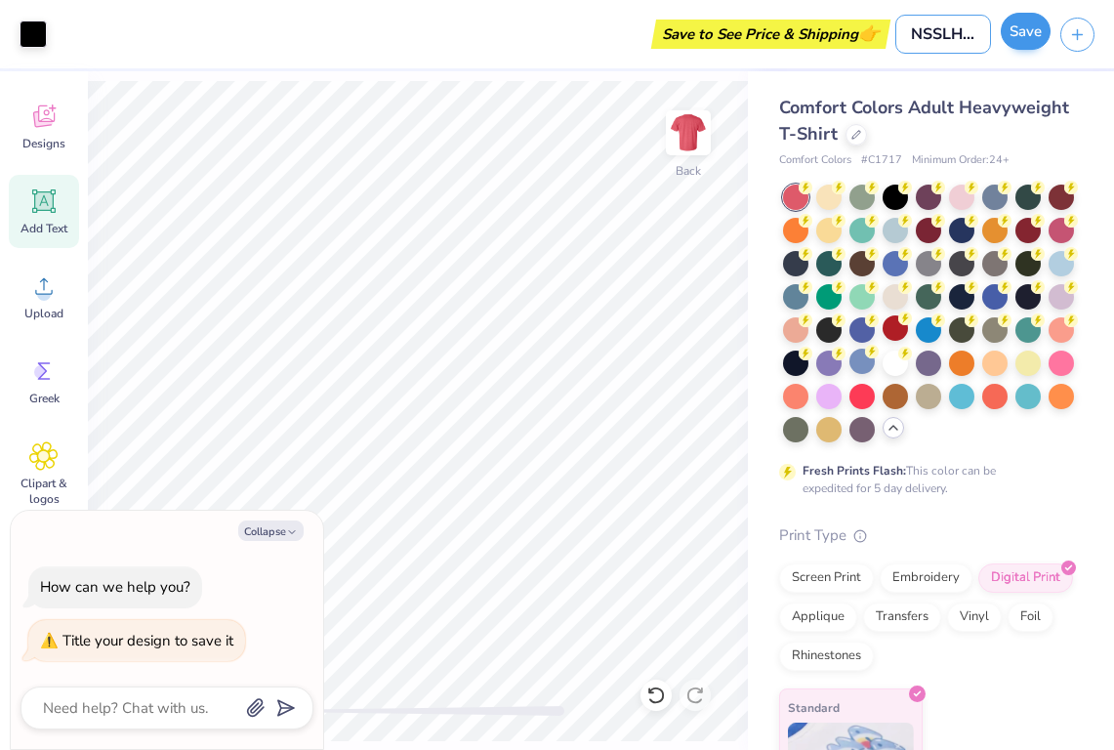
type input "NSSLHA Design"
click at [1028, 43] on button "Save" at bounding box center [1026, 31] width 50 height 37
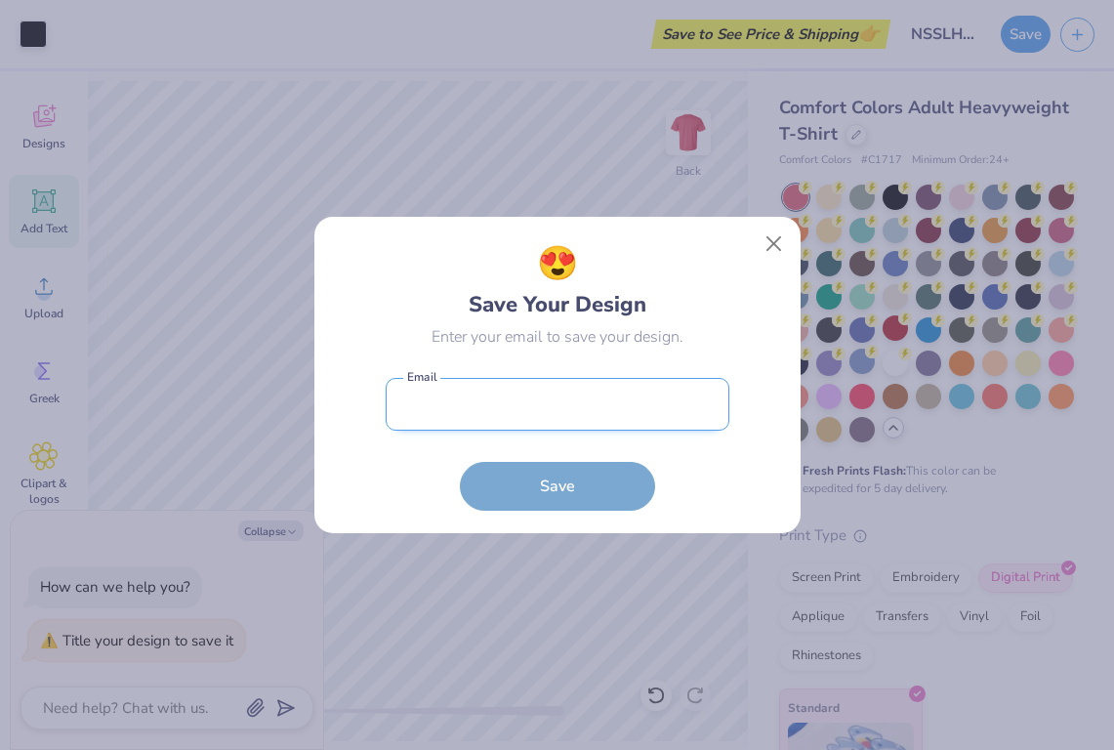
click at [585, 396] on input "email" at bounding box center [558, 405] width 344 height 54
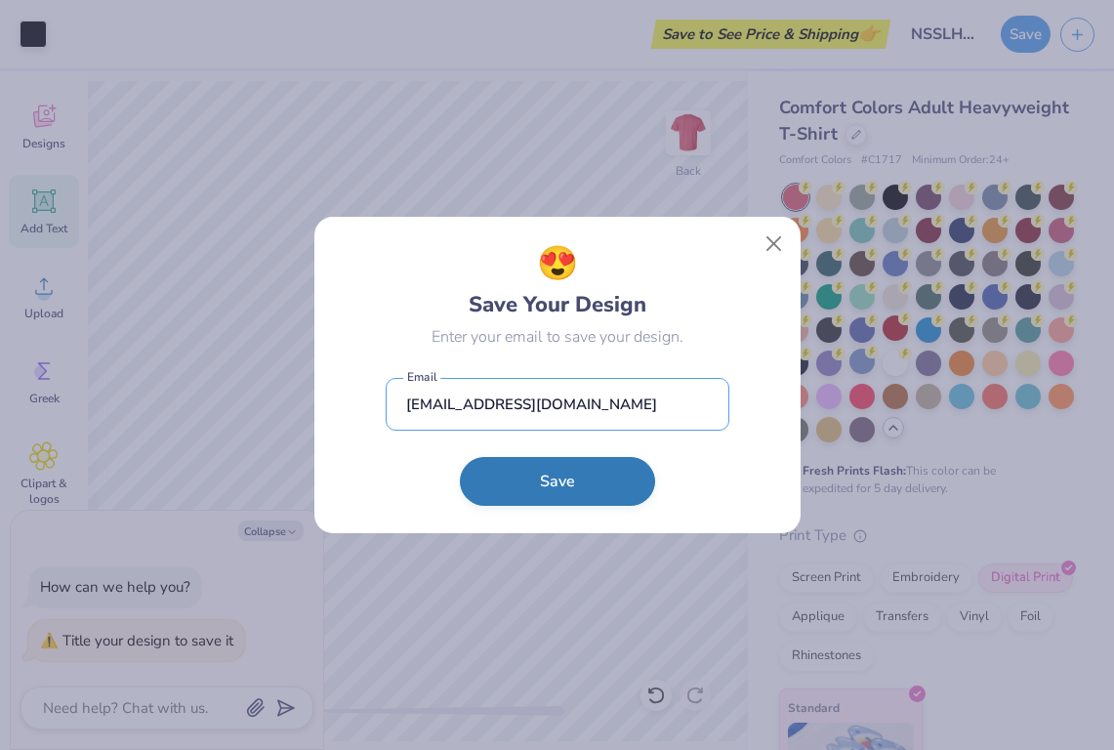
type input "[EMAIL_ADDRESS][DOMAIN_NAME]"
click at [575, 504] on button "Save" at bounding box center [557, 481] width 195 height 49
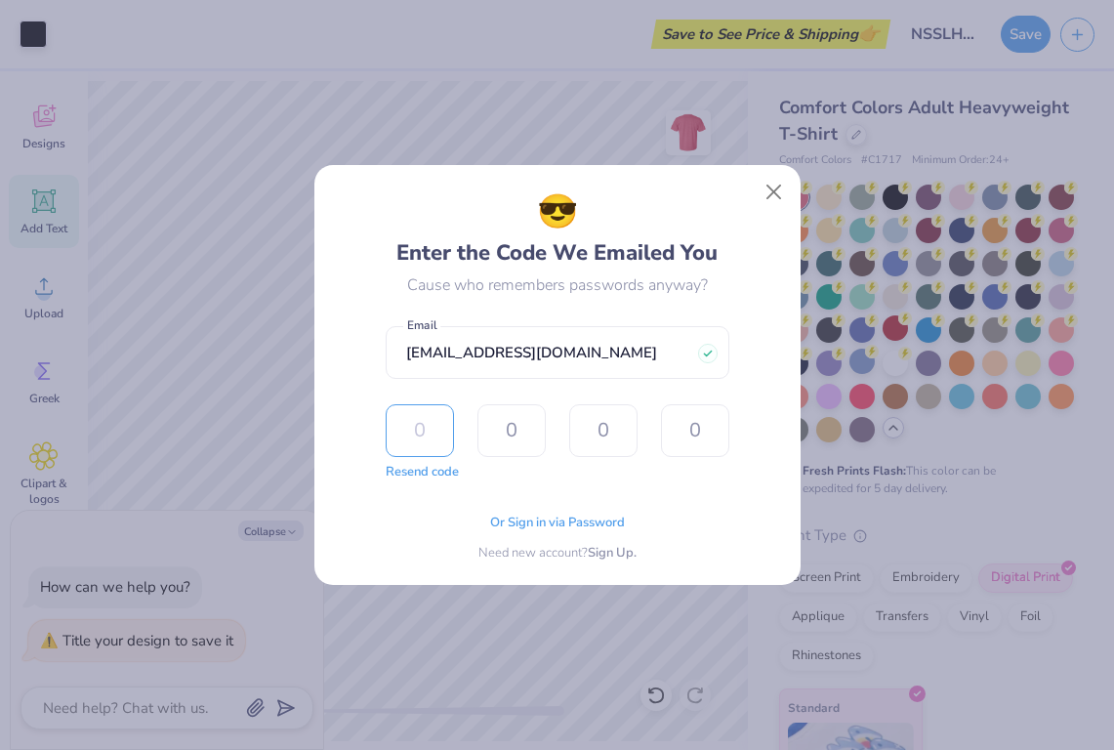
type input "1"
type input "4"
type input "9"
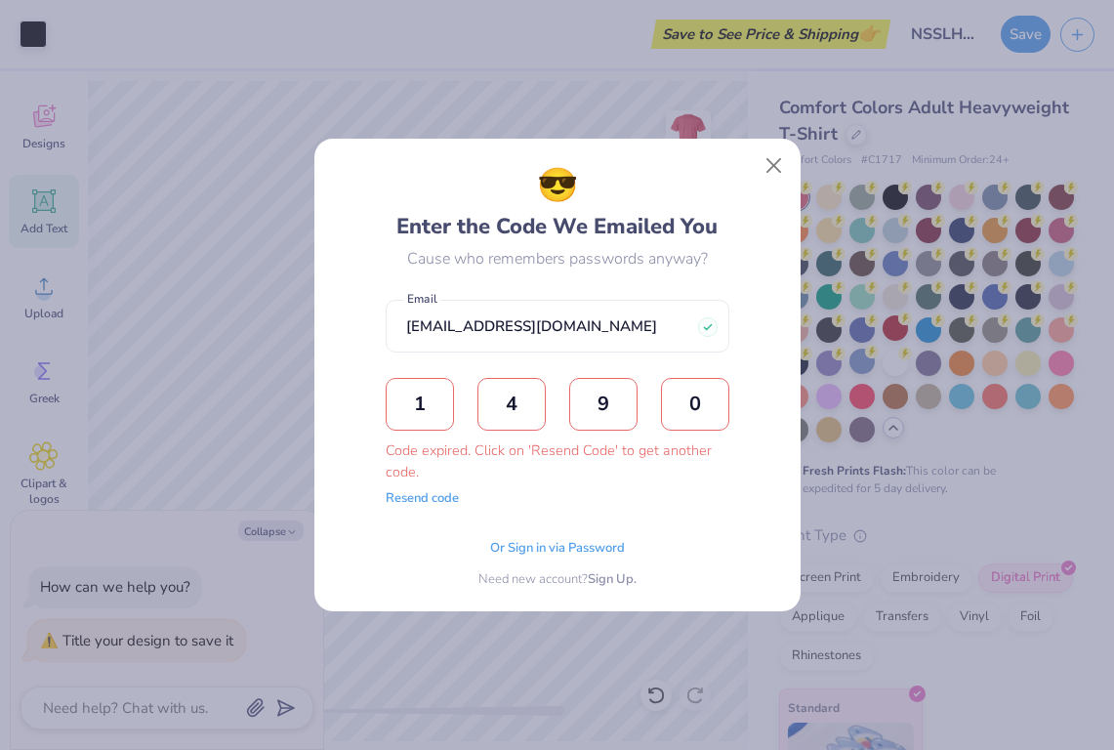
type input "0"
click at [431, 502] on button "Resend code" at bounding box center [422, 496] width 73 height 20
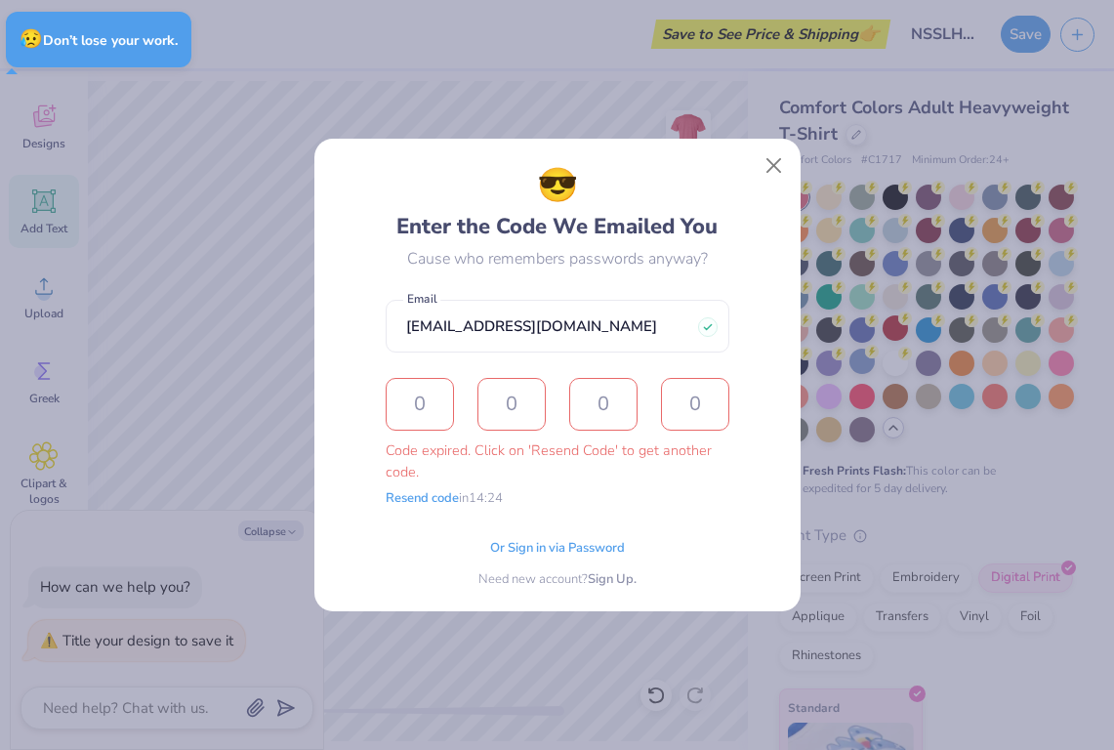
type textarea "x"
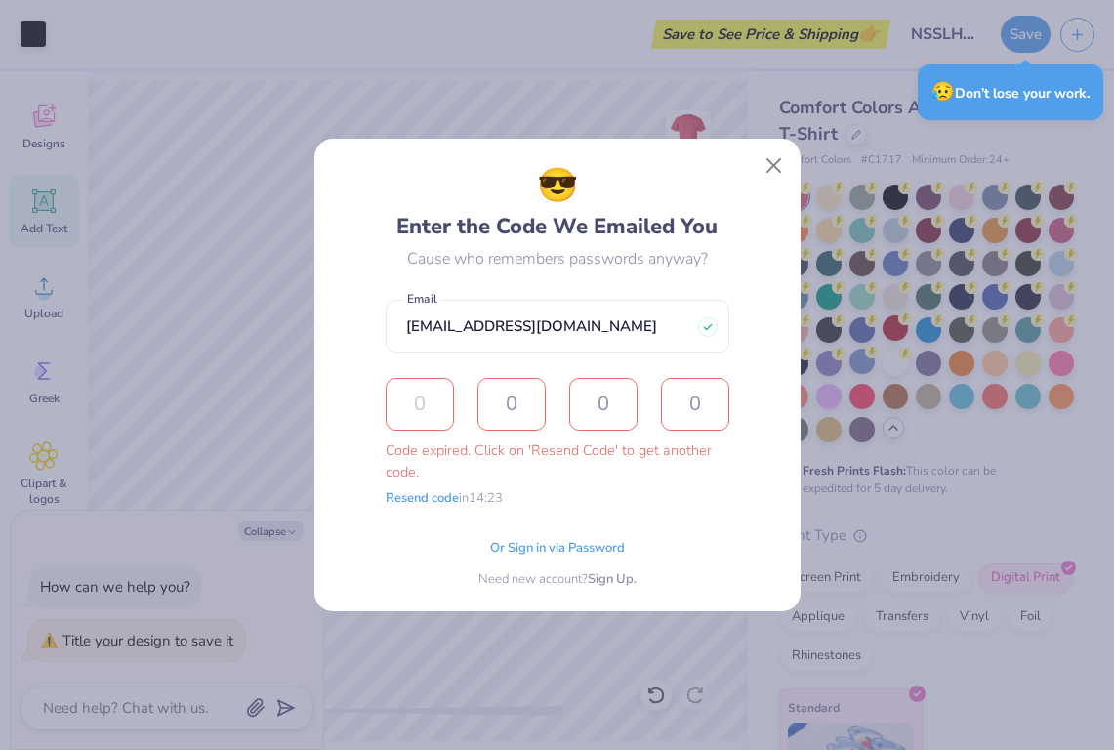
click at [425, 408] on input "text" at bounding box center [420, 404] width 68 height 53
type input "7"
type input "8"
type input "4"
type input "1"
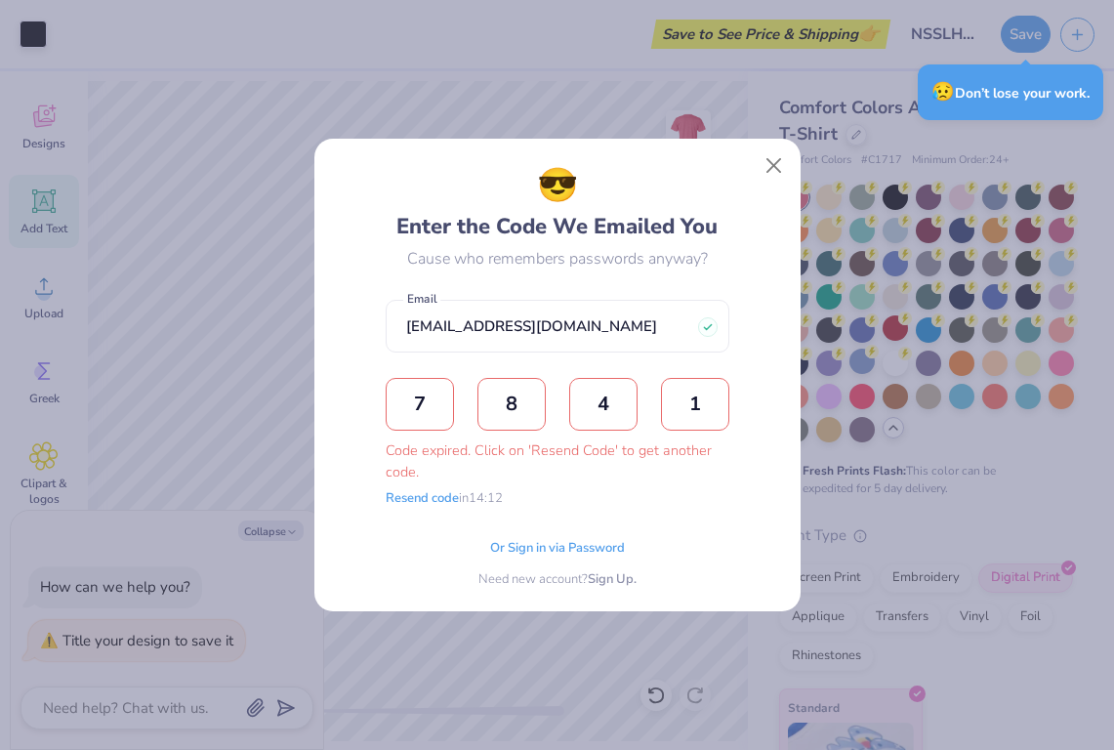
type textarea "x"
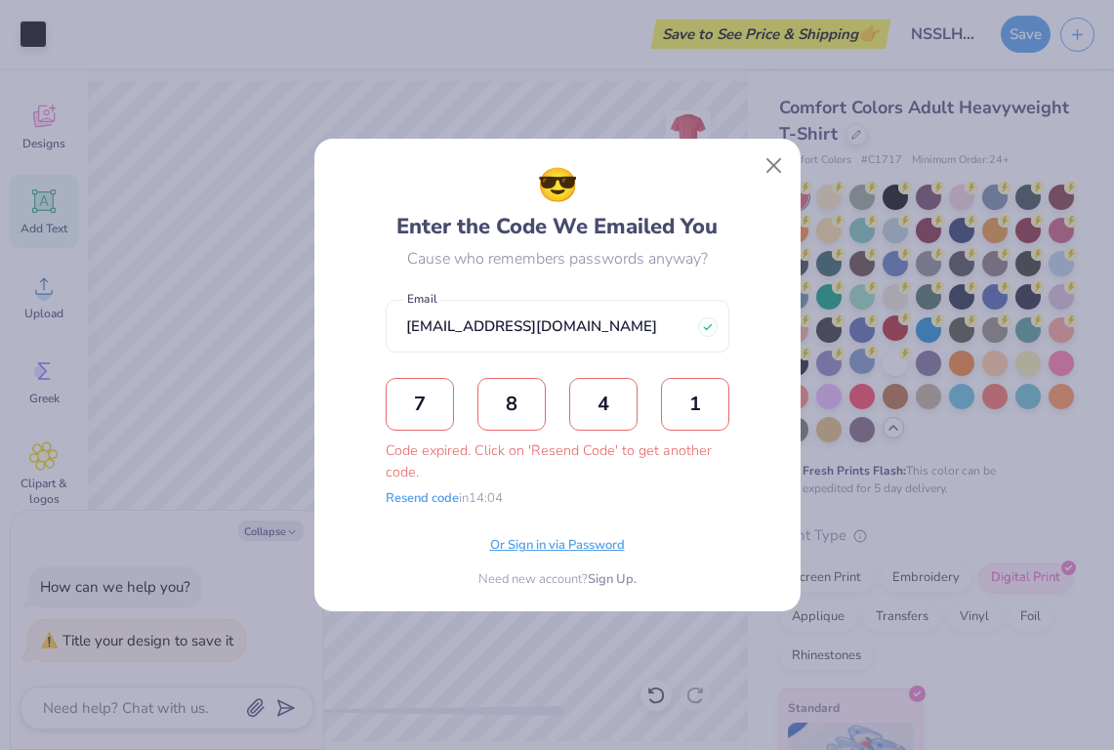
type input "1"
click at [591, 552] on span "Or Sign in via Password" at bounding box center [557, 546] width 135 height 20
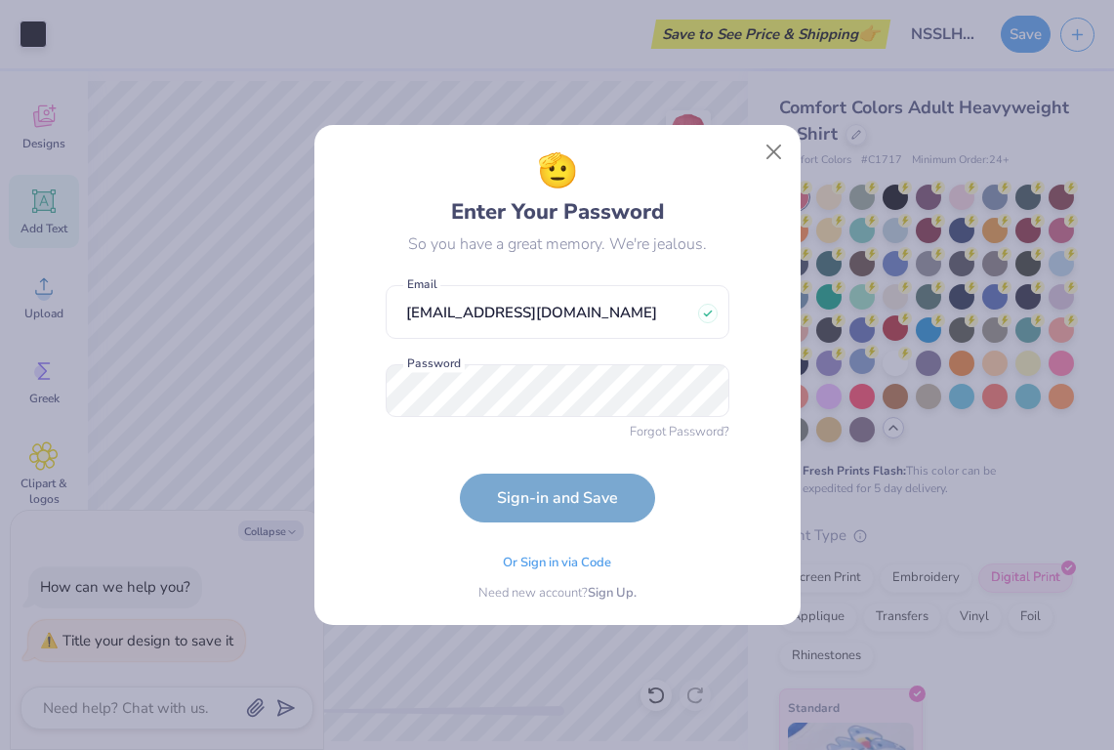
drag, startPoint x: 601, startPoint y: 317, endPoint x: 381, endPoint y: 299, distance: 220.5
click at [381, 301] on div "🫡 Enter Your Password So you have a great memory. We're jealous. [EMAIL_ADDRESS…" at bounding box center [557, 374] width 442 height 457
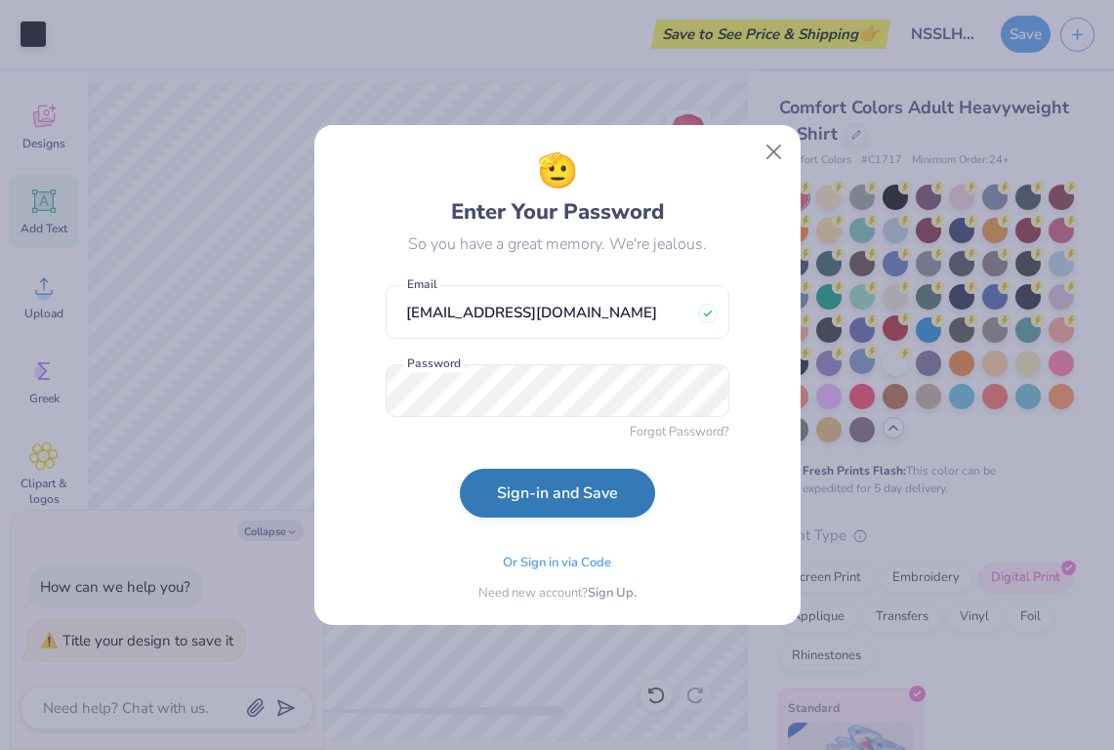
click at [524, 494] on button "Sign-in and Save" at bounding box center [557, 493] width 195 height 49
click at [547, 493] on button "Sign-in and Save" at bounding box center [557, 493] width 195 height 49
click at [541, 497] on button "Sign-in and Save" at bounding box center [557, 493] width 195 height 49
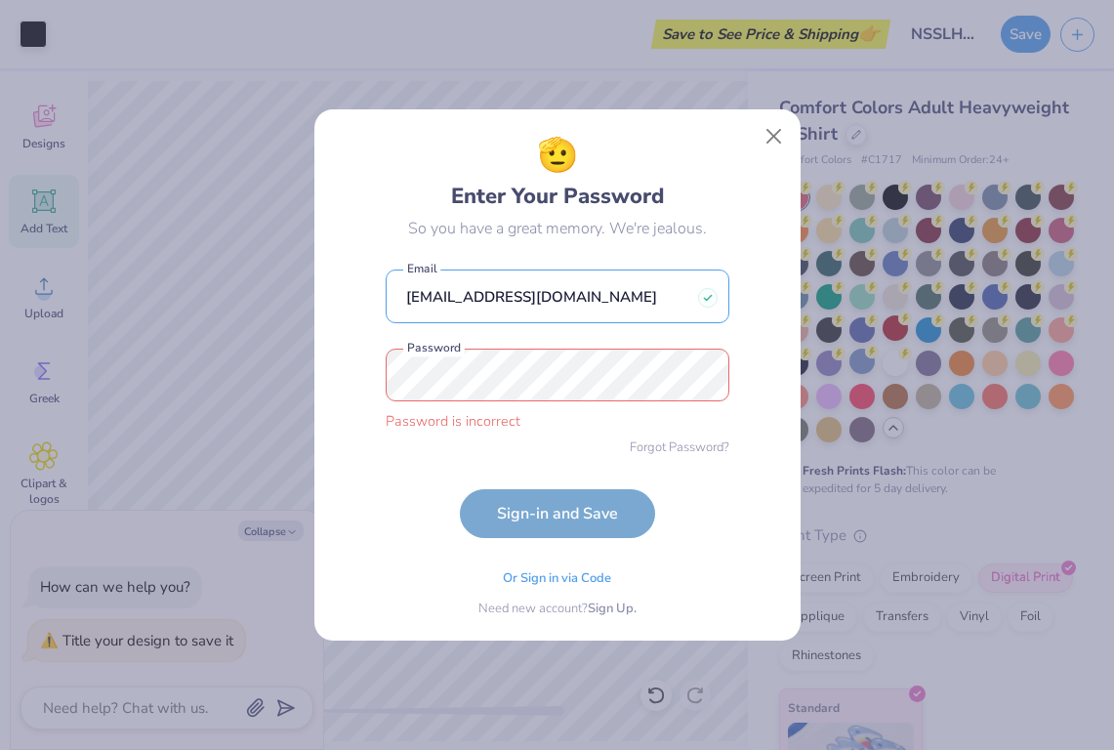
type input "[PHONE_NUMBER]"
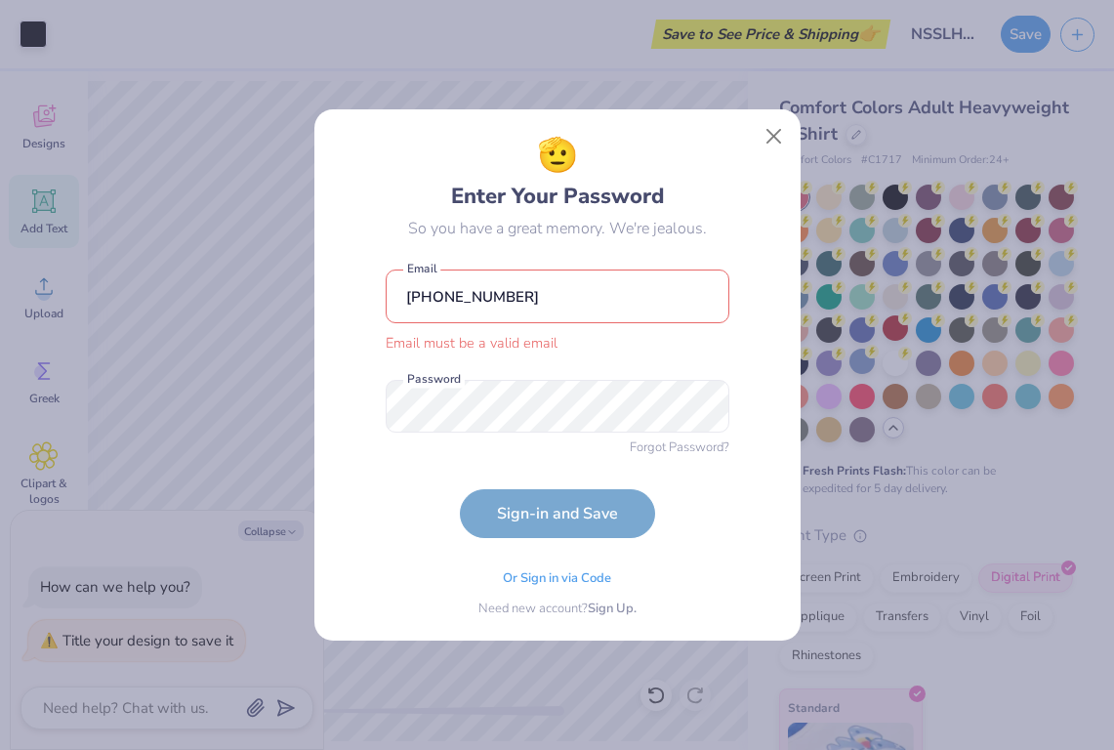
click at [611, 522] on form "[PHONE_NUMBER] Email must be a valid email Email Password Forgot Password? Sign…" at bounding box center [558, 398] width 344 height 277
click at [589, 516] on form "[PHONE_NUMBER] Email must be a valid email Email Password Forgot Password? Sign…" at bounding box center [558, 398] width 344 height 277
click at [565, 297] on input "[PHONE_NUMBER]" at bounding box center [558, 297] width 344 height 54
drag, startPoint x: 565, startPoint y: 297, endPoint x: 374, endPoint y: 273, distance: 192.8
click at [374, 275] on div "🫡 Enter Your Password So you have a great memory. We're jealous. [PHONE_NUMBER]…" at bounding box center [557, 374] width 442 height 487
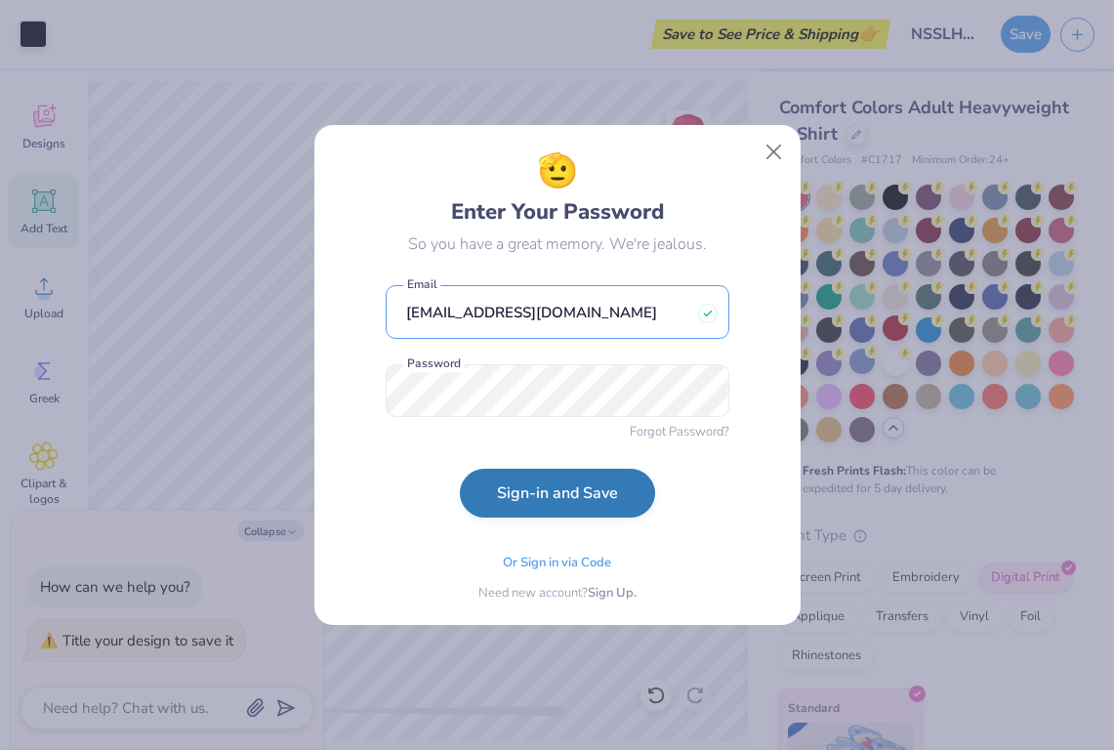
type input "[EMAIL_ADDRESS][DOMAIN_NAME]"
click at [495, 491] on button "Sign-in and Save" at bounding box center [557, 493] width 195 height 49
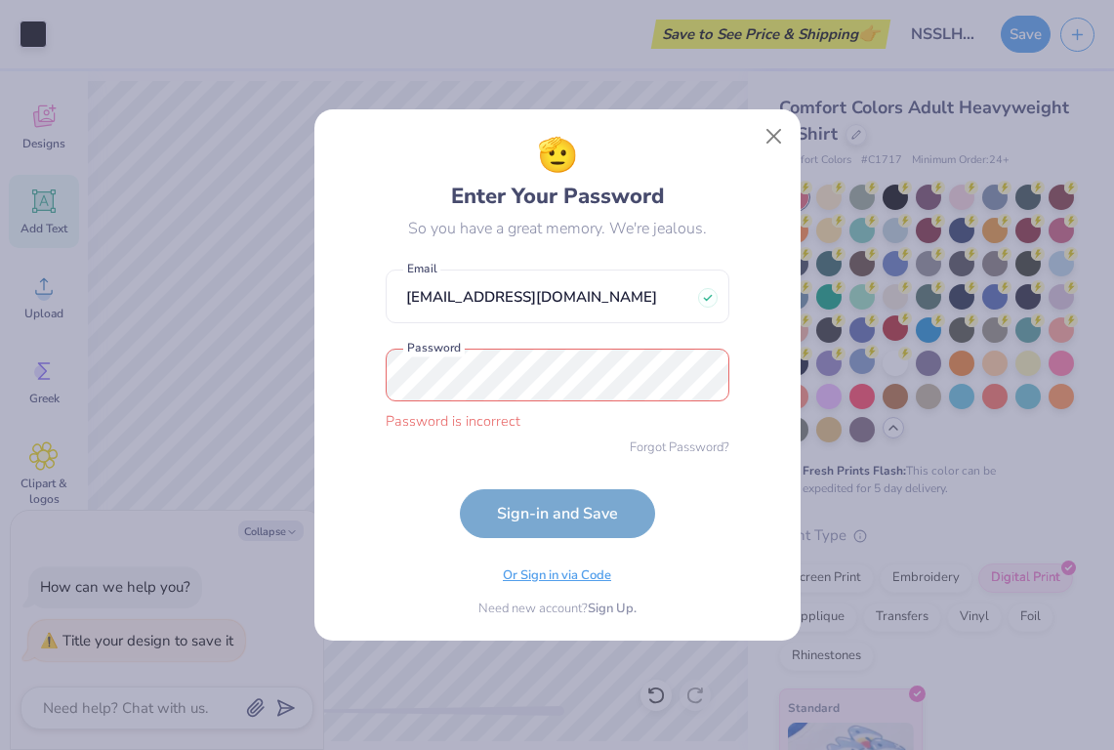
click at [579, 577] on span "Or Sign in via Code" at bounding box center [557, 576] width 108 height 20
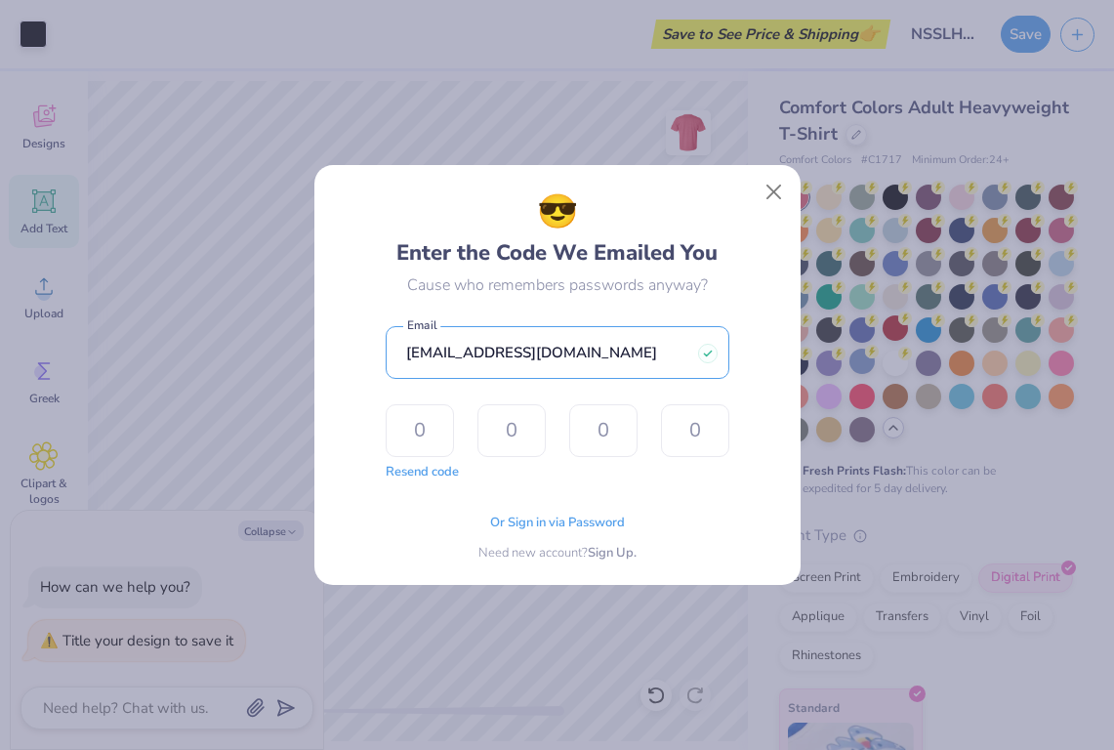
drag, startPoint x: 604, startPoint y: 366, endPoint x: 387, endPoint y: 324, distance: 220.8
type input "[EMAIL_ADDRESS][DOMAIN_NAME]"
click at [435, 470] on button "Resend code" at bounding box center [422, 470] width 73 height 20
click at [419, 444] on input "text" at bounding box center [420, 430] width 68 height 53
type input "2"
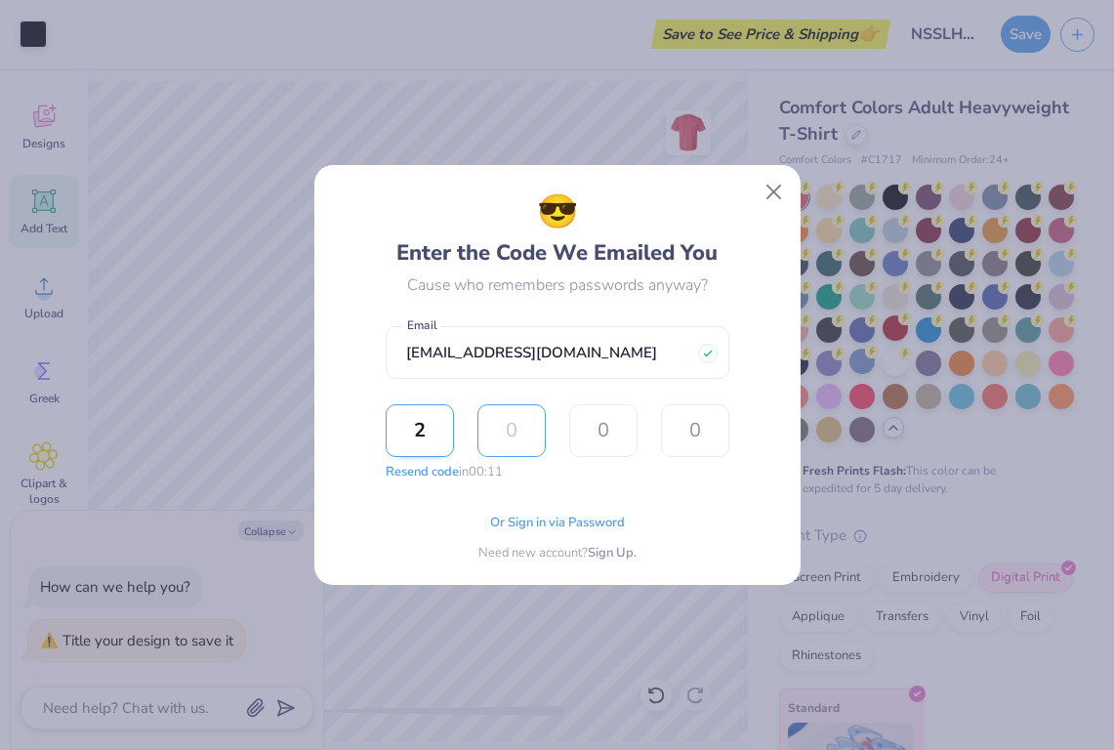
type input "3"
type input "0"
type input "4"
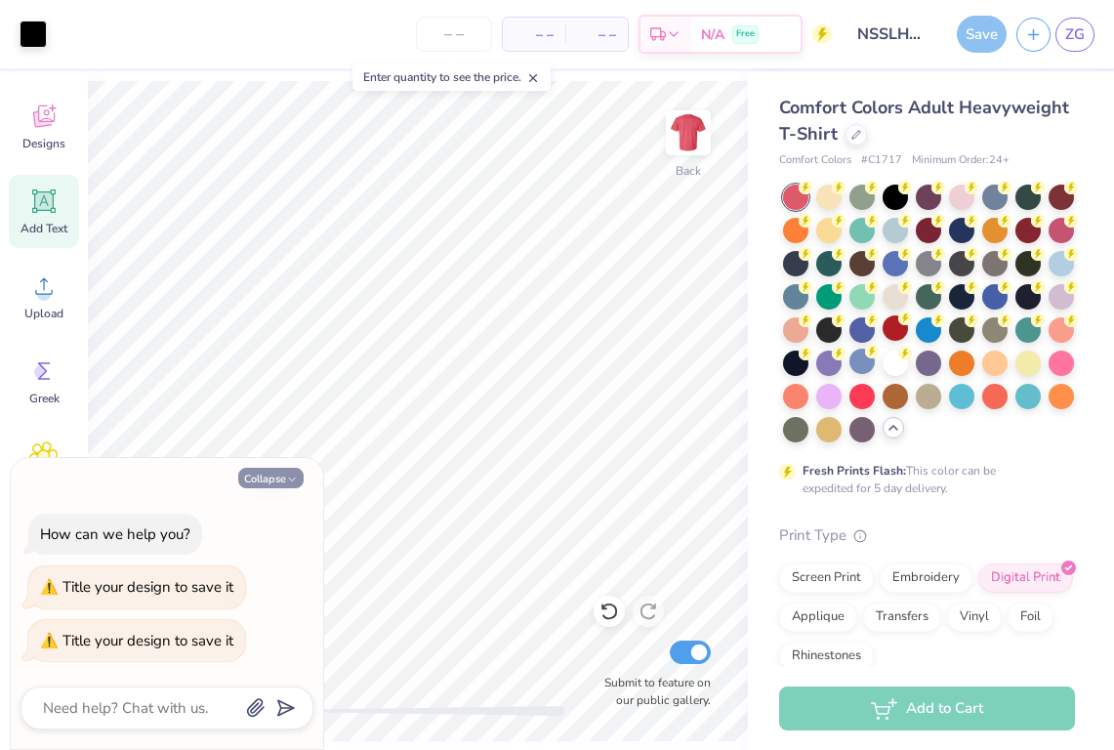
click at [271, 480] on button "Collapse" at bounding box center [270, 478] width 65 height 21
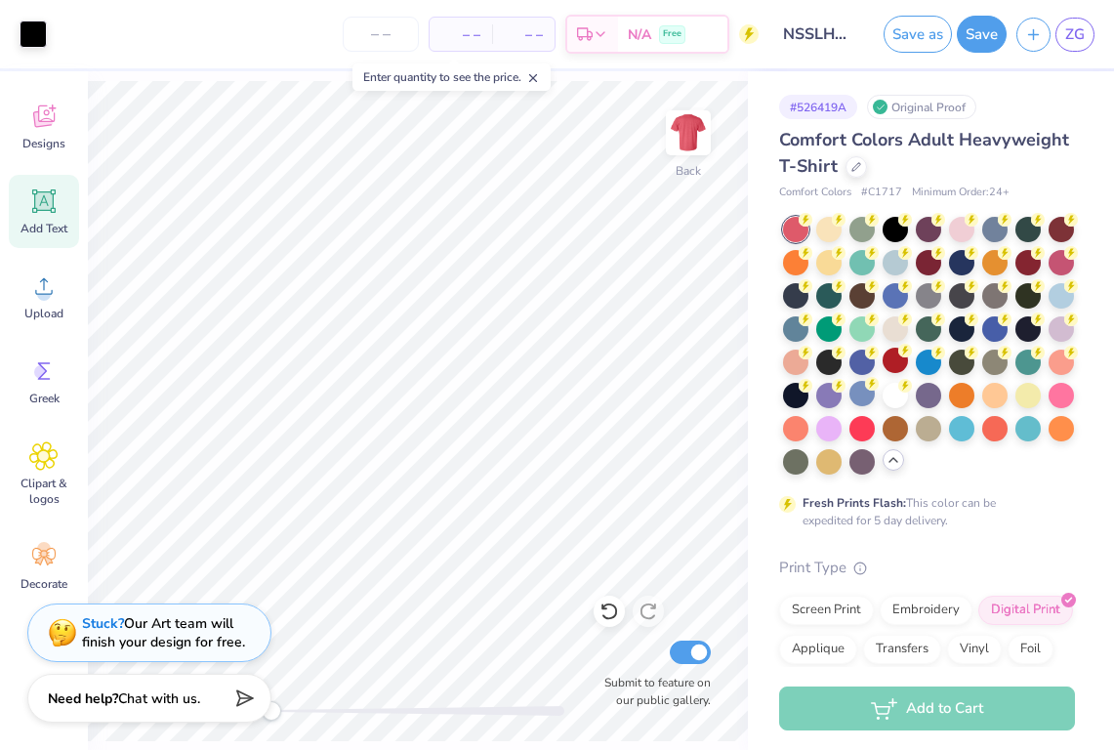
type textarea "x"
